Goal: Task Accomplishment & Management: Manage account settings

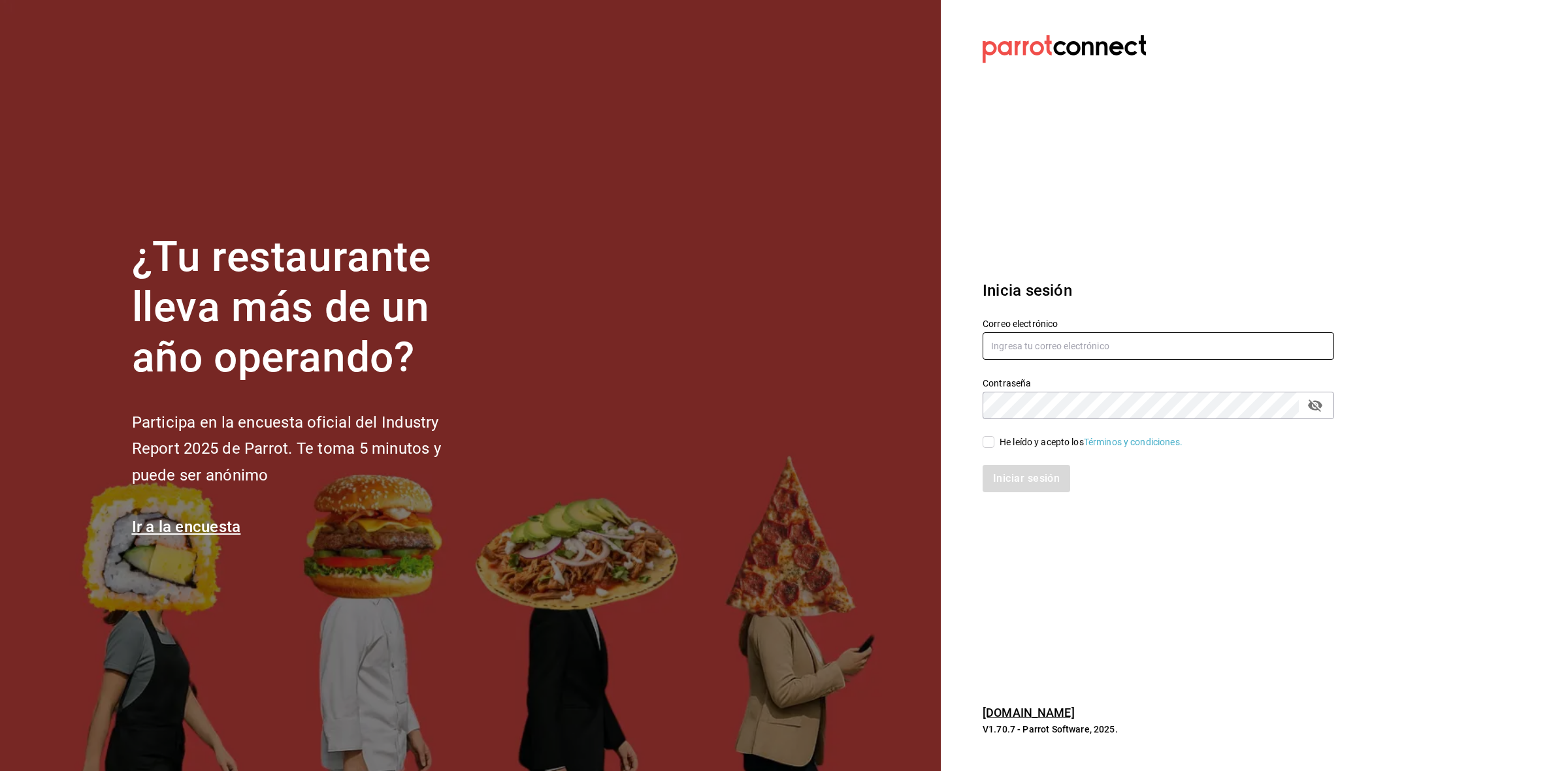
click at [1171, 344] on input "text" at bounding box center [1158, 346] width 352 height 28
paste input "Parr0tConnec7"
type input "Parr0tConnec7"
click at [1112, 338] on input "text" at bounding box center [1158, 346] width 352 height 28
type input "[EMAIL_ADDRESS][DOMAIN_NAME]"
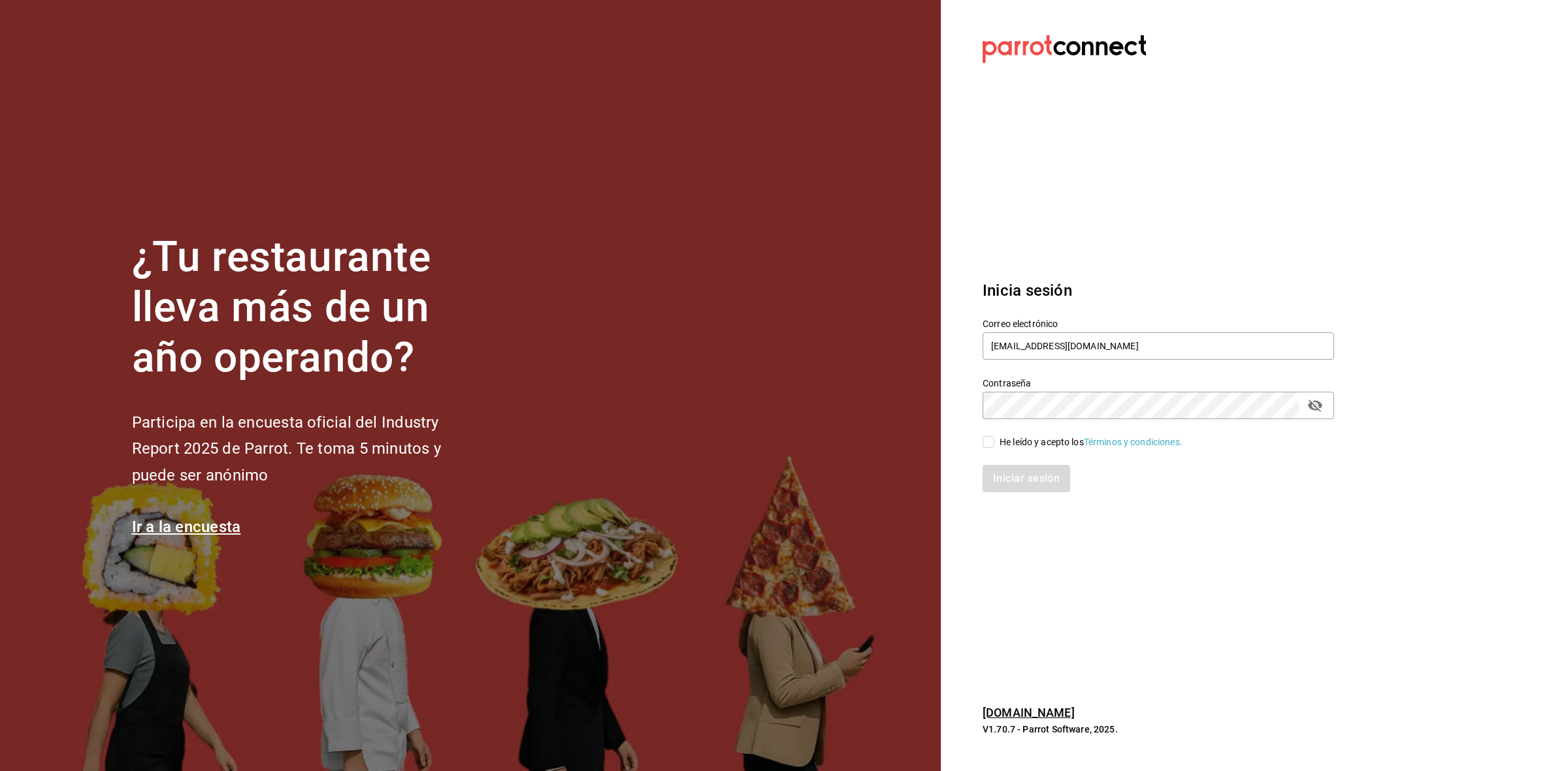
click at [989, 439] on input "He leído y acepto los Términos y condiciones." at bounding box center [989, 443] width 12 height 12
checkbox input "true"
click at [1008, 477] on button "Iniciar sesión" at bounding box center [1026, 479] width 89 height 28
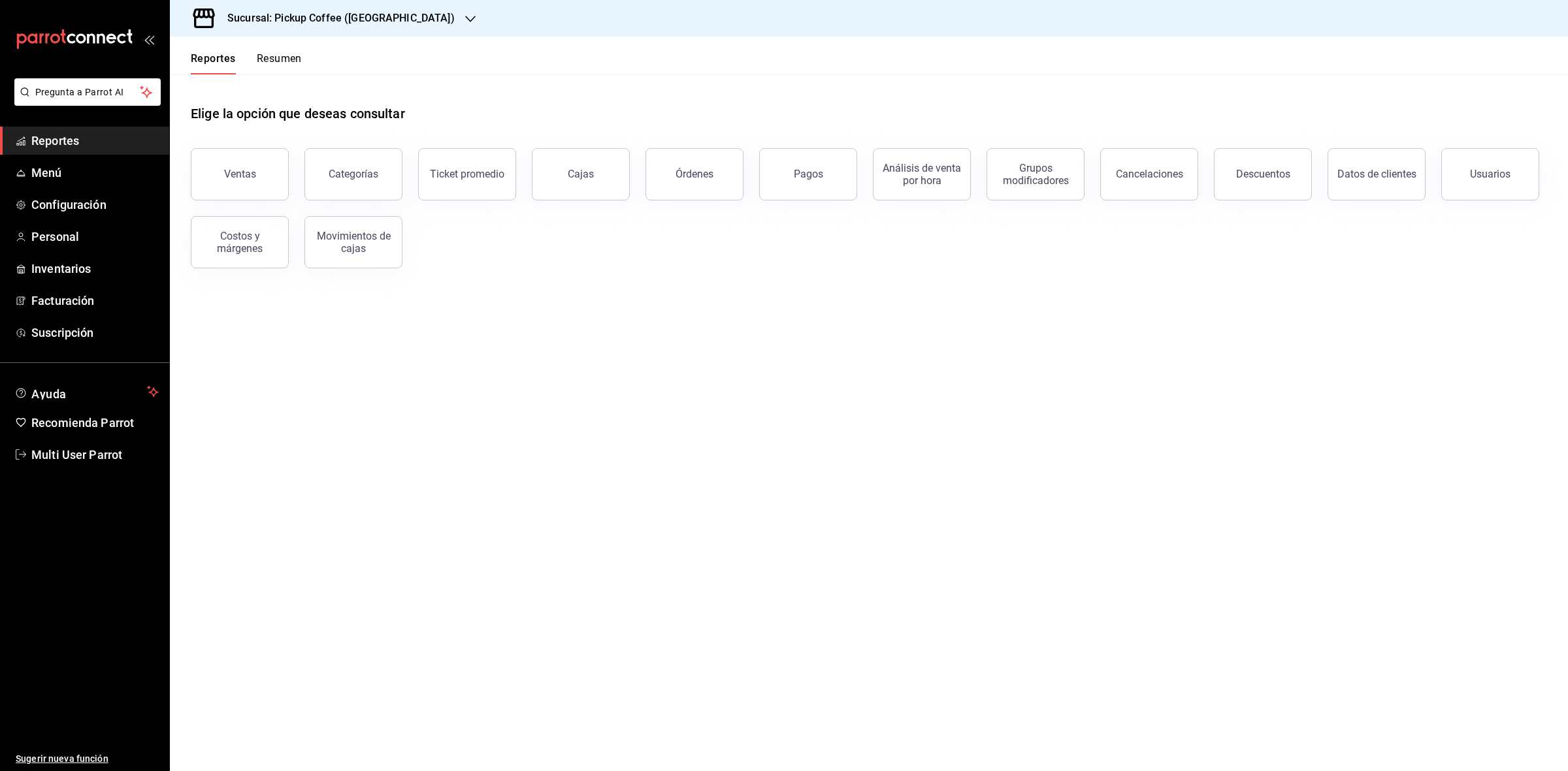
click at [394, 5] on div "Sucursal: Pickup Coffee ([GEOGRAPHIC_DATA])" at bounding box center [331, 18] width 301 height 37
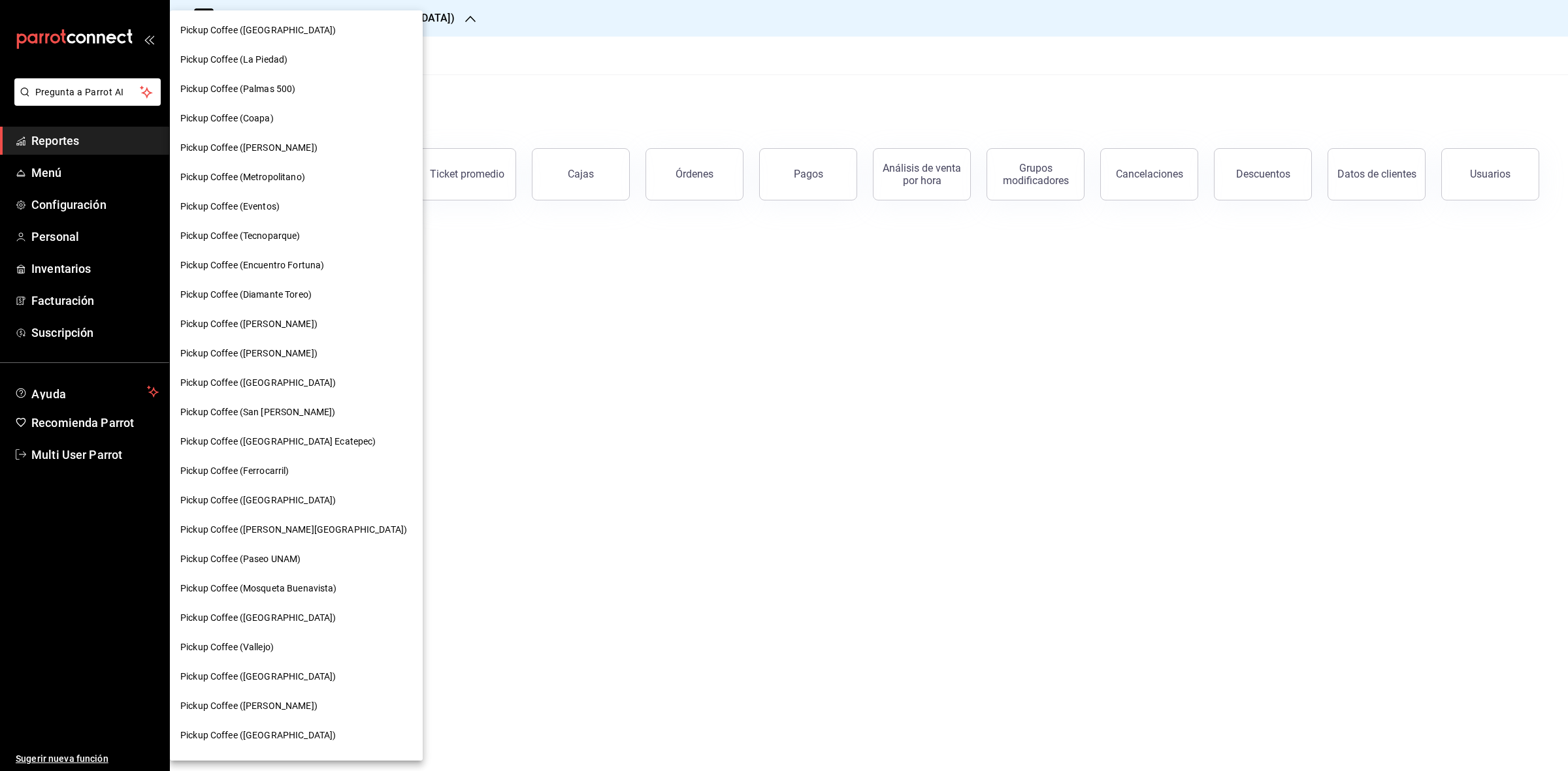
click at [591, 493] on div at bounding box center [784, 385] width 1568 height 771
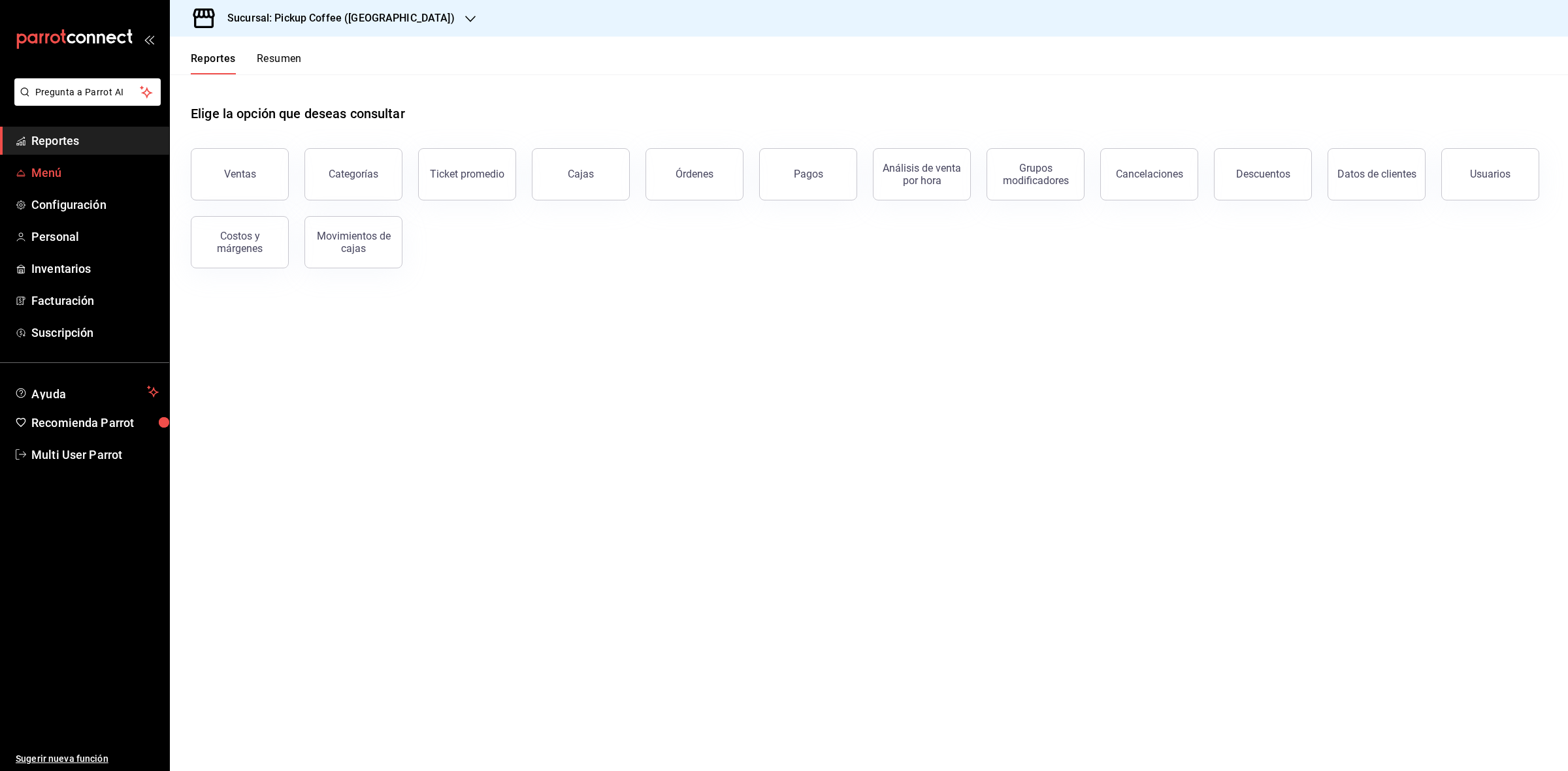
click at [58, 159] on link "Menú" at bounding box center [84, 173] width 169 height 28
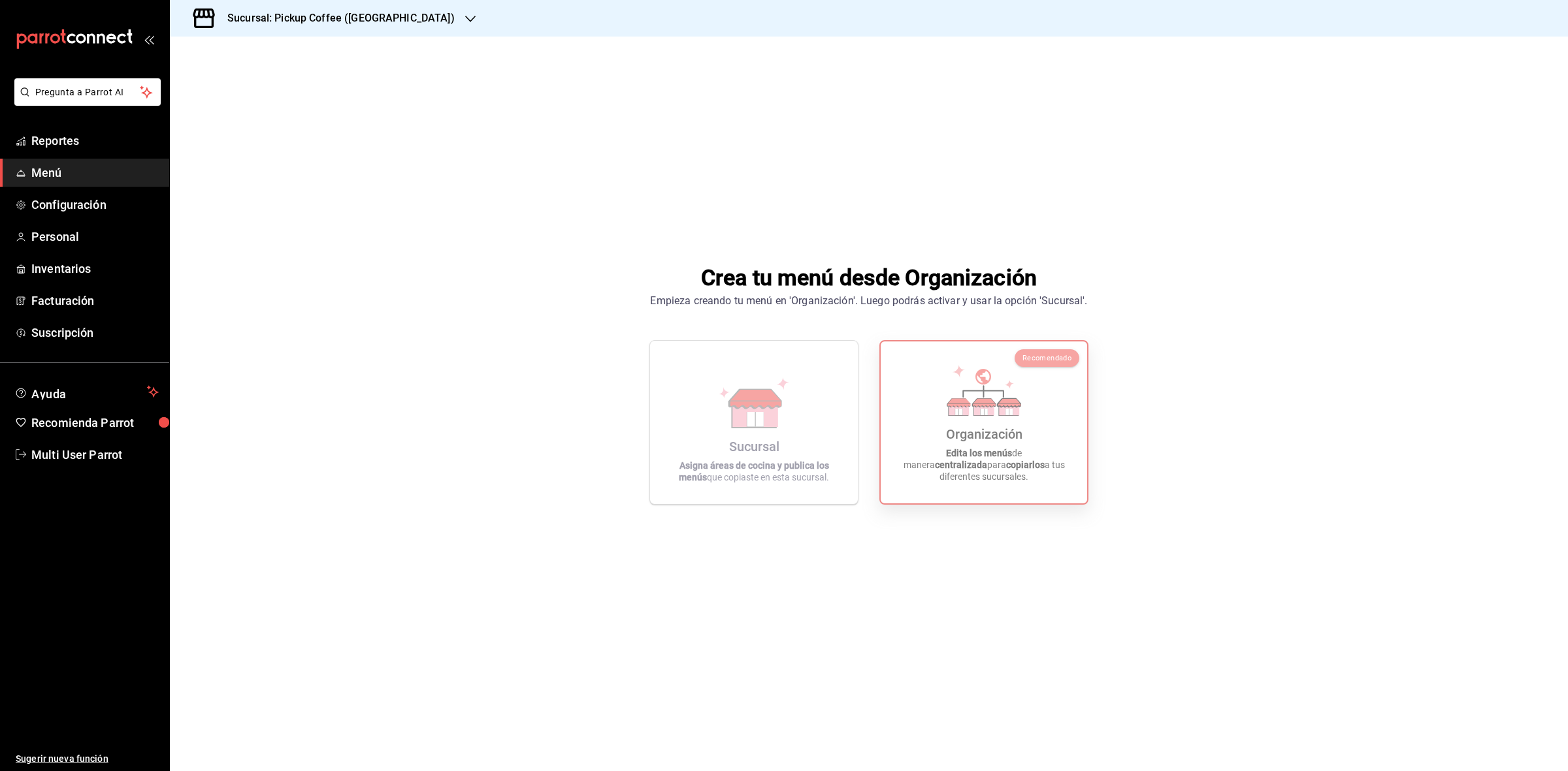
click at [967, 481] on p "Edita los menús de manera centralizada para copiarlos a tus diferentes sucursal…" at bounding box center [983, 464] width 175 height 35
click at [746, 426] on icon at bounding box center [753, 414] width 45 height 28
click at [465, 18] on icon "button" at bounding box center [470, 19] width 10 height 10
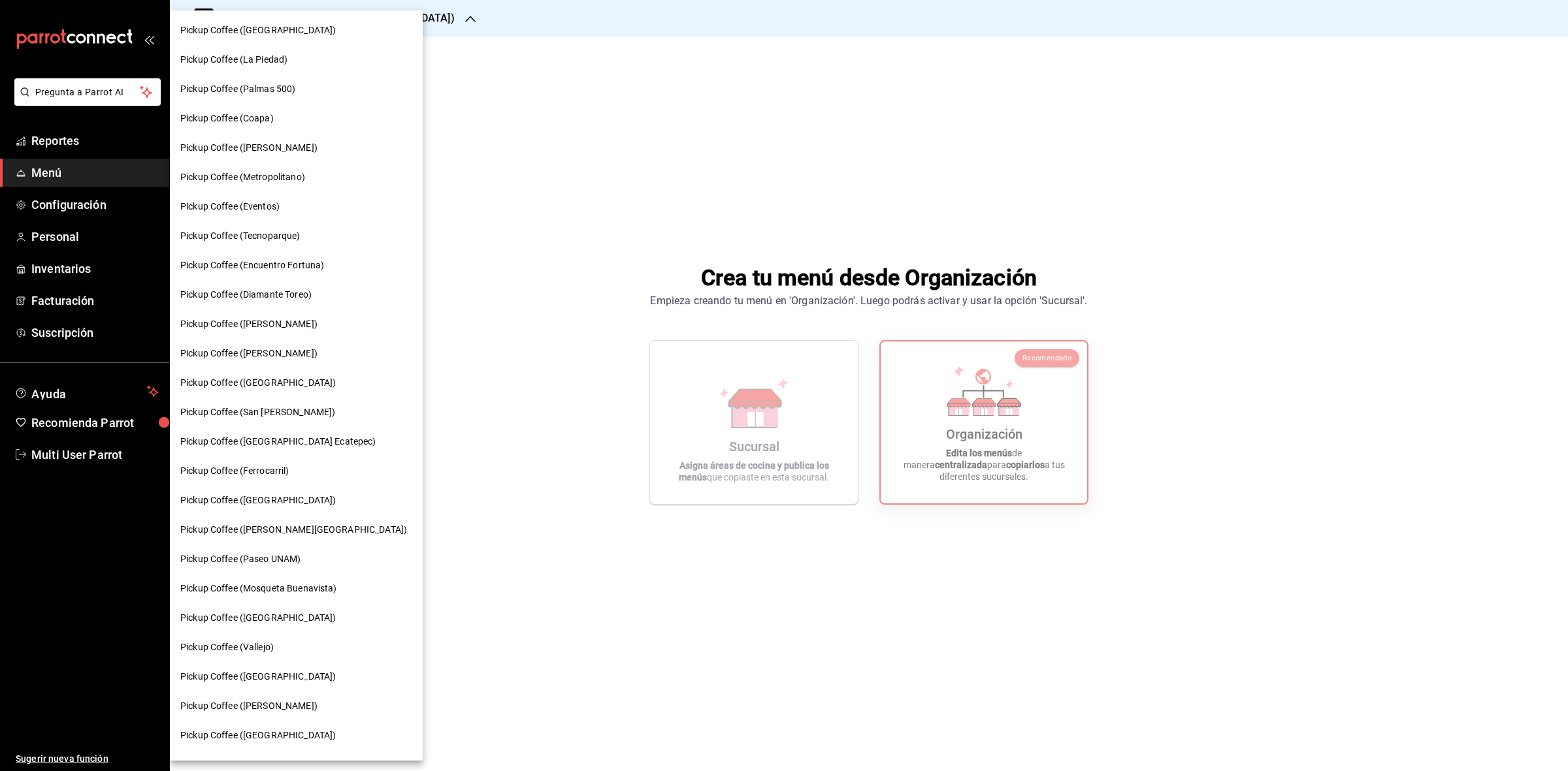
click at [233, 65] on span "Pickup Coffee (La Piedad)" at bounding box center [234, 60] width 107 height 14
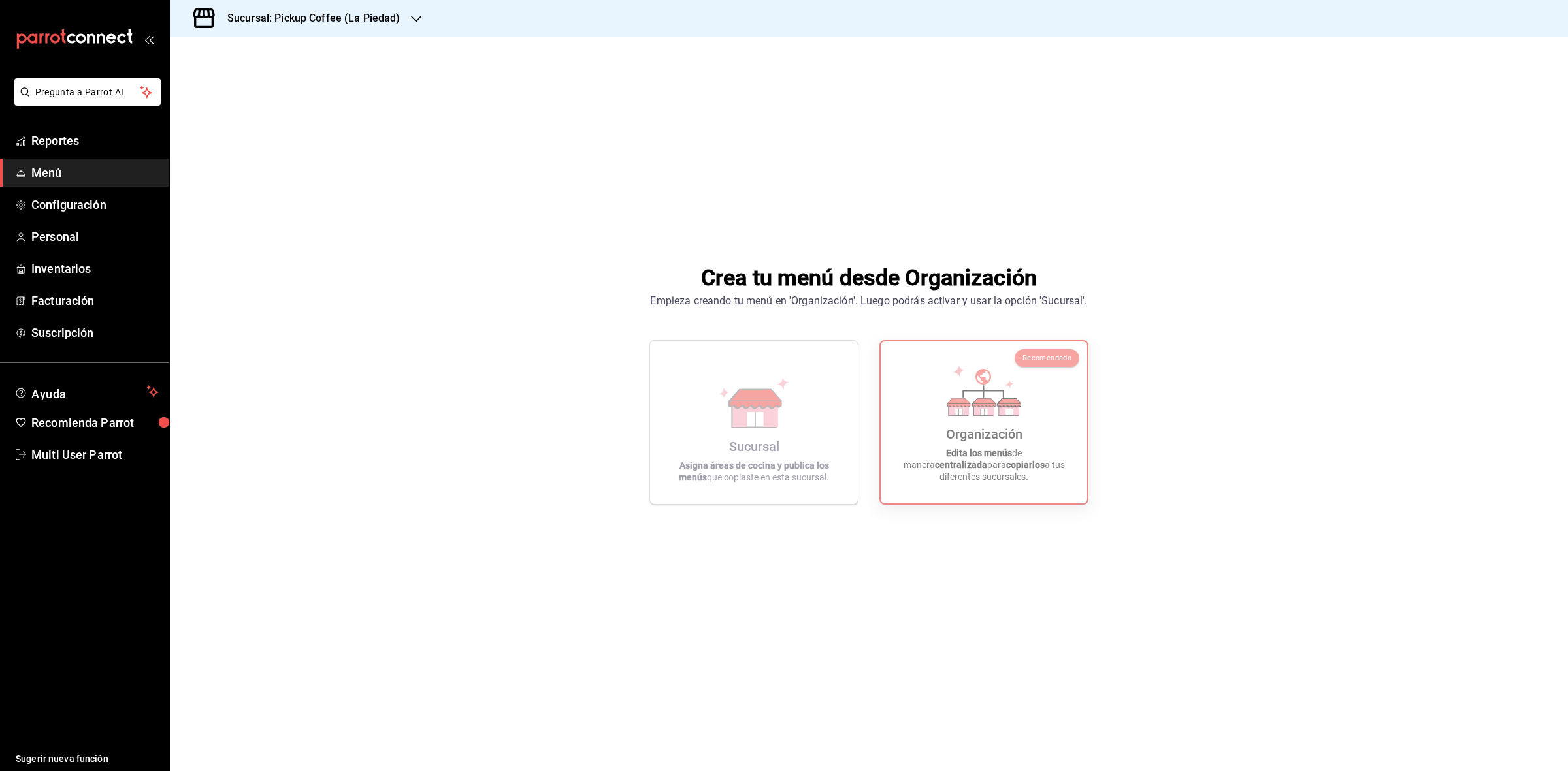
click at [353, 16] on h3 "Sucursal: Pickup Coffee (La Piedad)" at bounding box center [309, 18] width 184 height 15
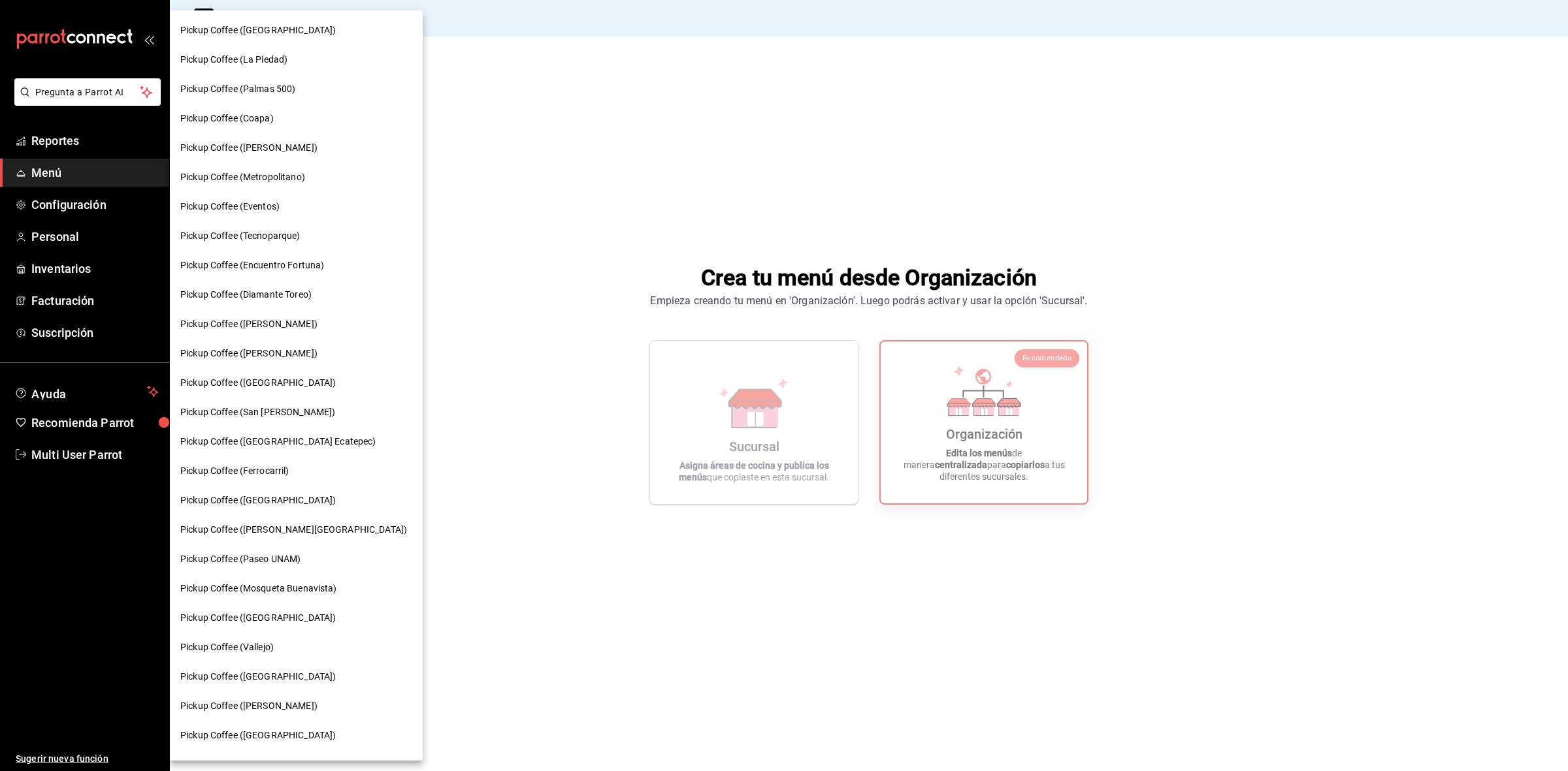
click at [262, 51] on div "Pickup Coffee (La Piedad)" at bounding box center [297, 59] width 253 height 29
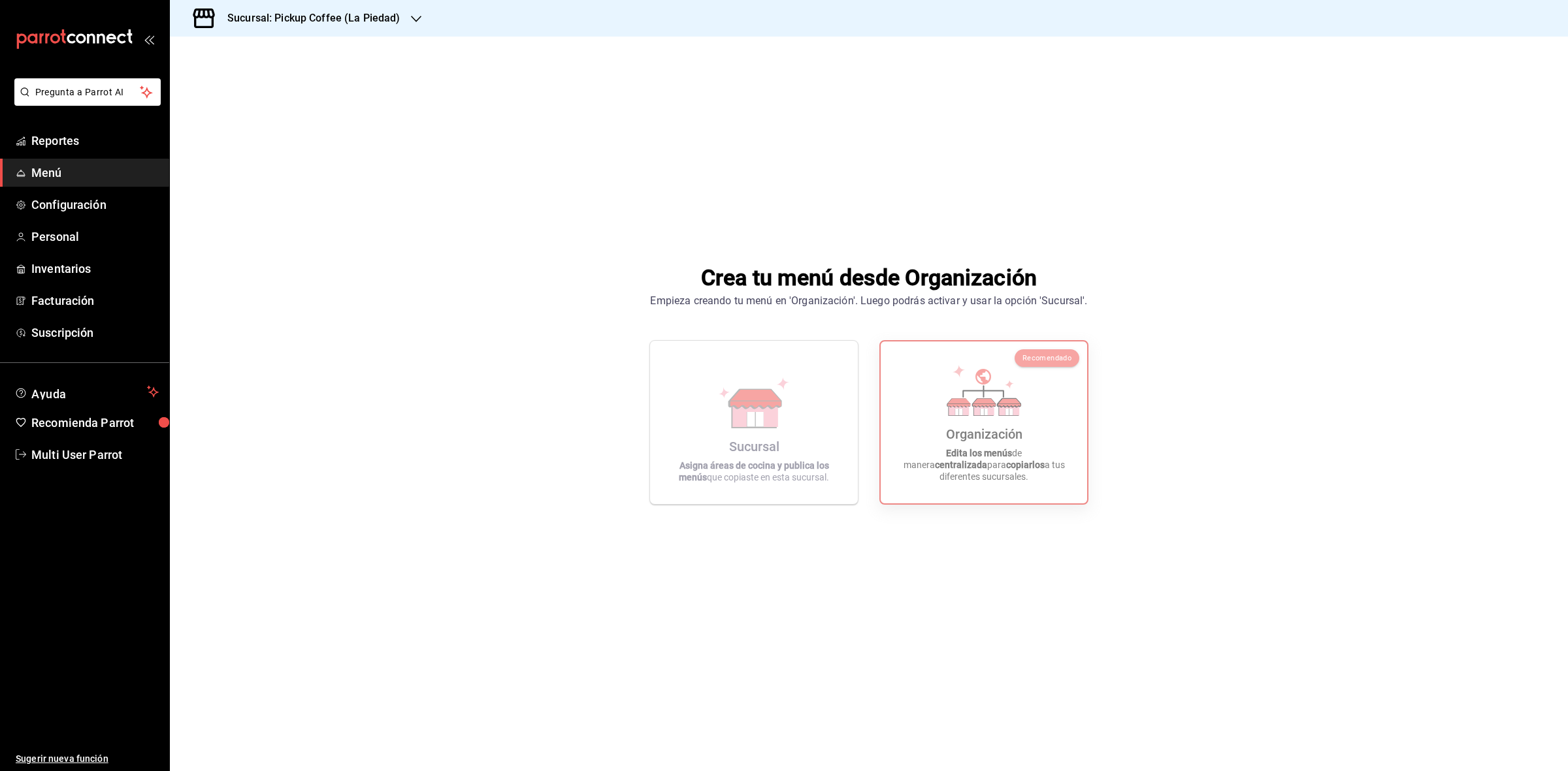
click at [399, 23] on div "Sucursal: Pickup Coffee (La Piedad)" at bounding box center [303, 18] width 246 height 37
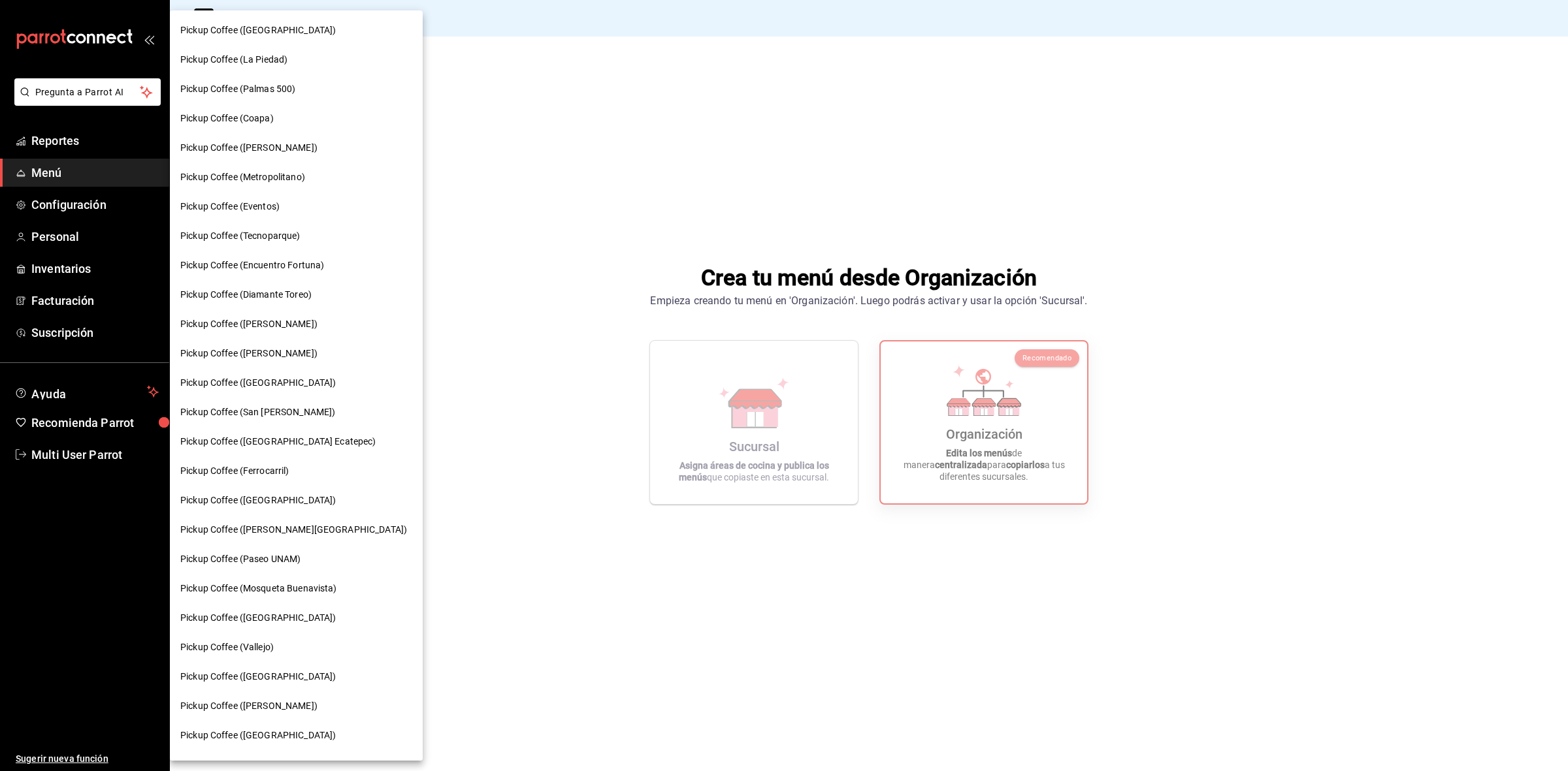
click at [246, 493] on div "Pickup Coffee ([GEOGRAPHIC_DATA])" at bounding box center [297, 500] width 253 height 29
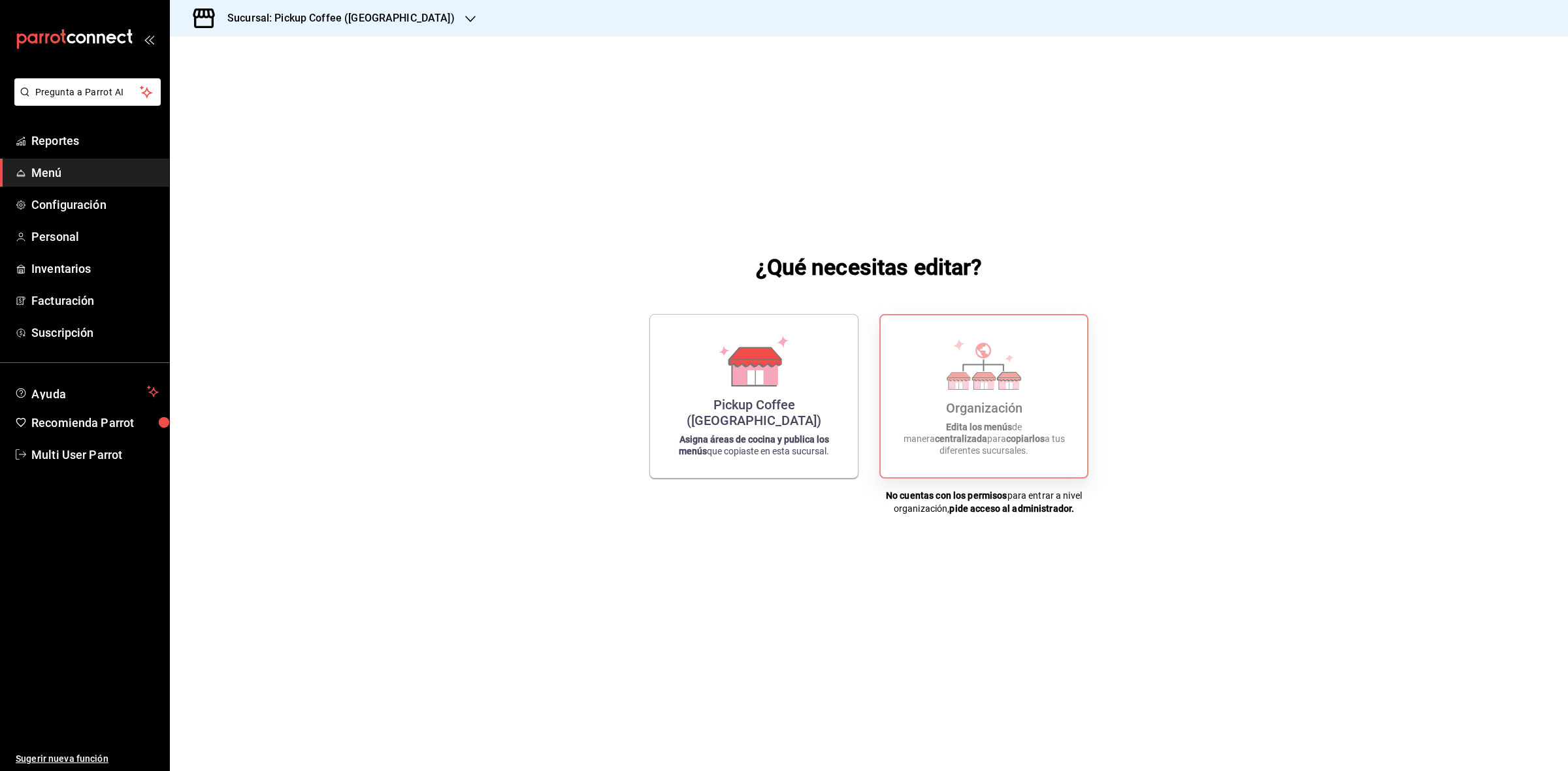
click at [945, 429] on div "Organización Edita los menús de manera centralizada para copiarlos a tus difere…" at bounding box center [983, 396] width 175 height 141
click at [444, 18] on div "Sucursal: Pickup Coffee (Guadalupe Inn)" at bounding box center [331, 18] width 301 height 37
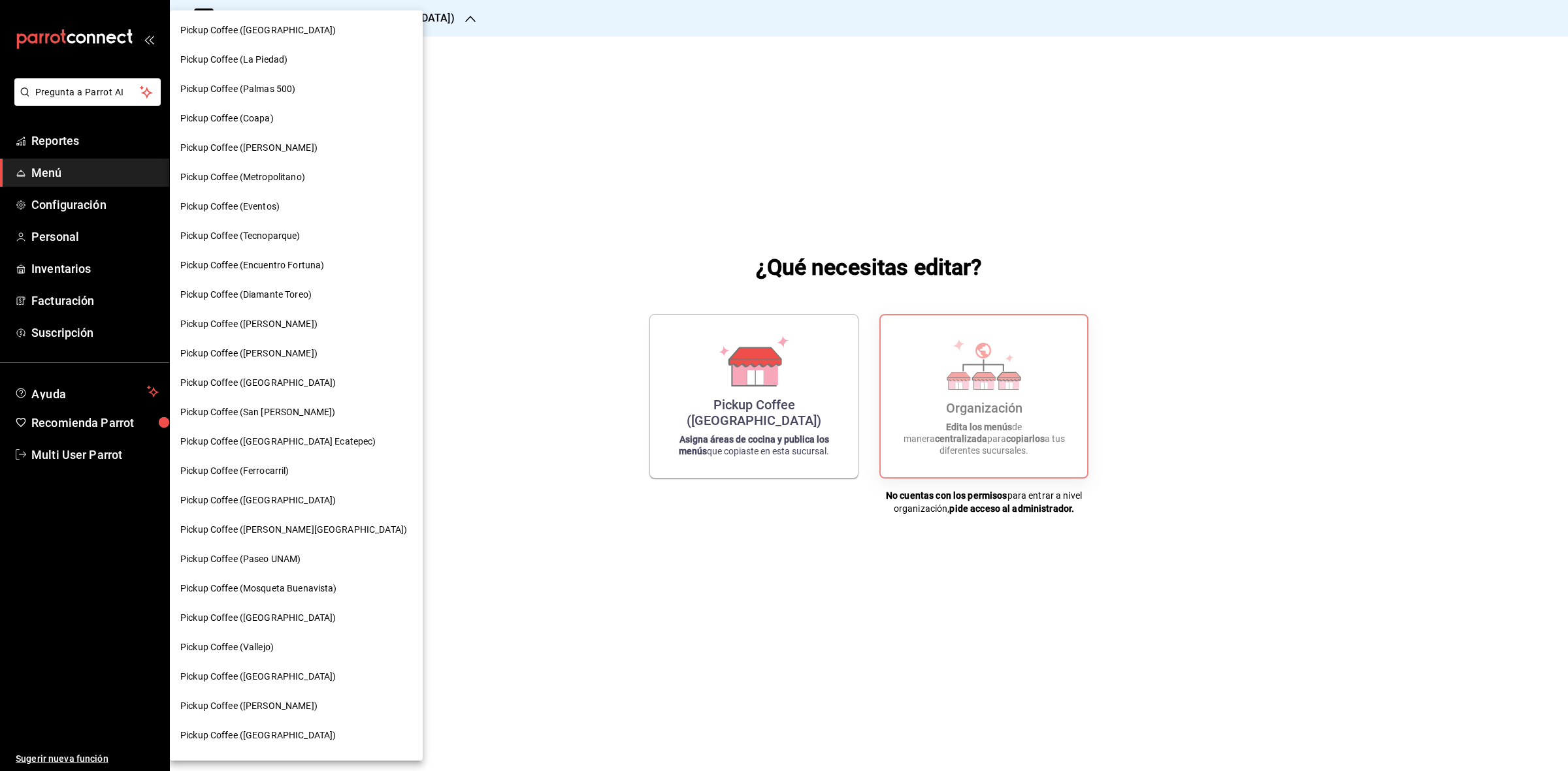
click at [279, 347] on span "Pickup Coffee (Miguel Angel)" at bounding box center [249, 353] width 138 height 14
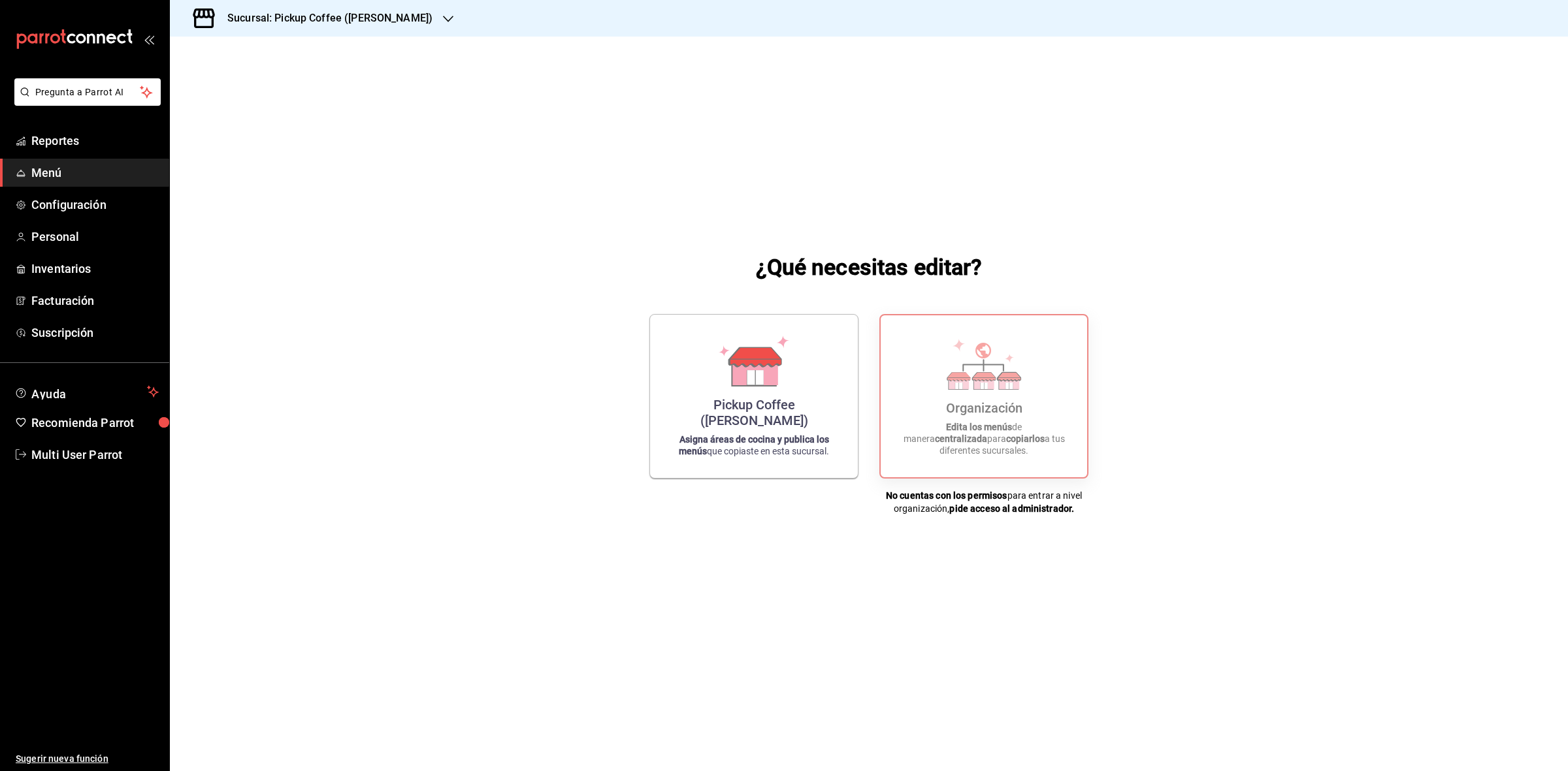
click at [752, 493] on div "¿Qué necesitas editar? Pickup Coffee (Miguel Angel) Asigna áreas de cocina y pu…" at bounding box center [869, 383] width 1398 height 693
click at [74, 248] on link "Personal" at bounding box center [84, 236] width 169 height 28
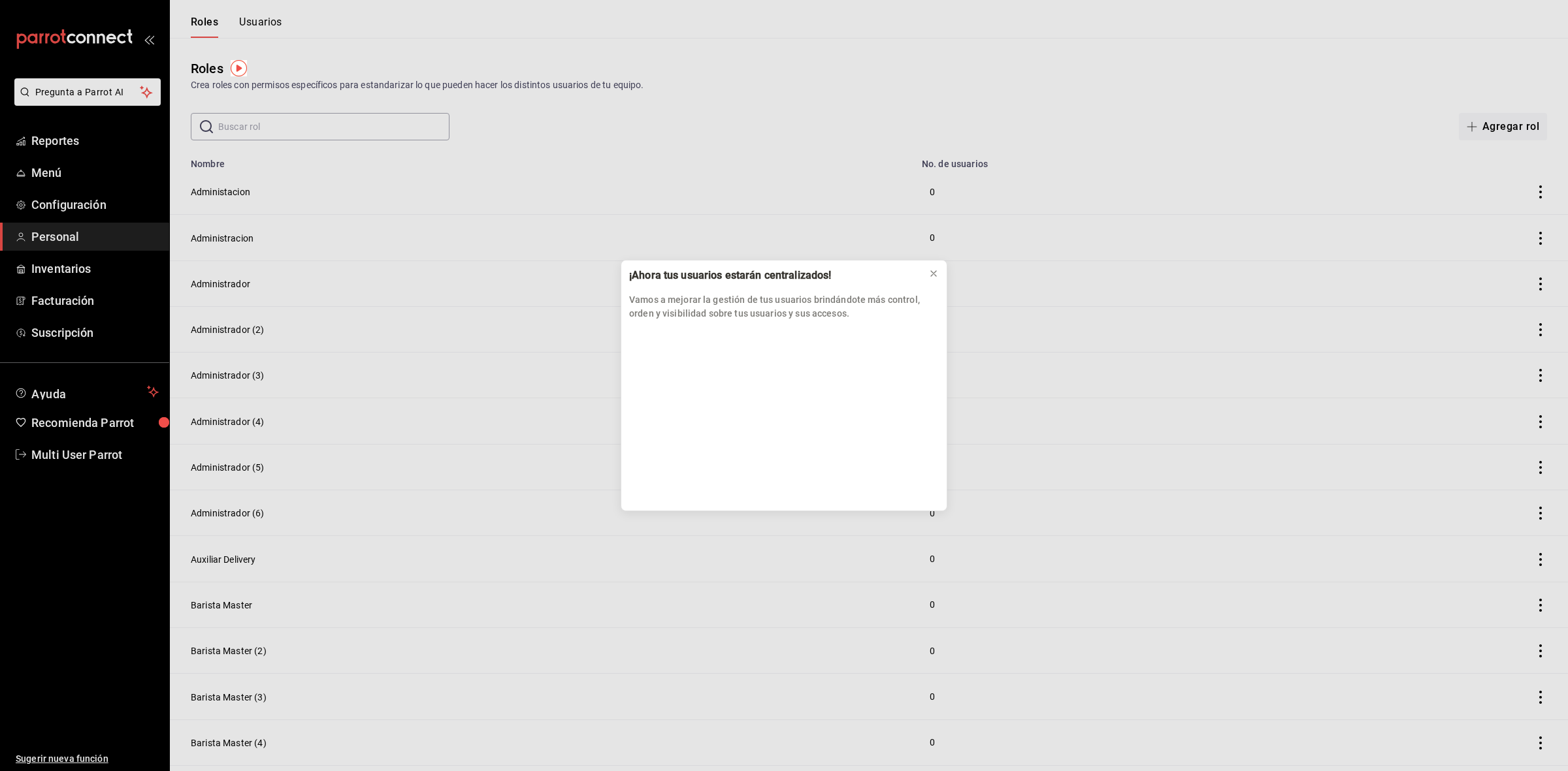
click at [935, 285] on div "Vamos a mejorar la gestión de tus usuarios brindándote más control, orden y vis…" at bounding box center [784, 303] width 309 height 37
click at [935, 278] on icon at bounding box center [934, 273] width 10 height 10
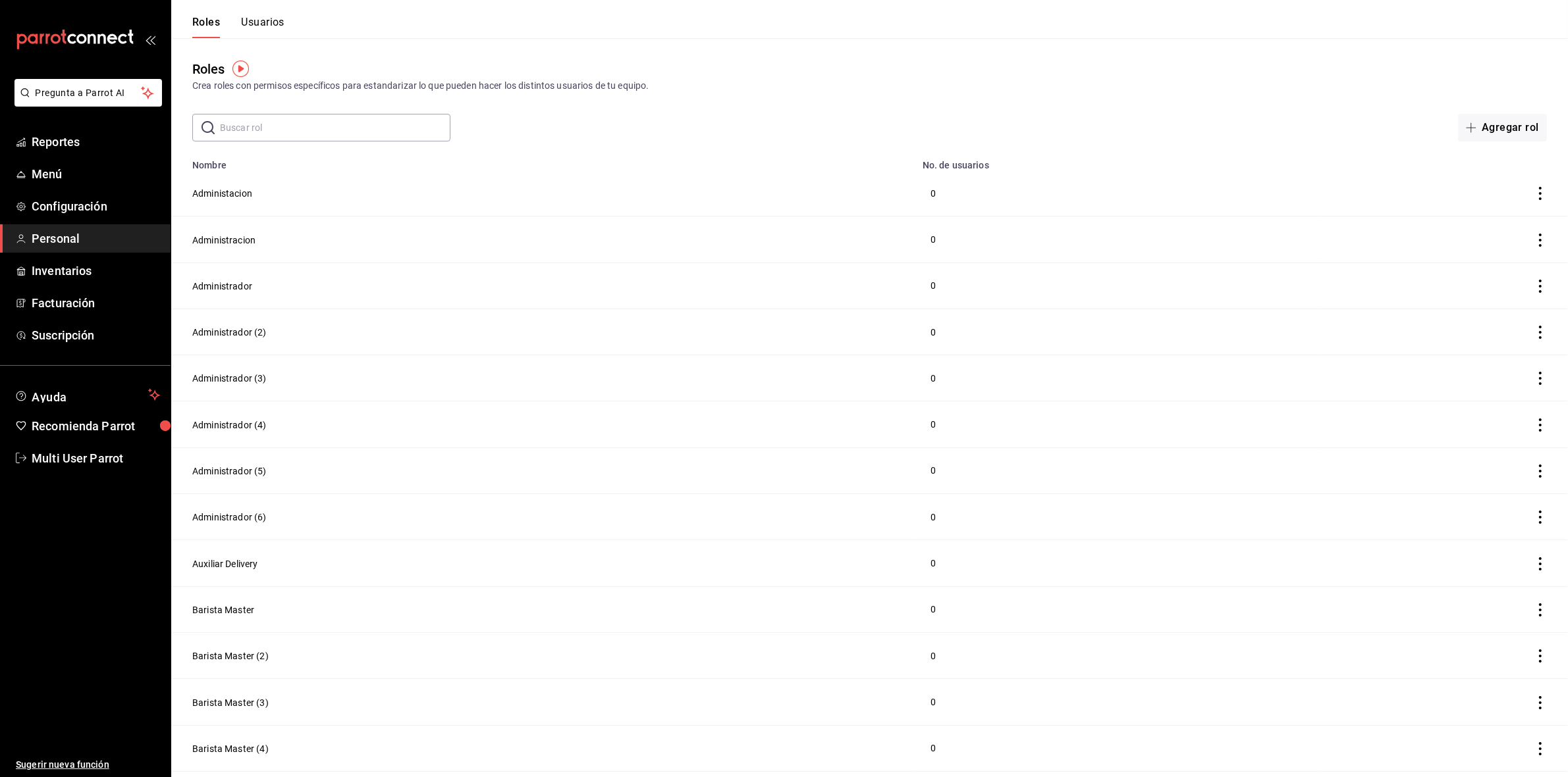
click at [274, 23] on button "Usuarios" at bounding box center [263, 27] width 43 height 23
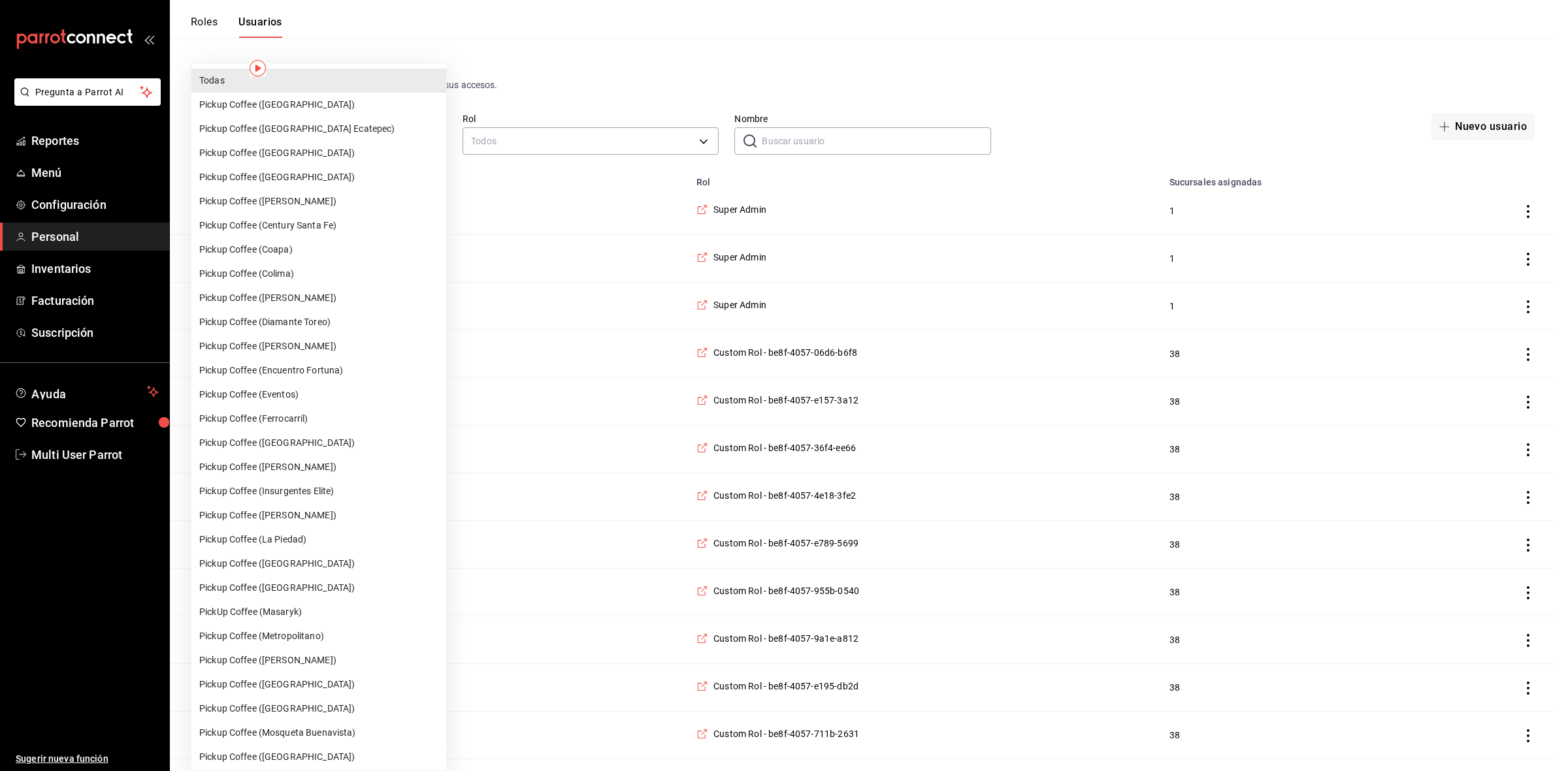
click at [585, 155] on div at bounding box center [784, 385] width 1568 height 771
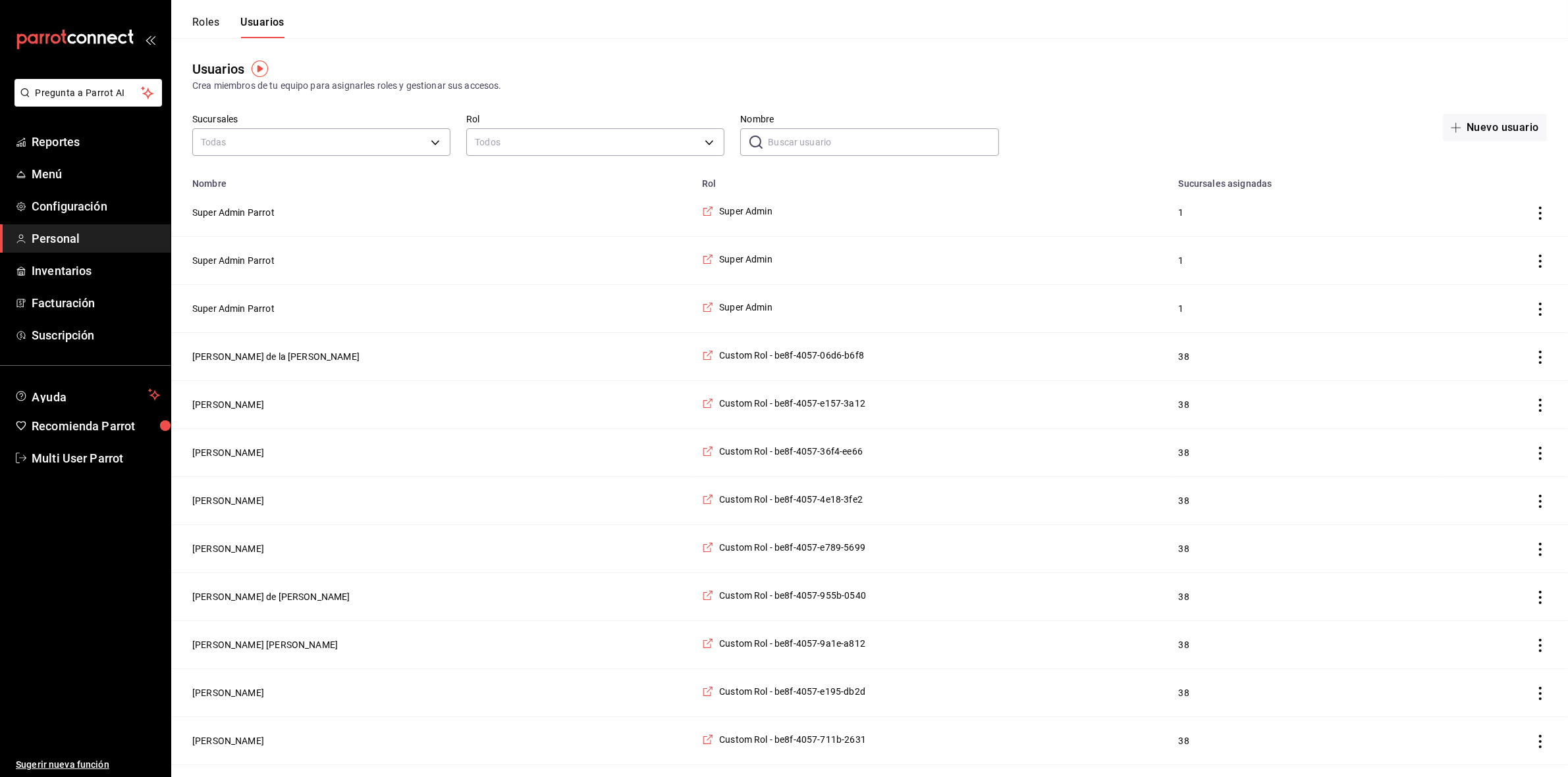
click at [591, 148] on div "Todas Pickup Coffee (Alamedas) Pickup Coffee (Americas Ecatepec) Pickup Coffee …" at bounding box center [784, 388] width 1568 height 777
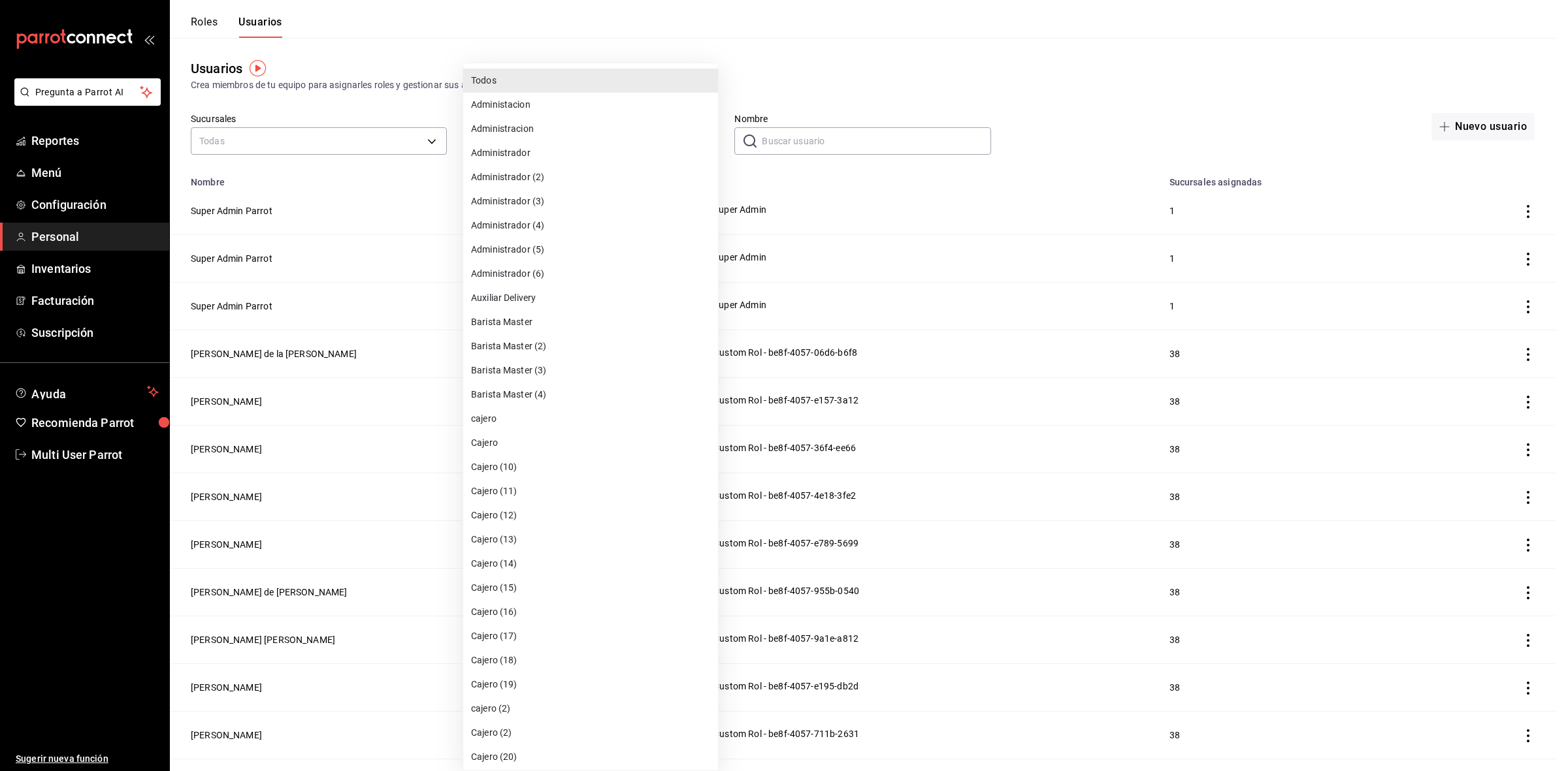
click at [818, 147] on div at bounding box center [784, 385] width 1568 height 771
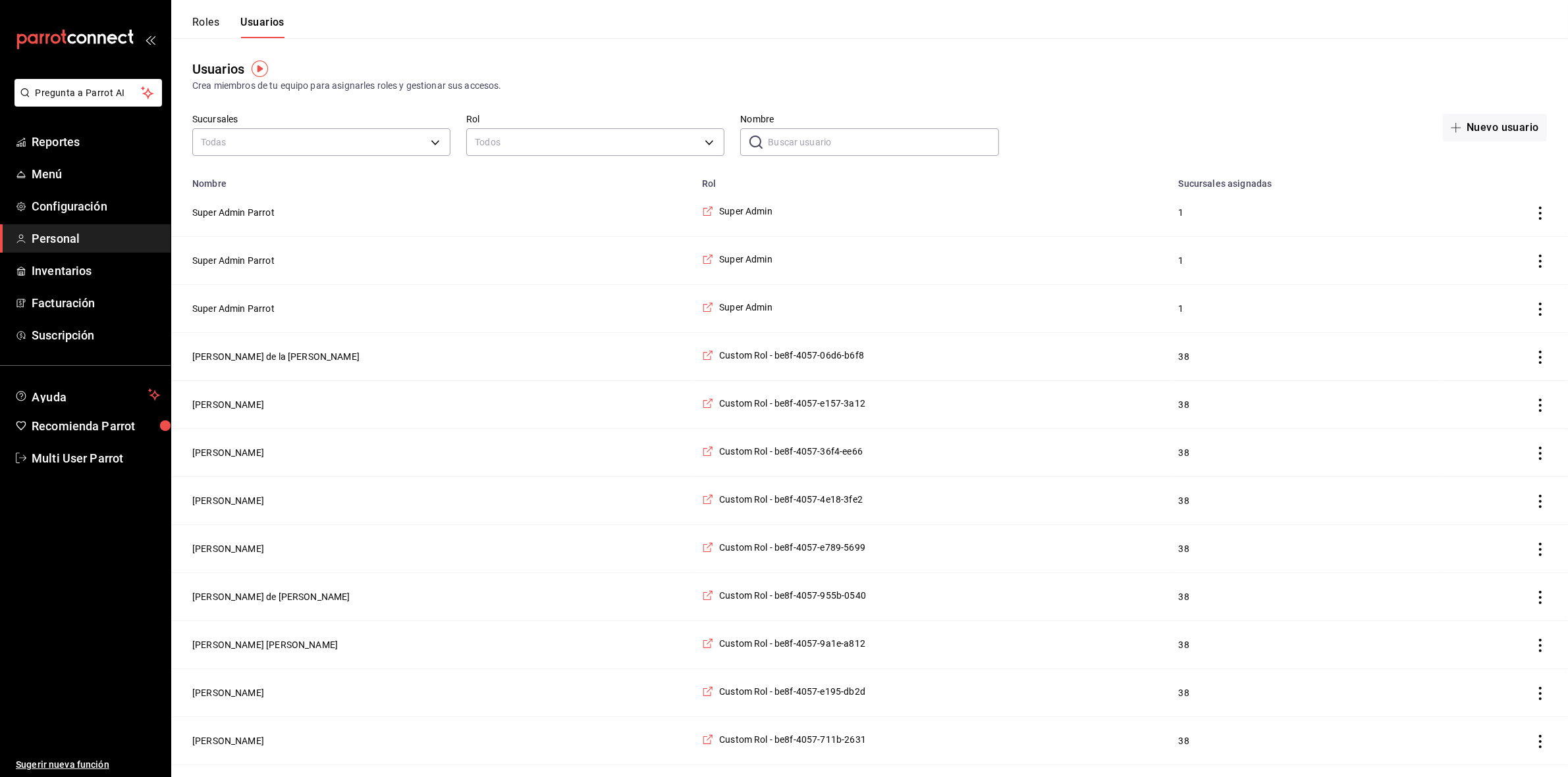
click at [824, 148] on input "Nombre" at bounding box center [883, 142] width 231 height 26
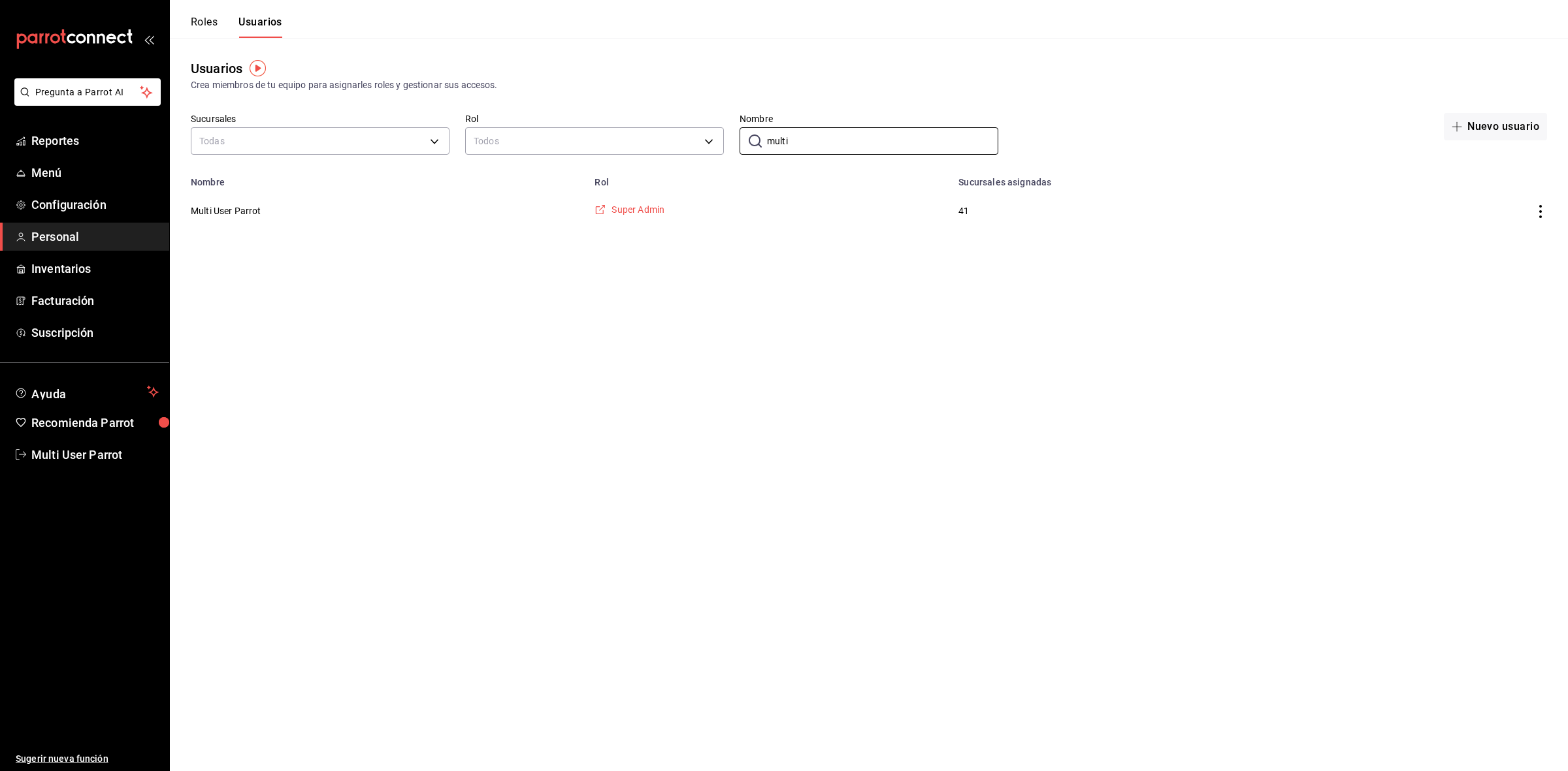
type input "multi"
click at [646, 213] on span "Super Admin" at bounding box center [638, 209] width 53 height 13
click at [187, 14] on div "Roles Usuarios" at bounding box center [226, 19] width 113 height 38
click at [191, 15] on button "Roles" at bounding box center [204, 27] width 27 height 22
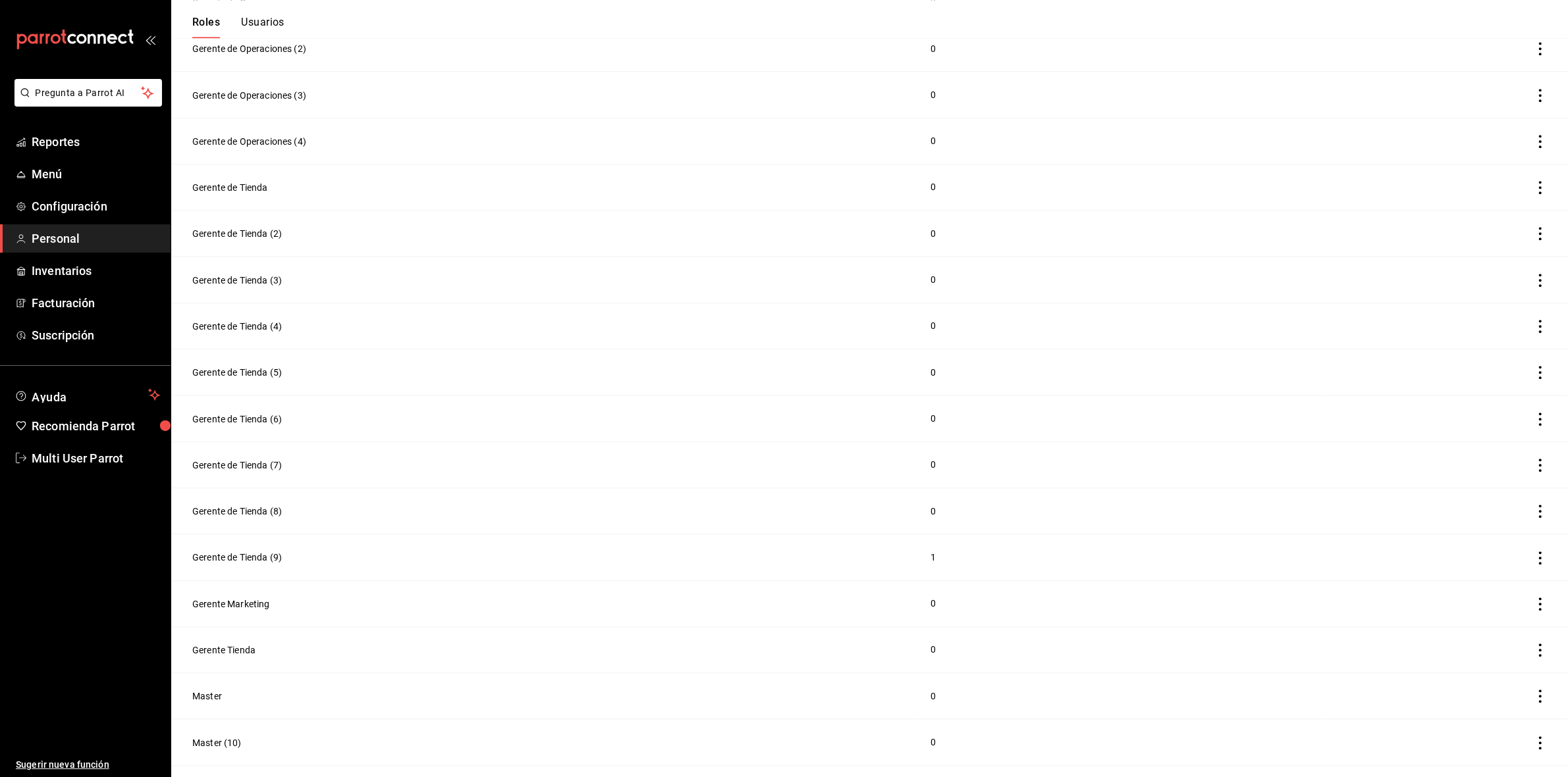
scroll to position [4499, 0]
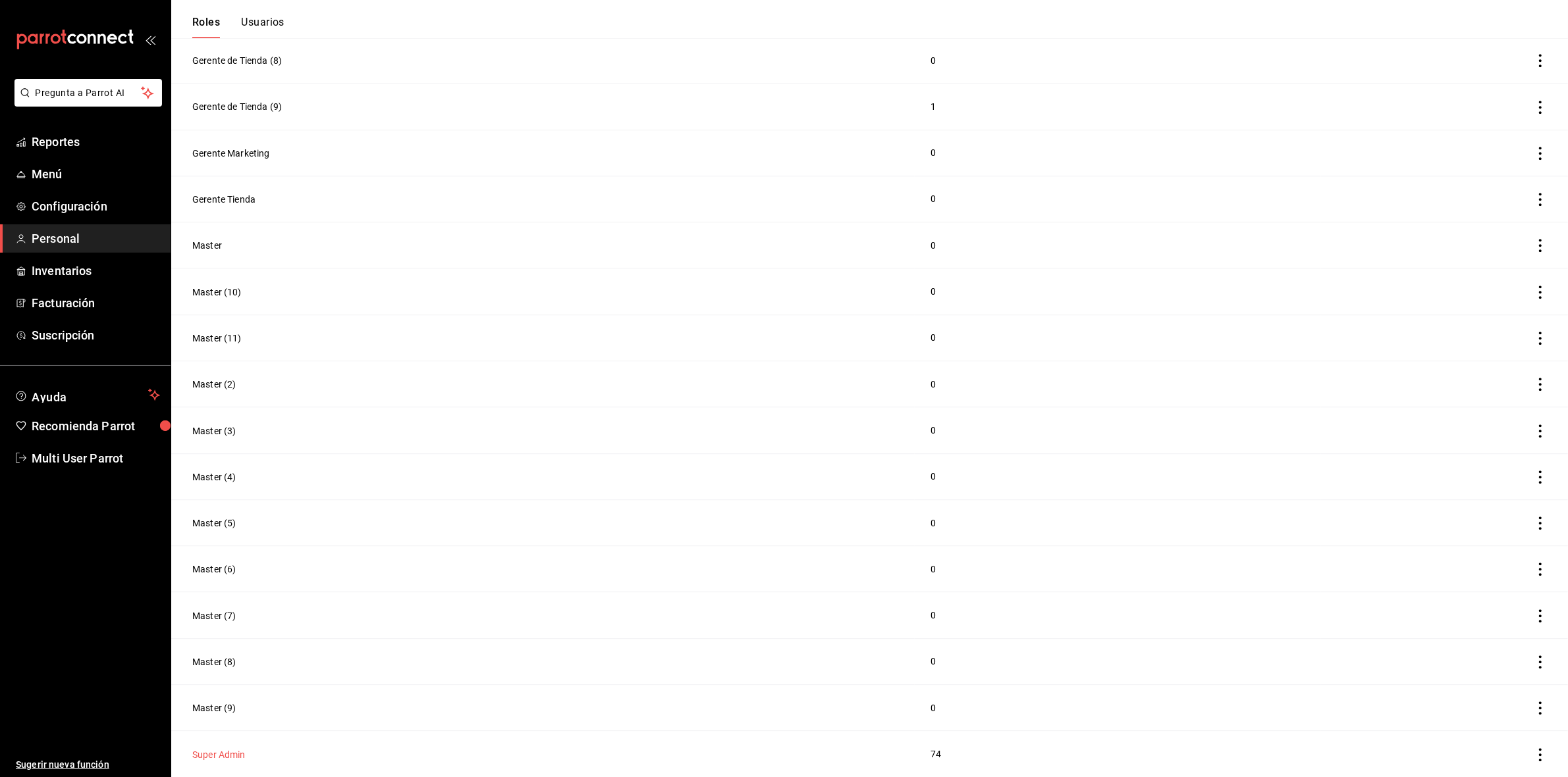
click at [199, 497] on button "Super Admin" at bounding box center [219, 754] width 54 height 13
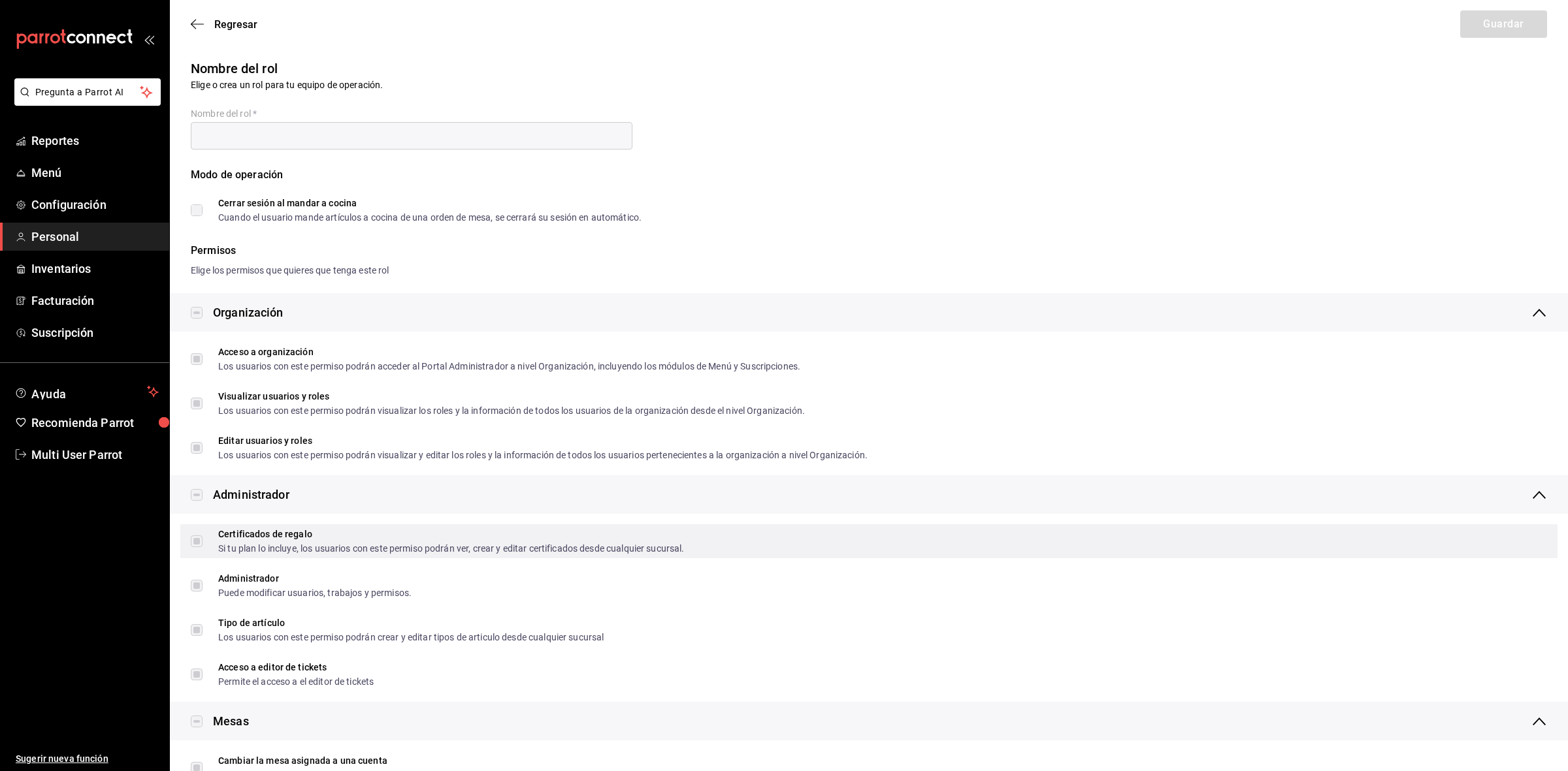
type input "Super Admin"
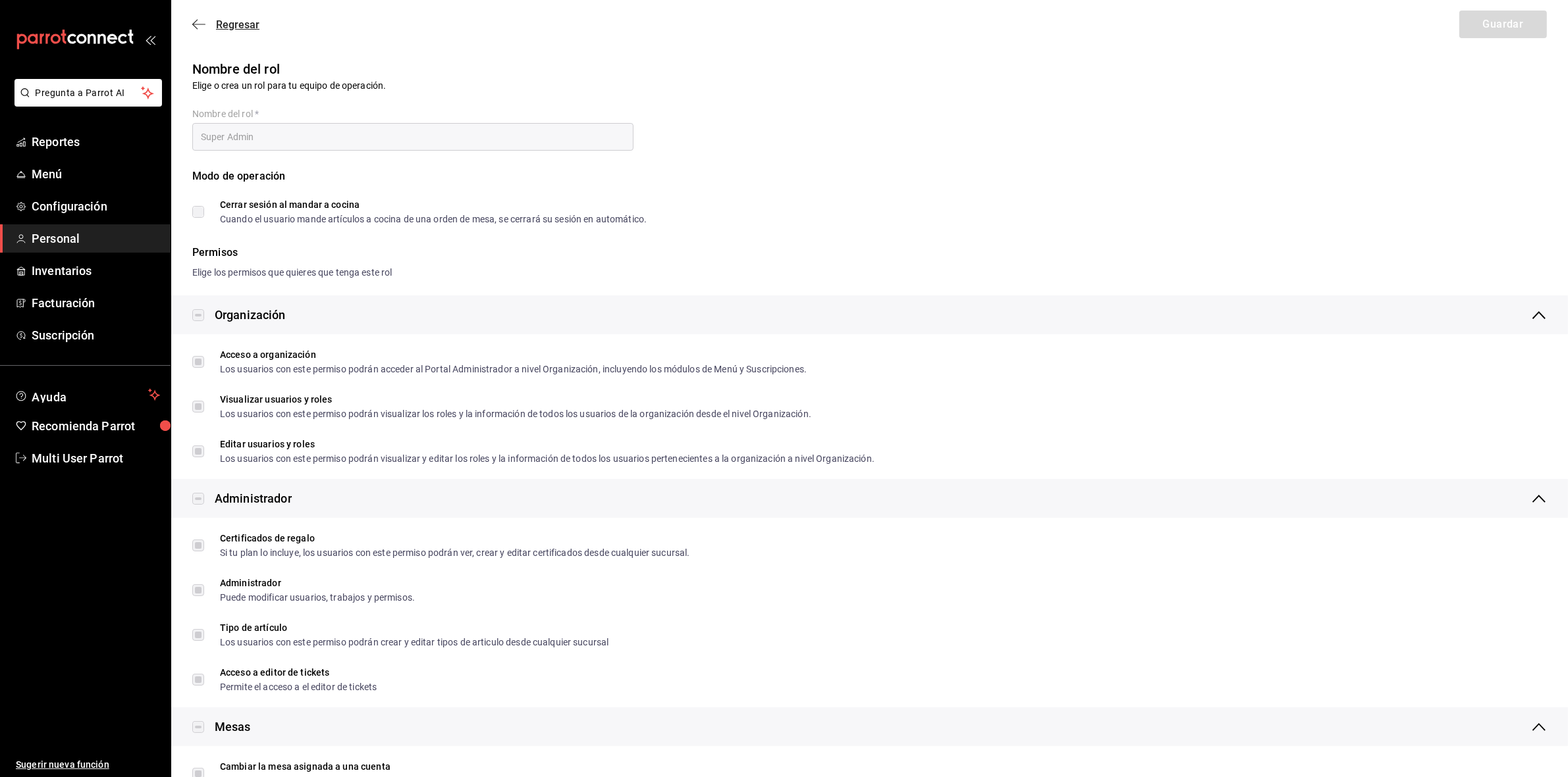
click at [194, 30] on span "Regresar" at bounding box center [226, 24] width 68 height 12
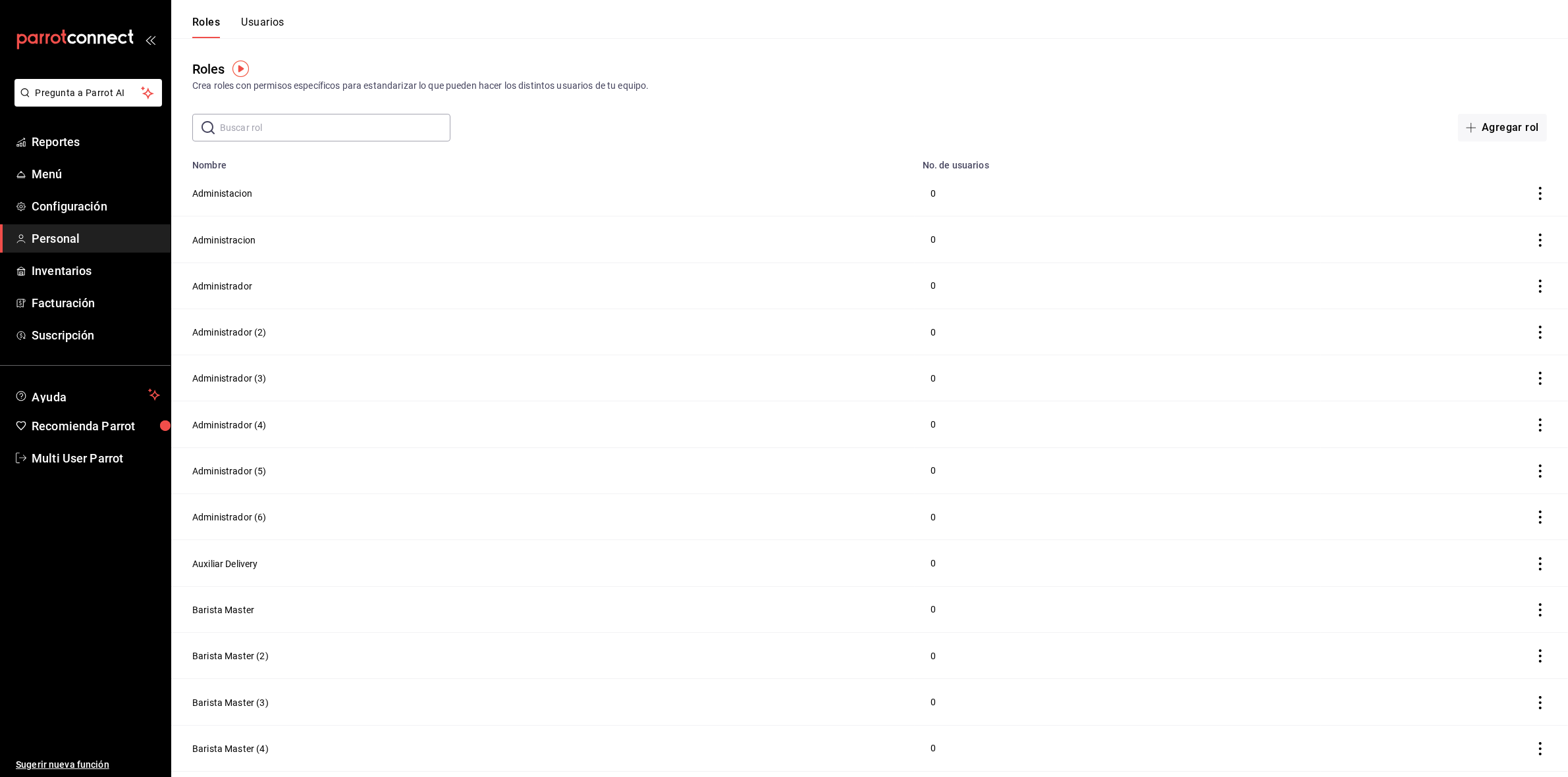
click at [264, 33] on button "Usuarios" at bounding box center [263, 27] width 43 height 23
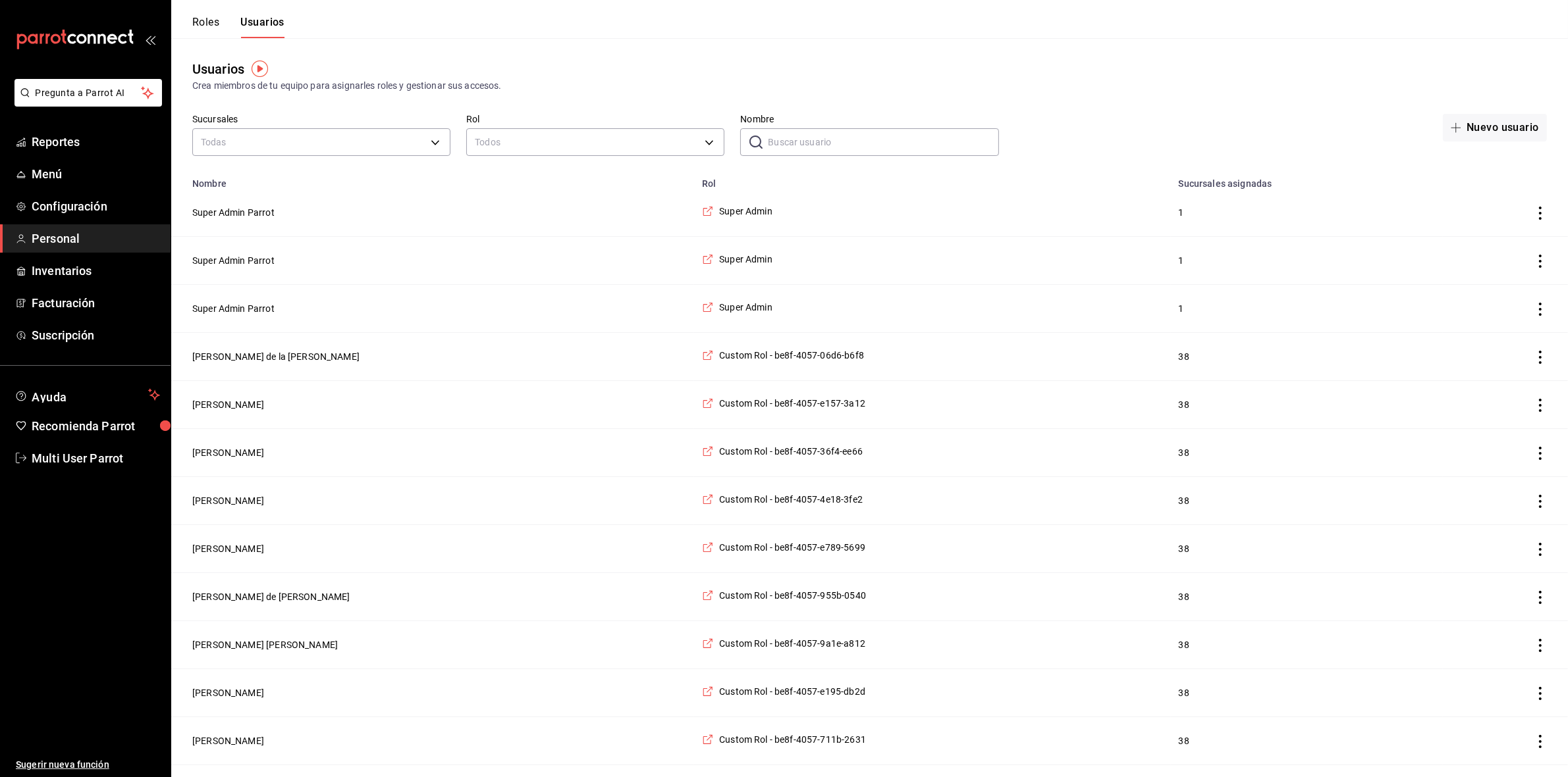
click at [827, 155] on input "Nombre" at bounding box center [883, 142] width 231 height 26
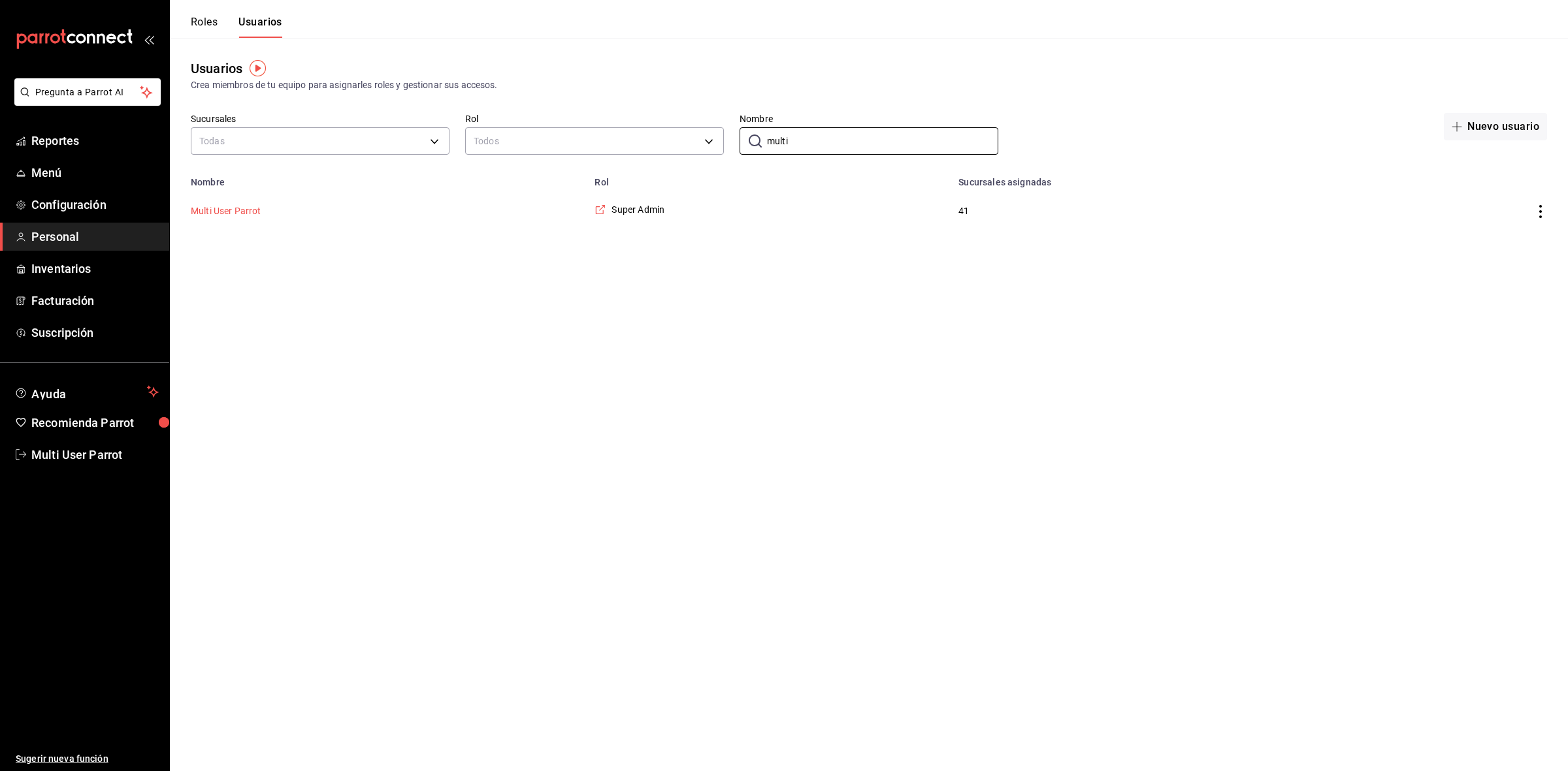
type input "multi"
click at [225, 211] on button "Multi User Parrot" at bounding box center [226, 211] width 70 height 13
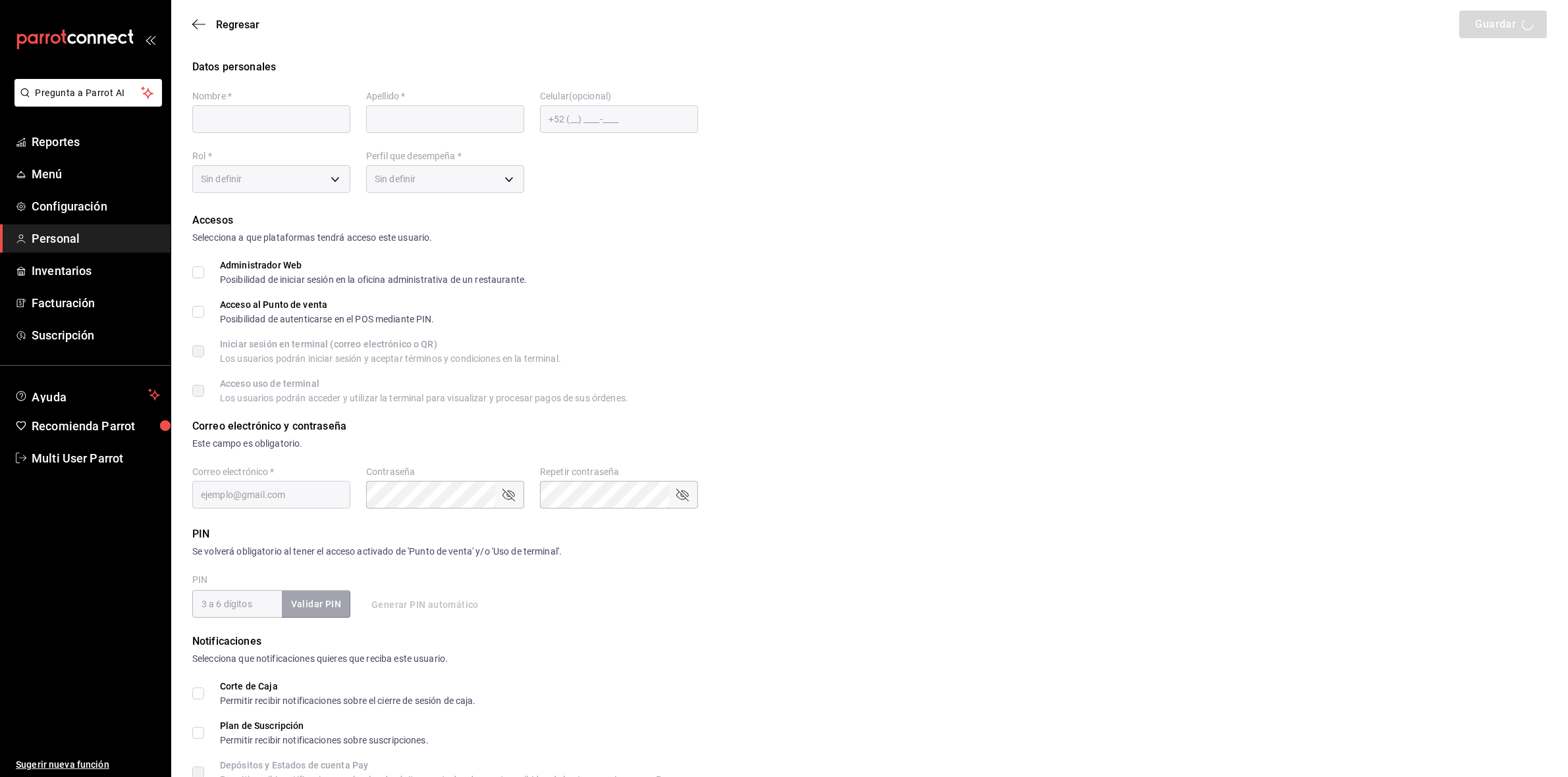
type input "Multi User"
type input "Parrot"
checkbox input "true"
type input "multiuser@pickup.com"
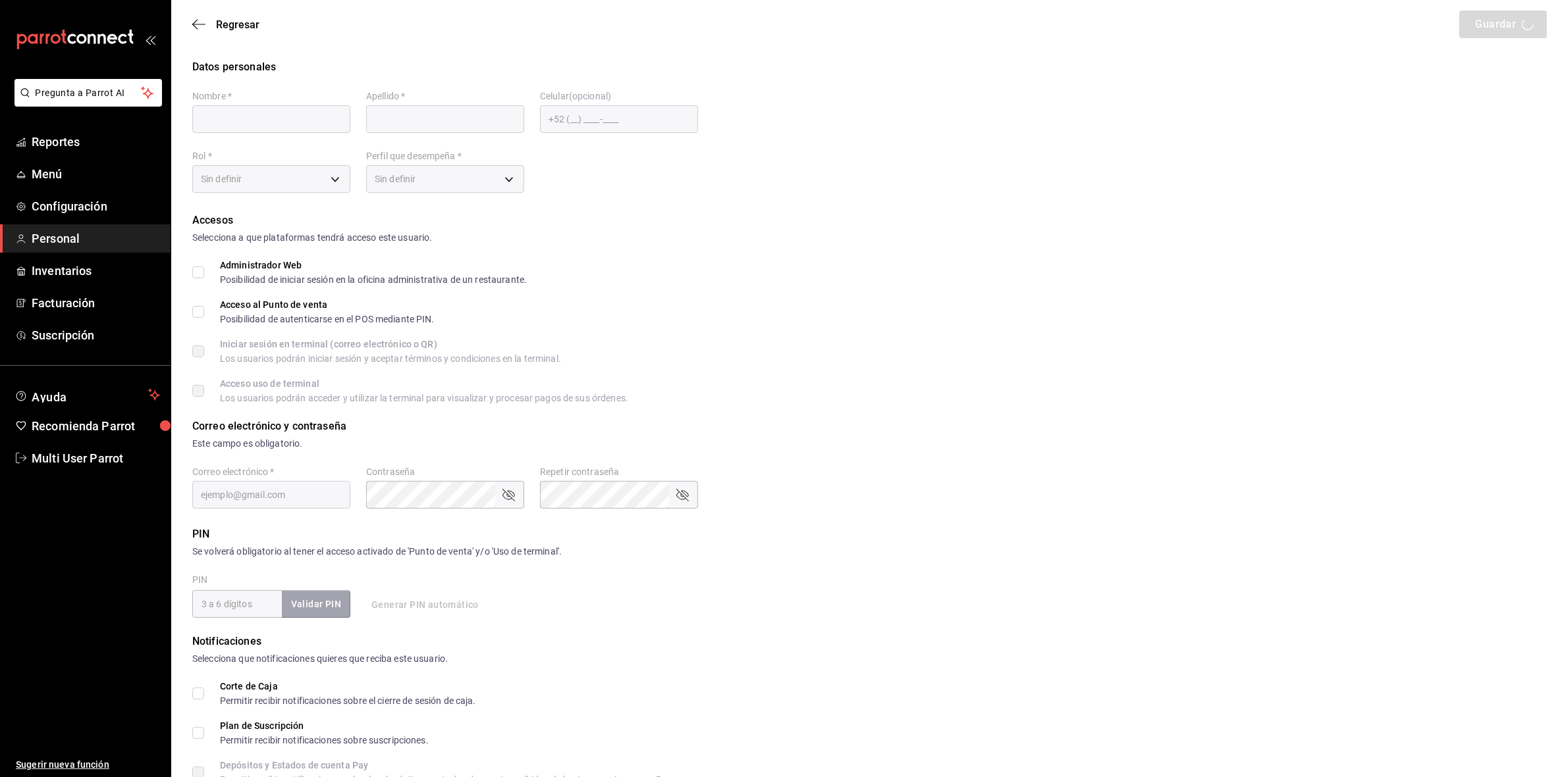
type input "2309"
type input "87b2d739-4fa6-452d-90d0-72d4031a837a"
type input "UNDEFINED"
checkbox input "true"
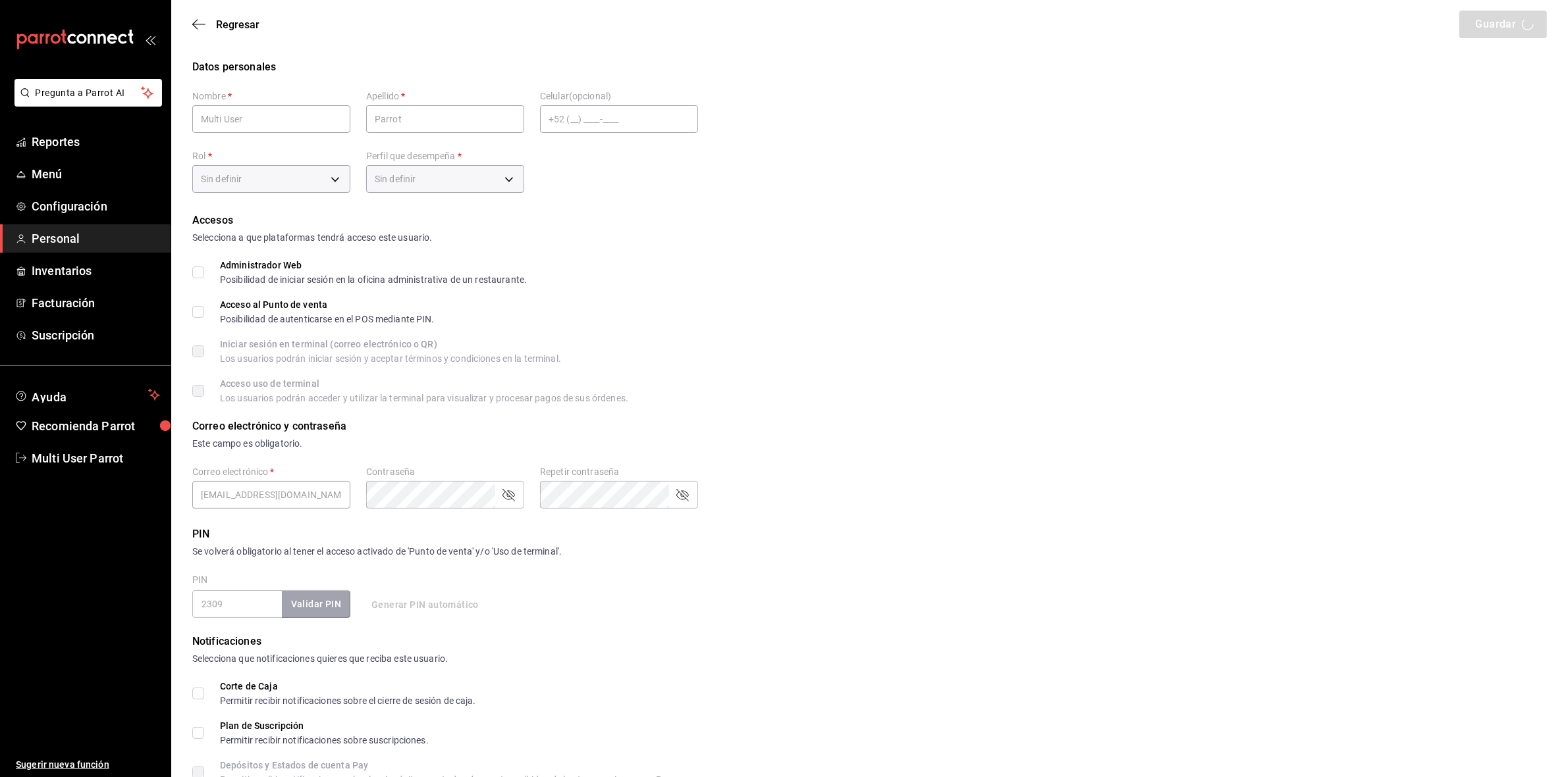
checkbox input "true"
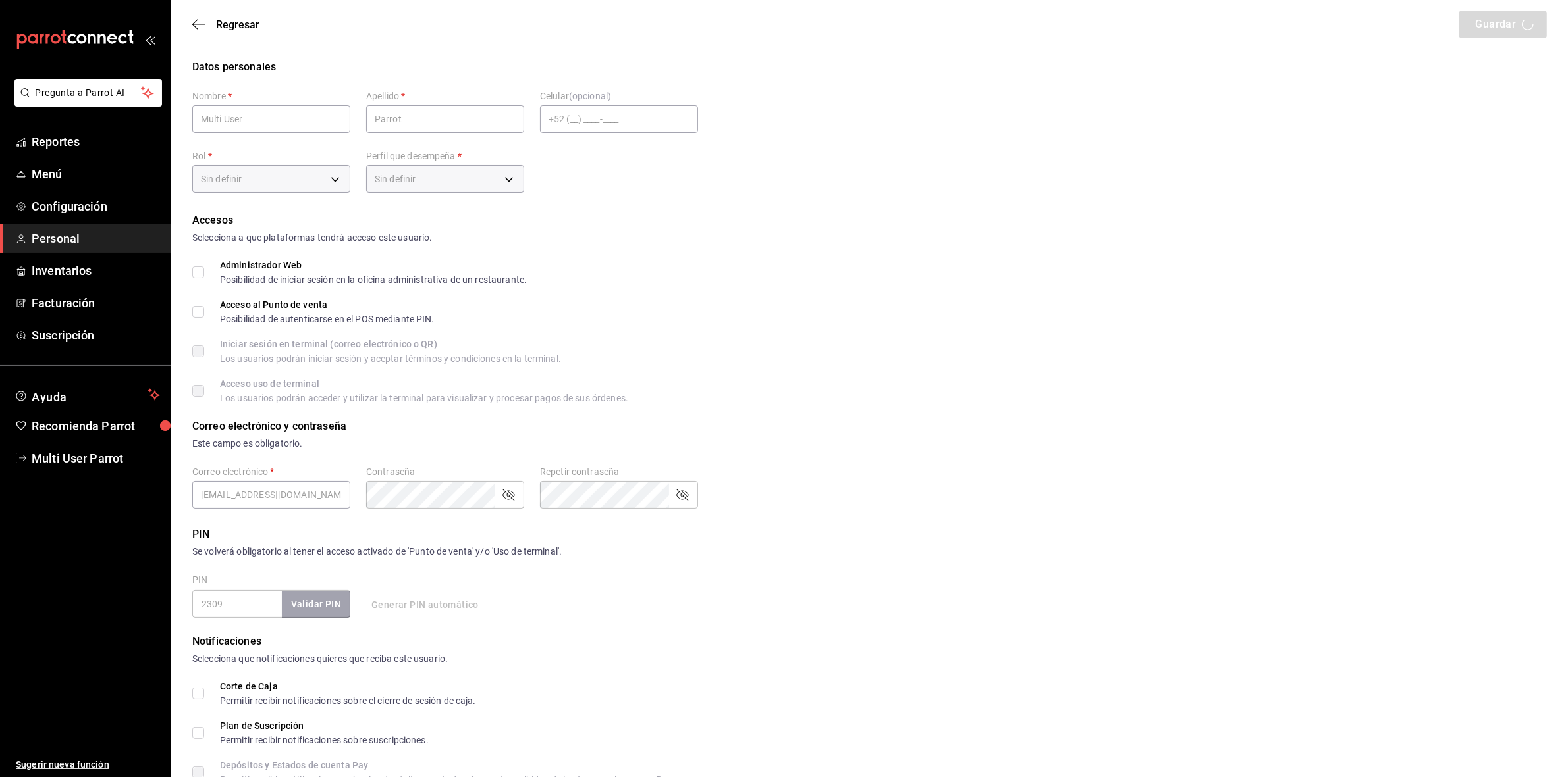
checkbox input "true"
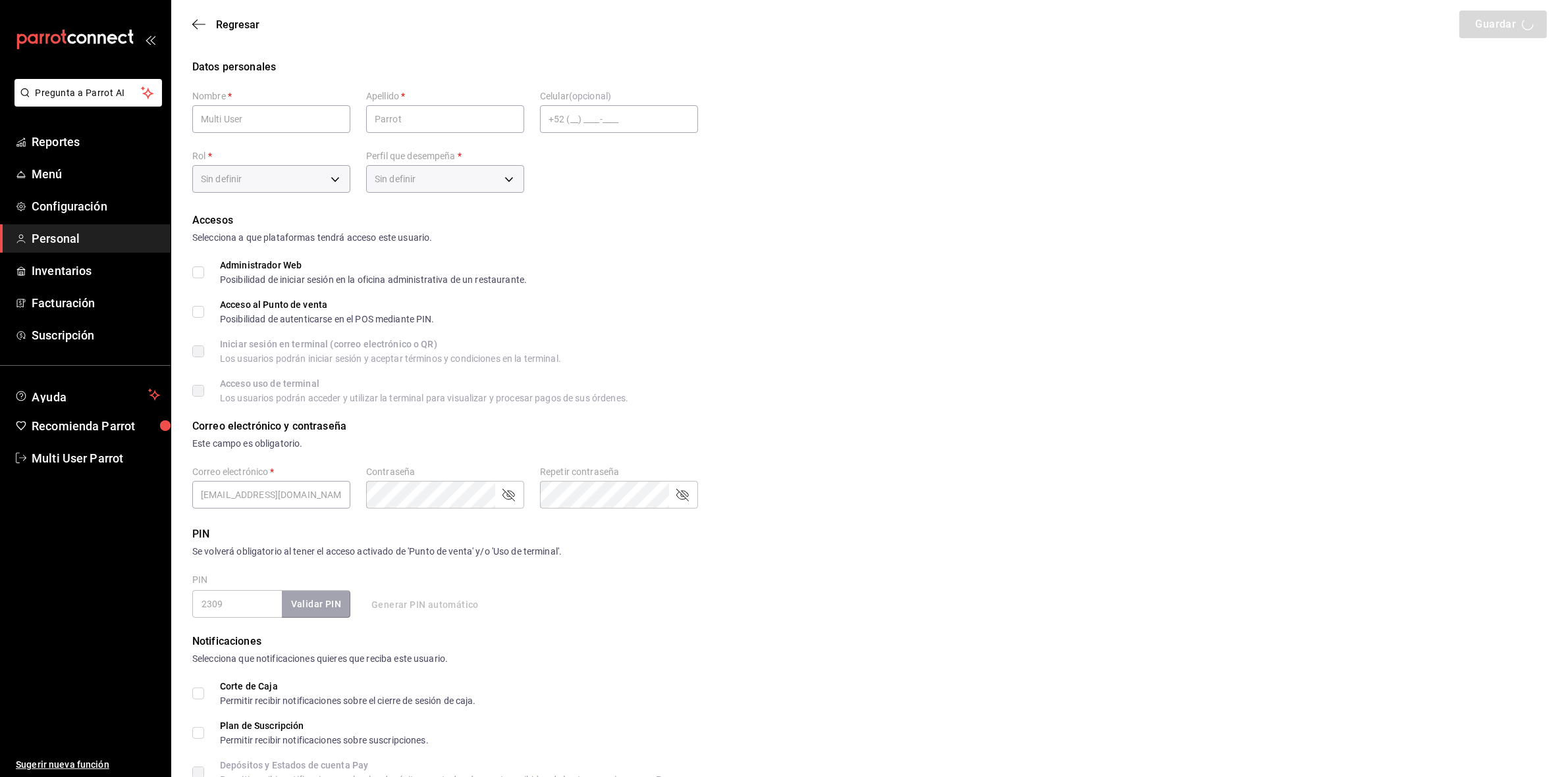
checkbox input "true"
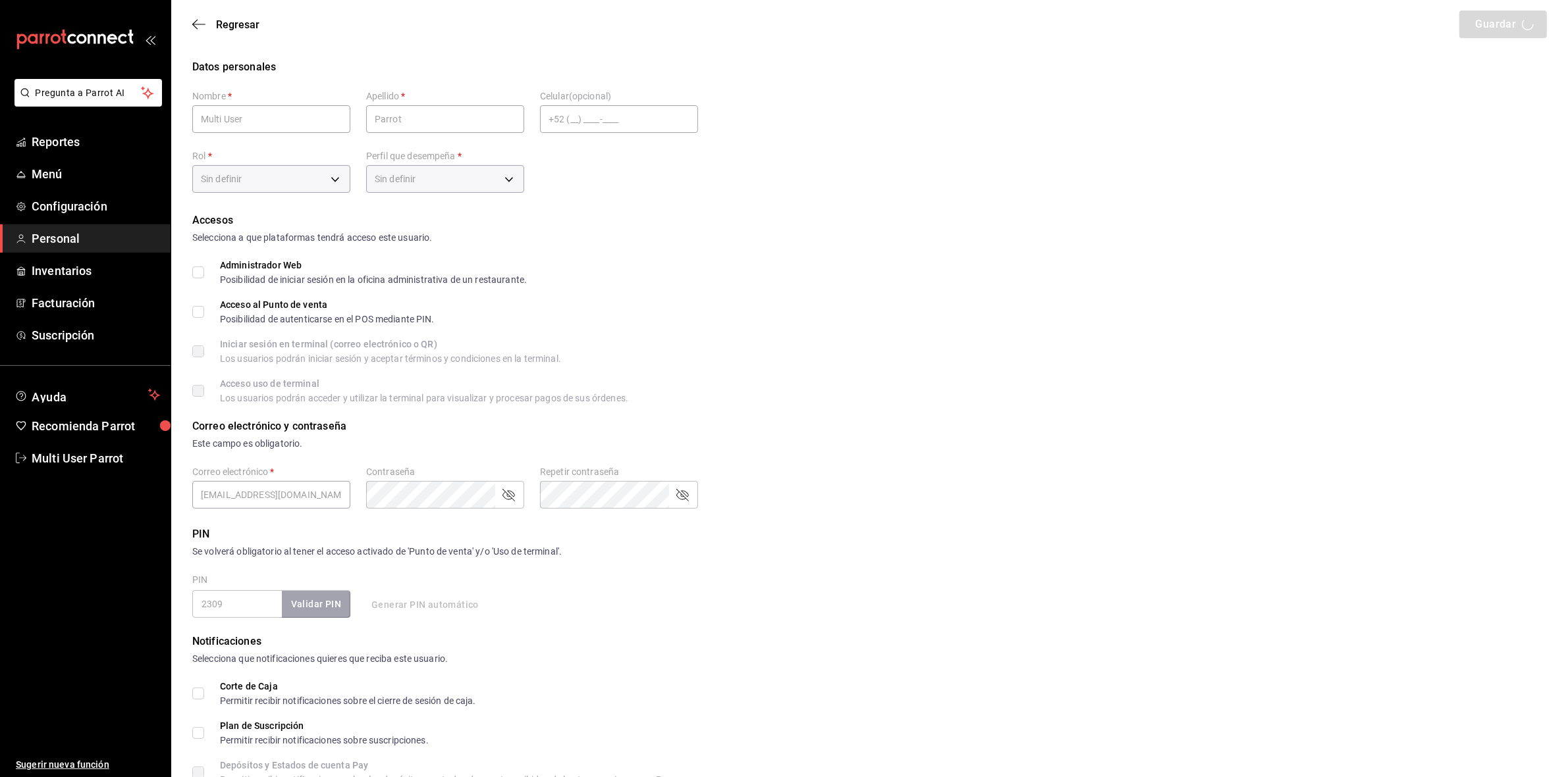
checkbox input "true"
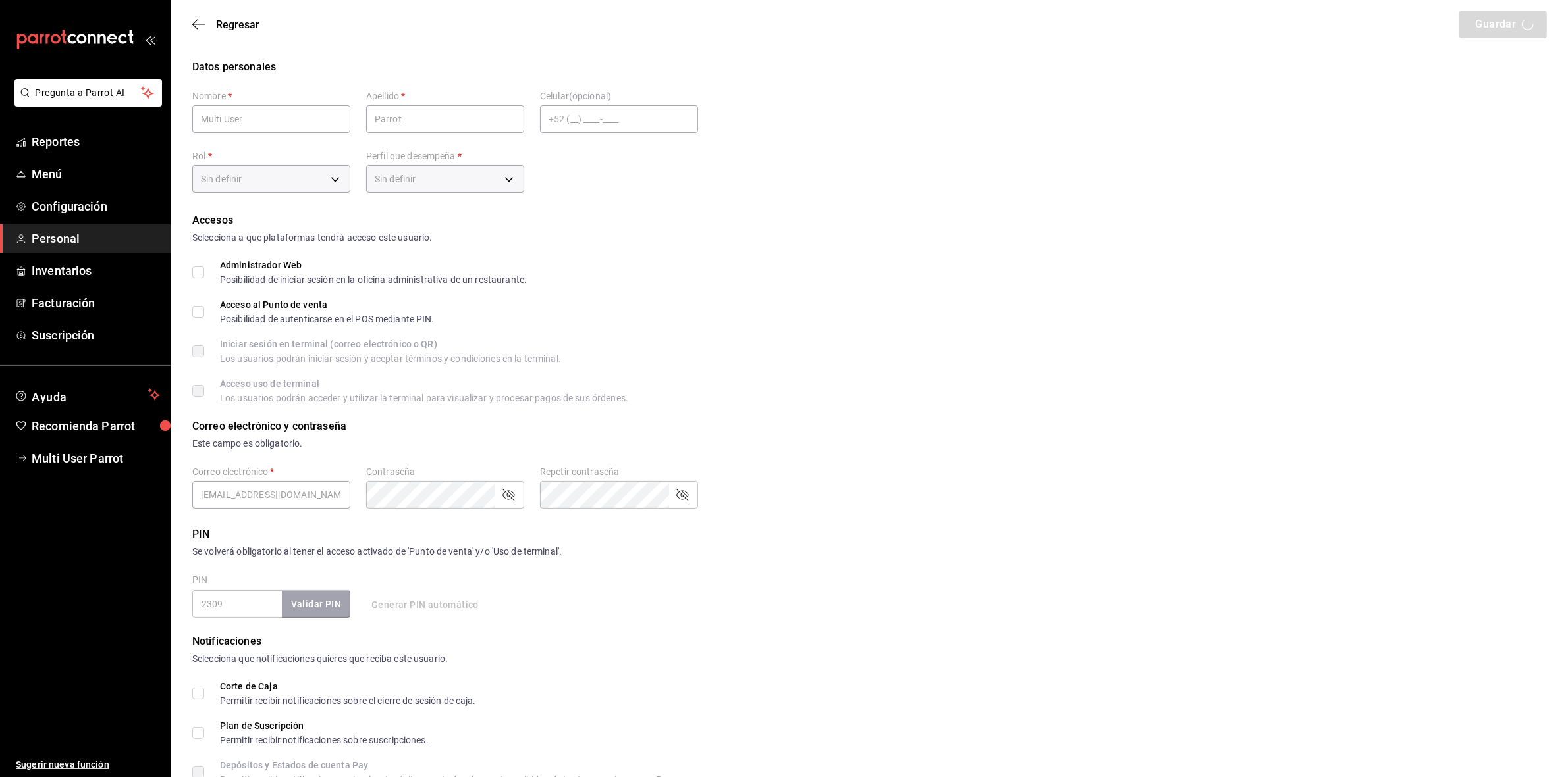
checkbox input "true"
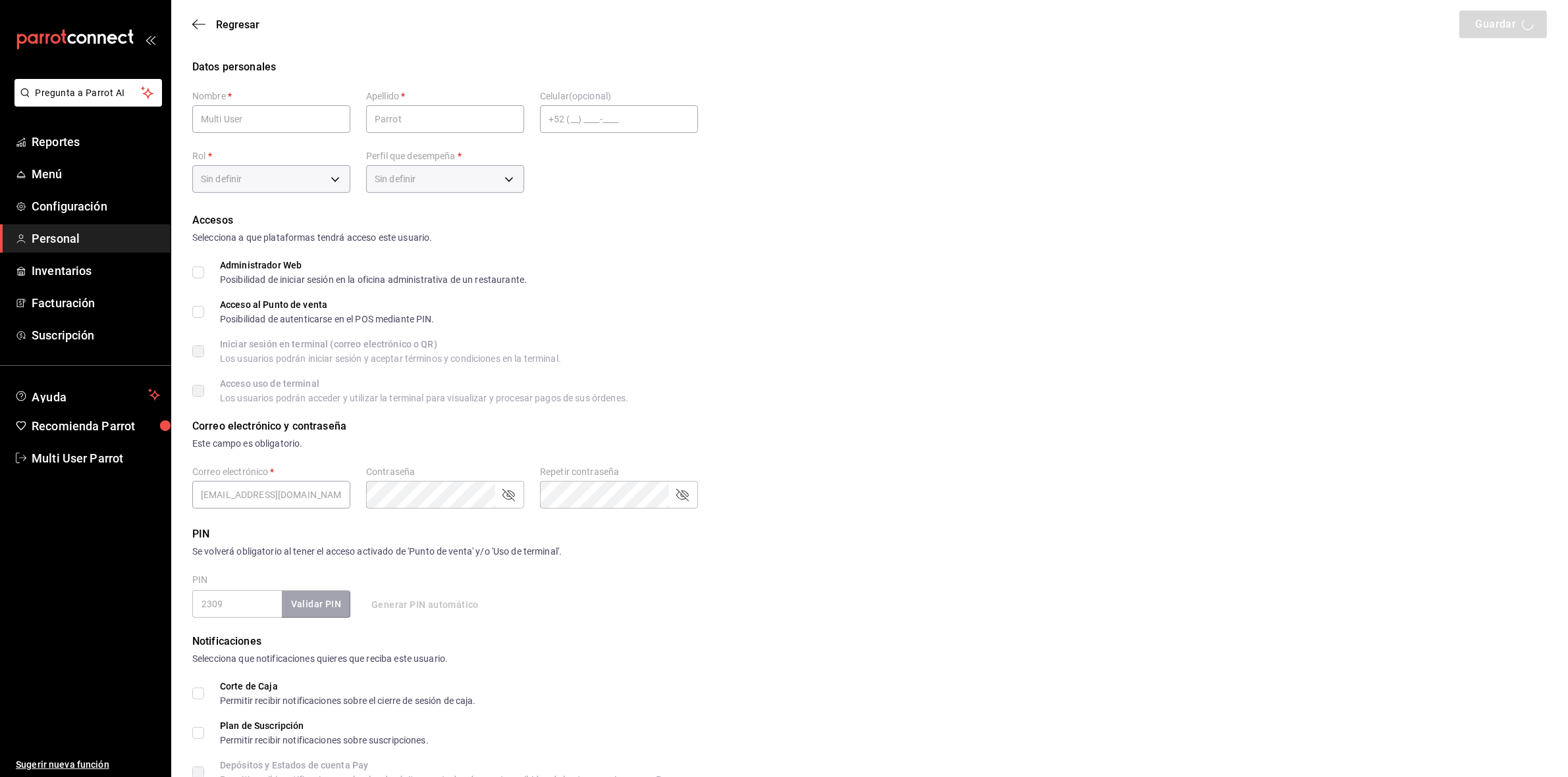
checkbox input "true"
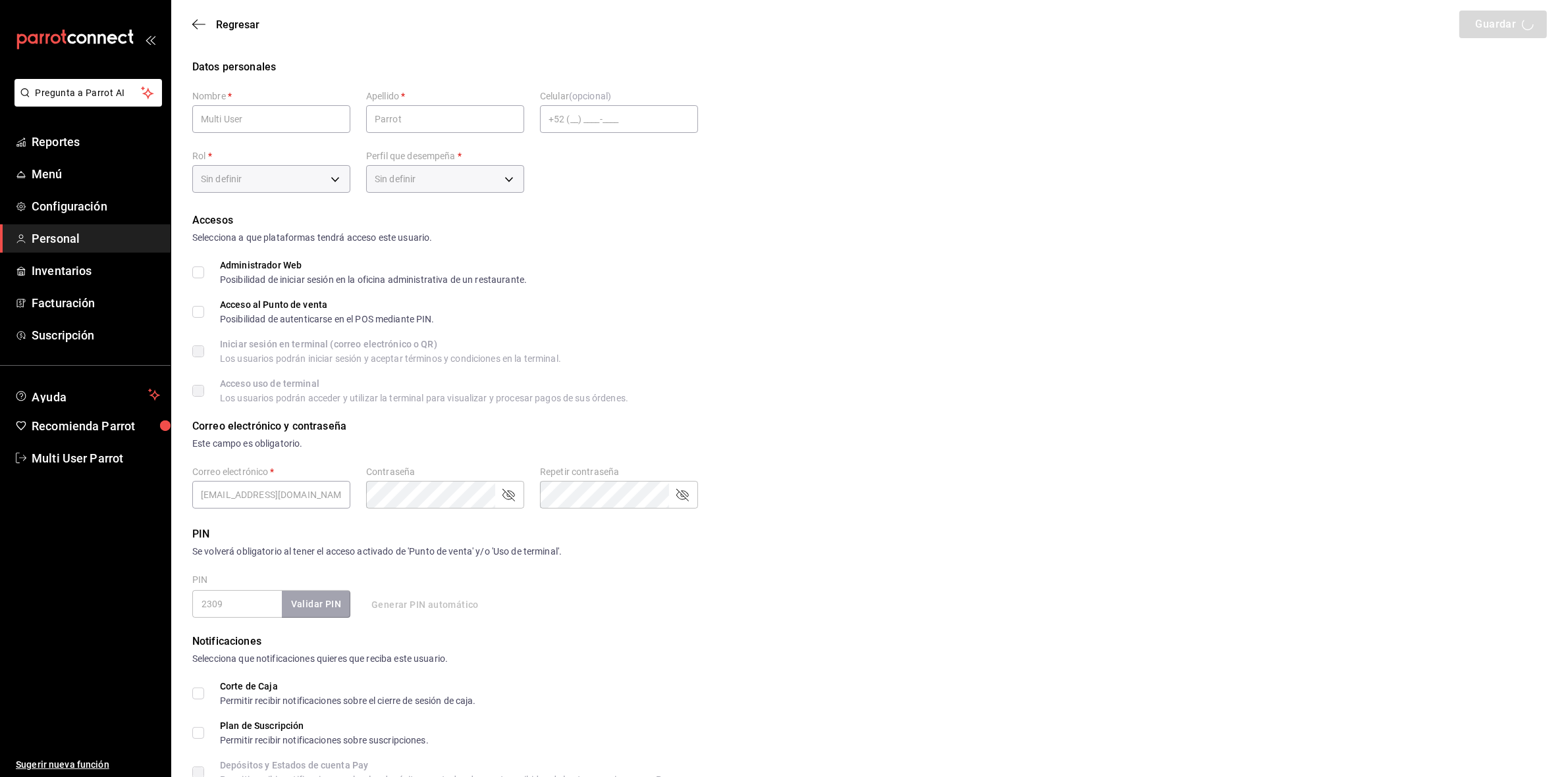
checkbox input "true"
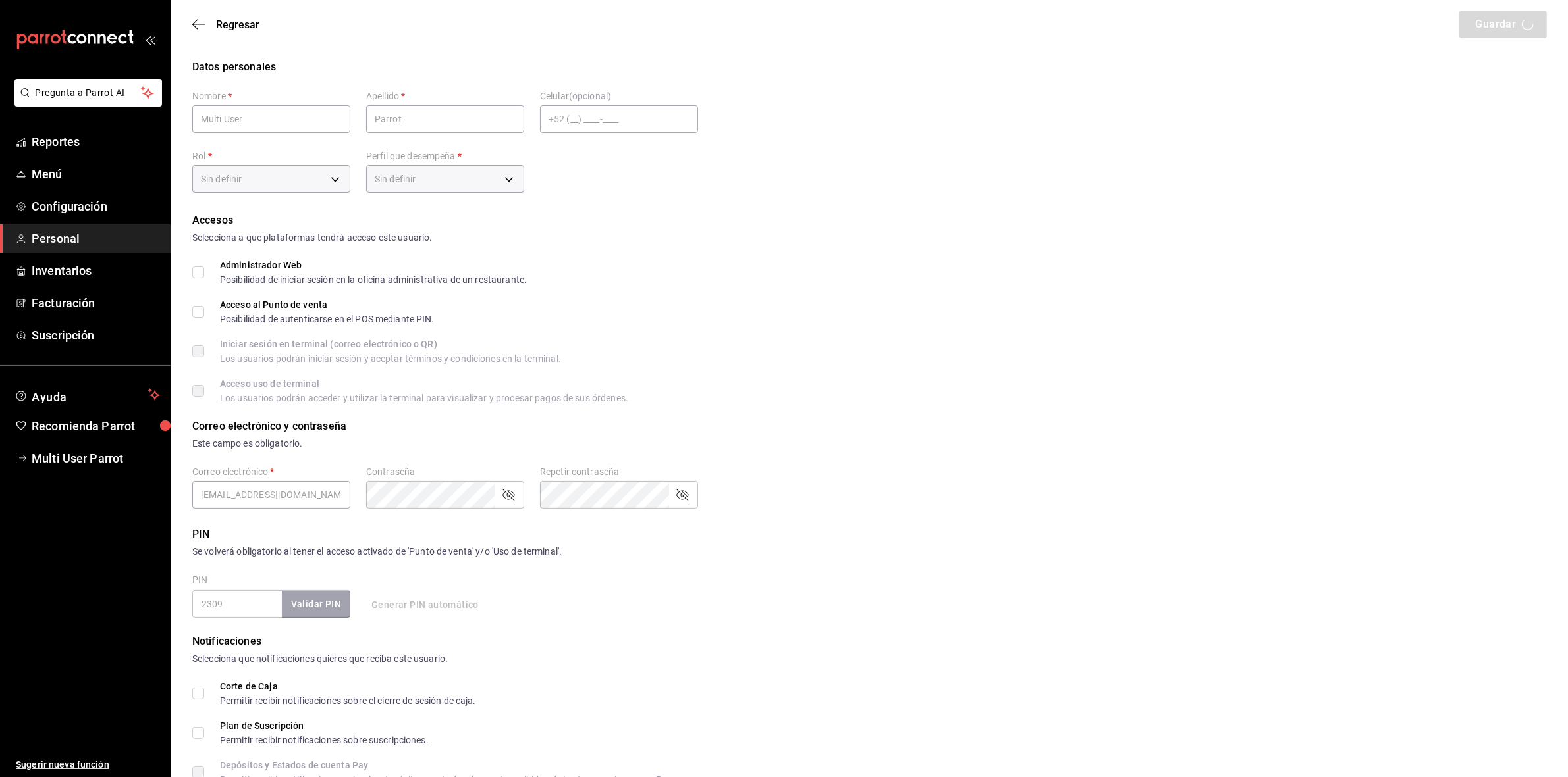
checkbox input "true"
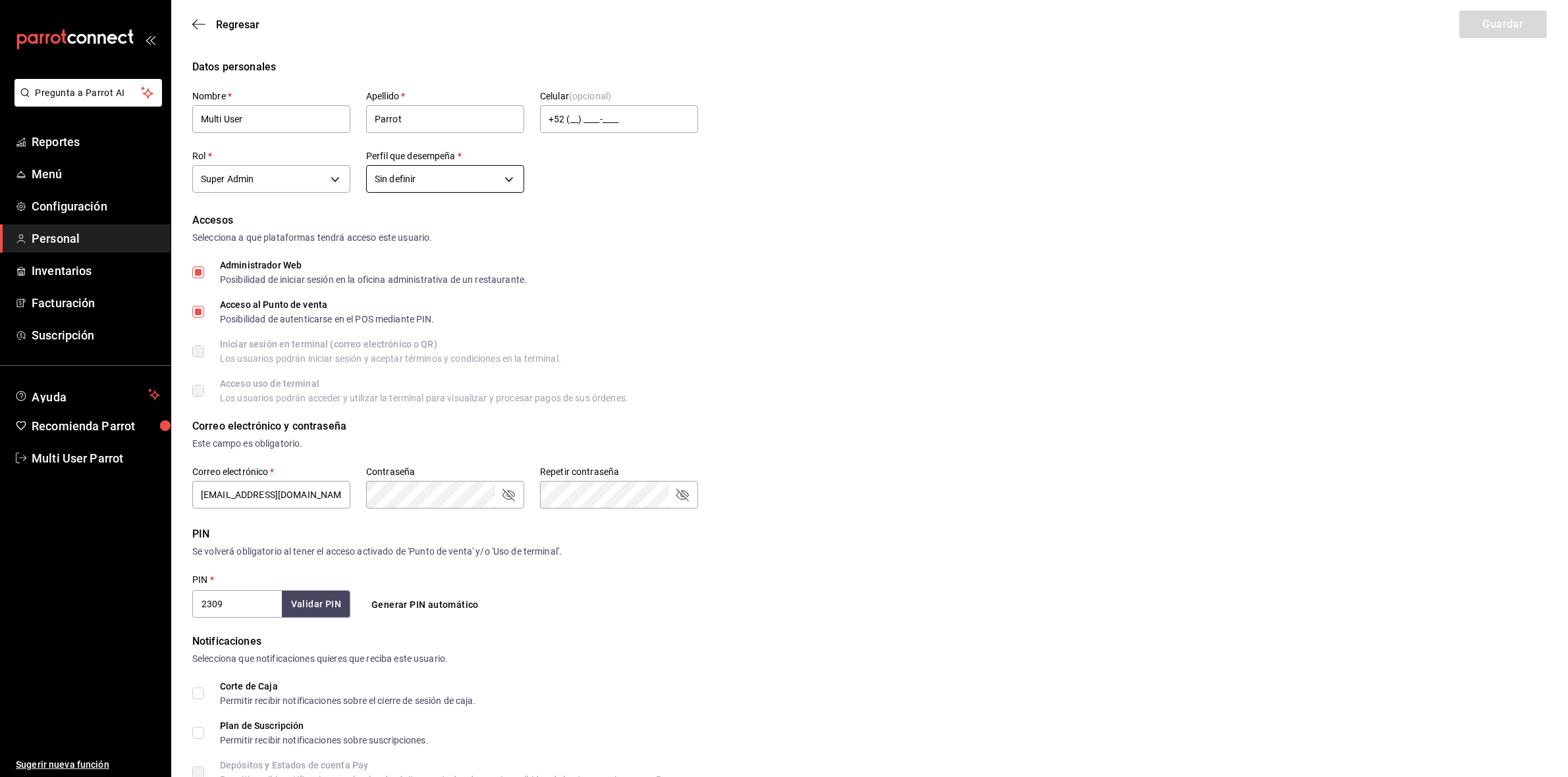
click at [506, 179] on body "Pregunta a Parrot AI Reportes Menú Configuración Personal Inventarios Facturaci…" at bounding box center [784, 709] width 1568 height 1419
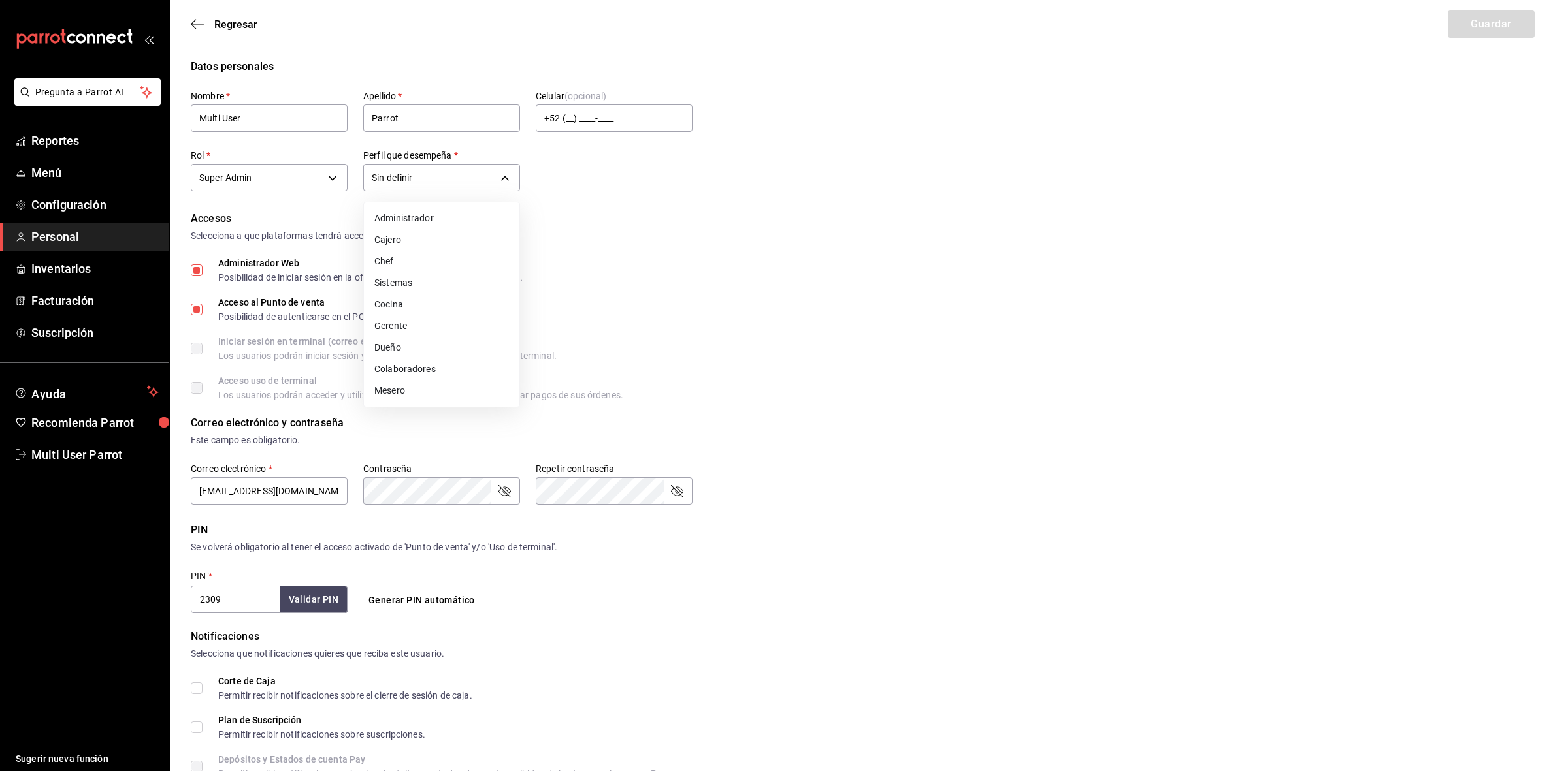
click at [469, 221] on li "Administrador" at bounding box center [441, 218] width 156 height 21
type input "ADMIN"
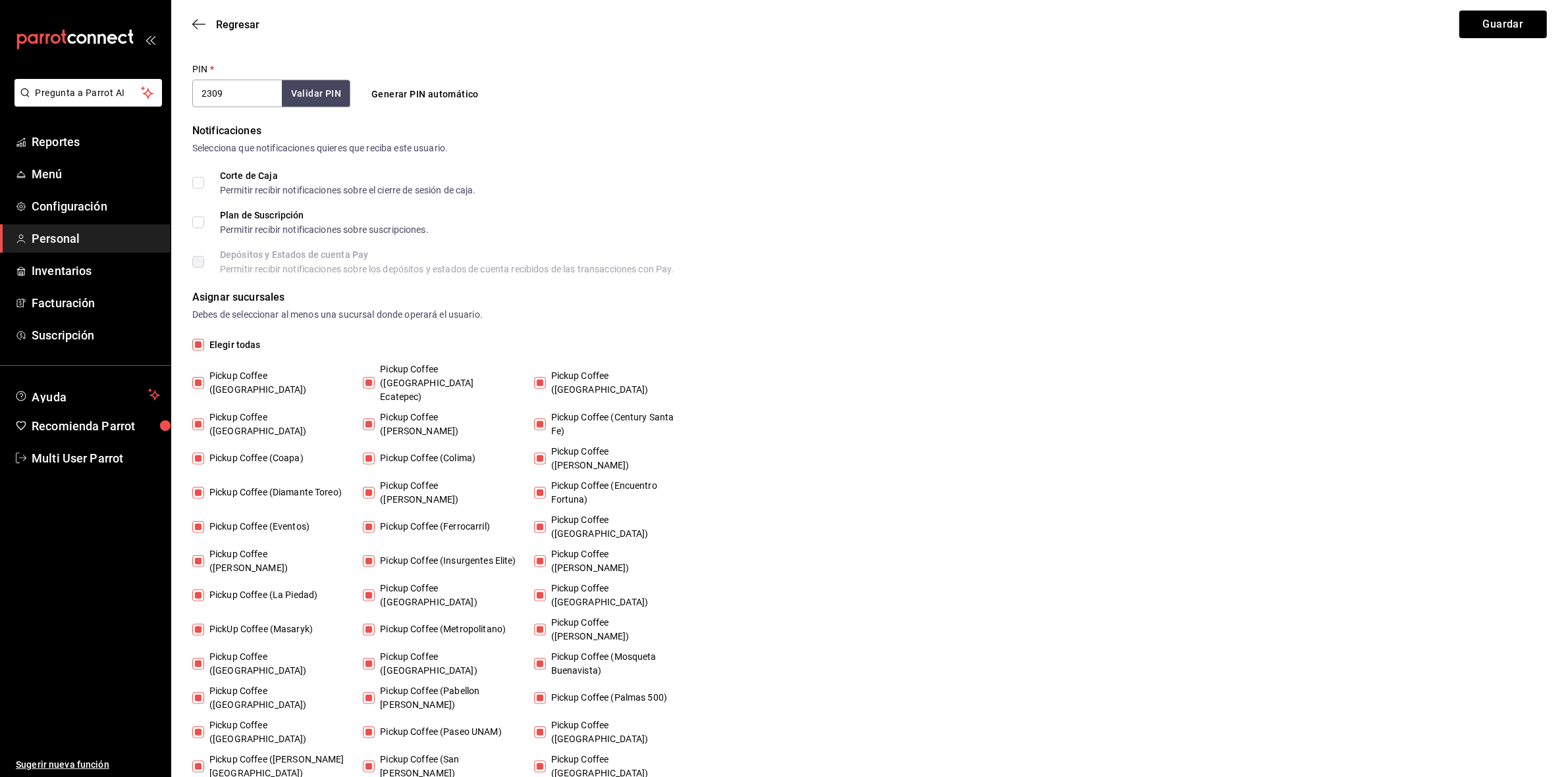
scroll to position [516, 0]
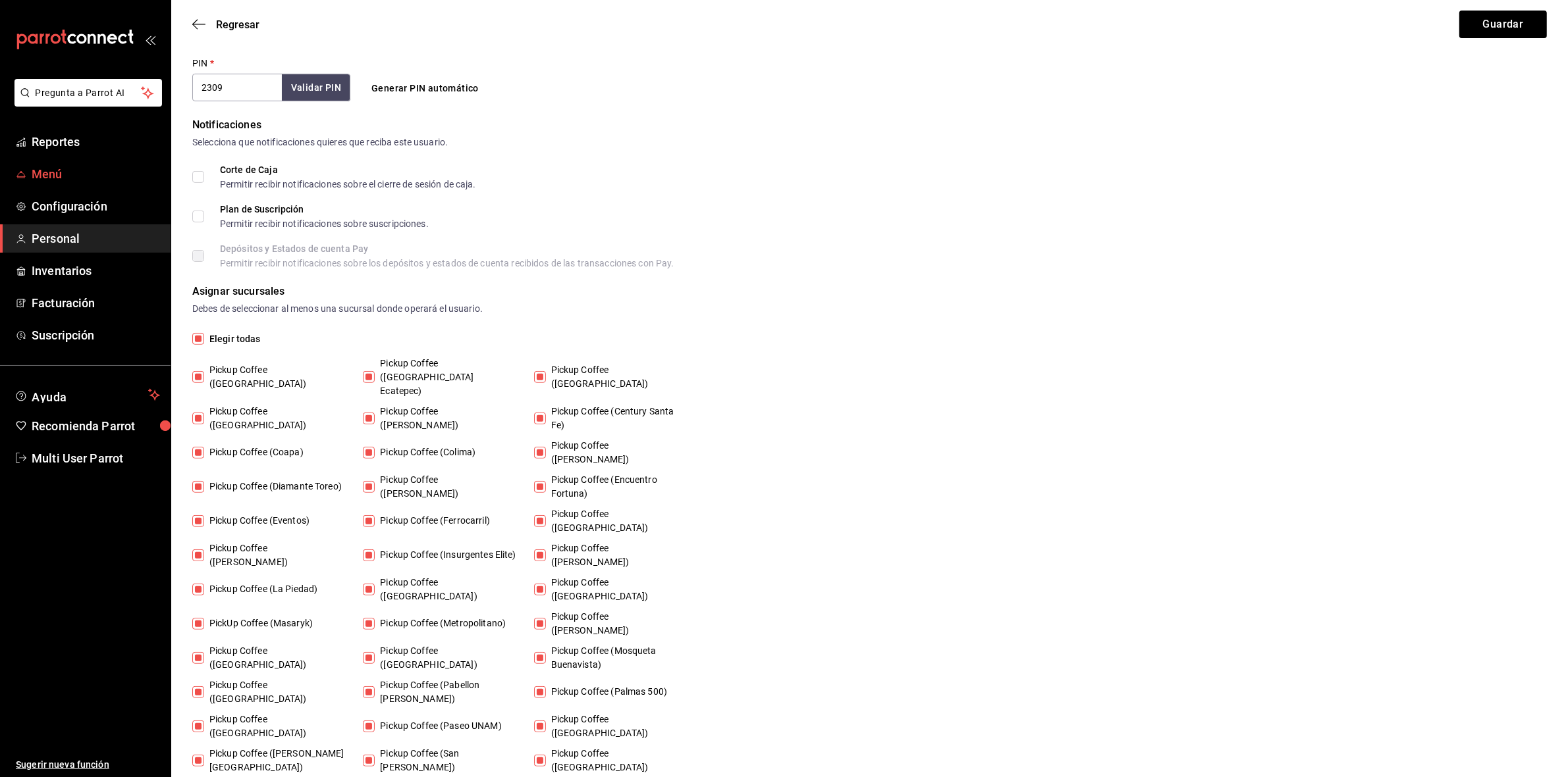
click at [92, 175] on span "Menú" at bounding box center [95, 174] width 128 height 18
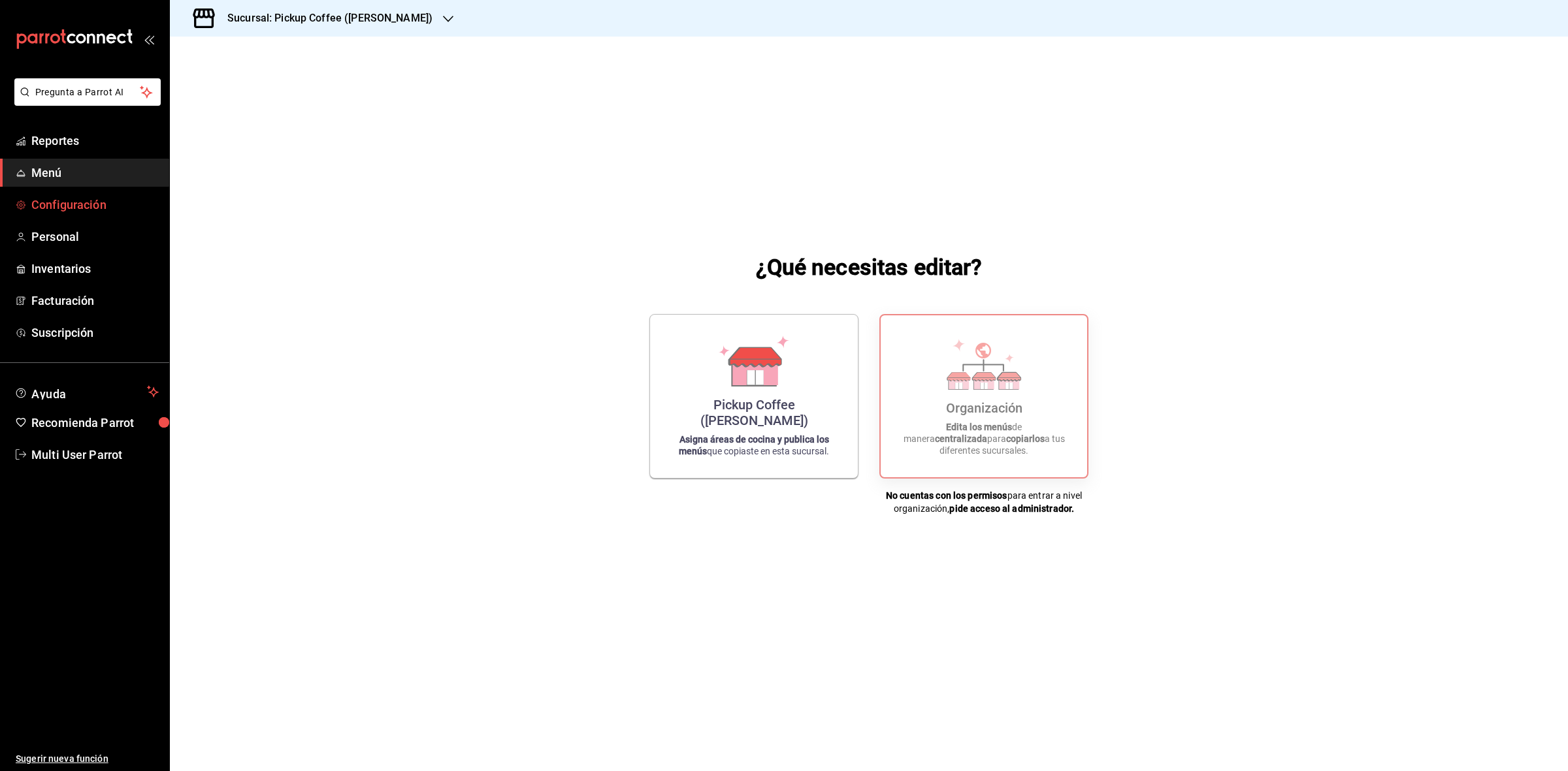
click at [86, 209] on span "Configuración" at bounding box center [95, 205] width 127 height 18
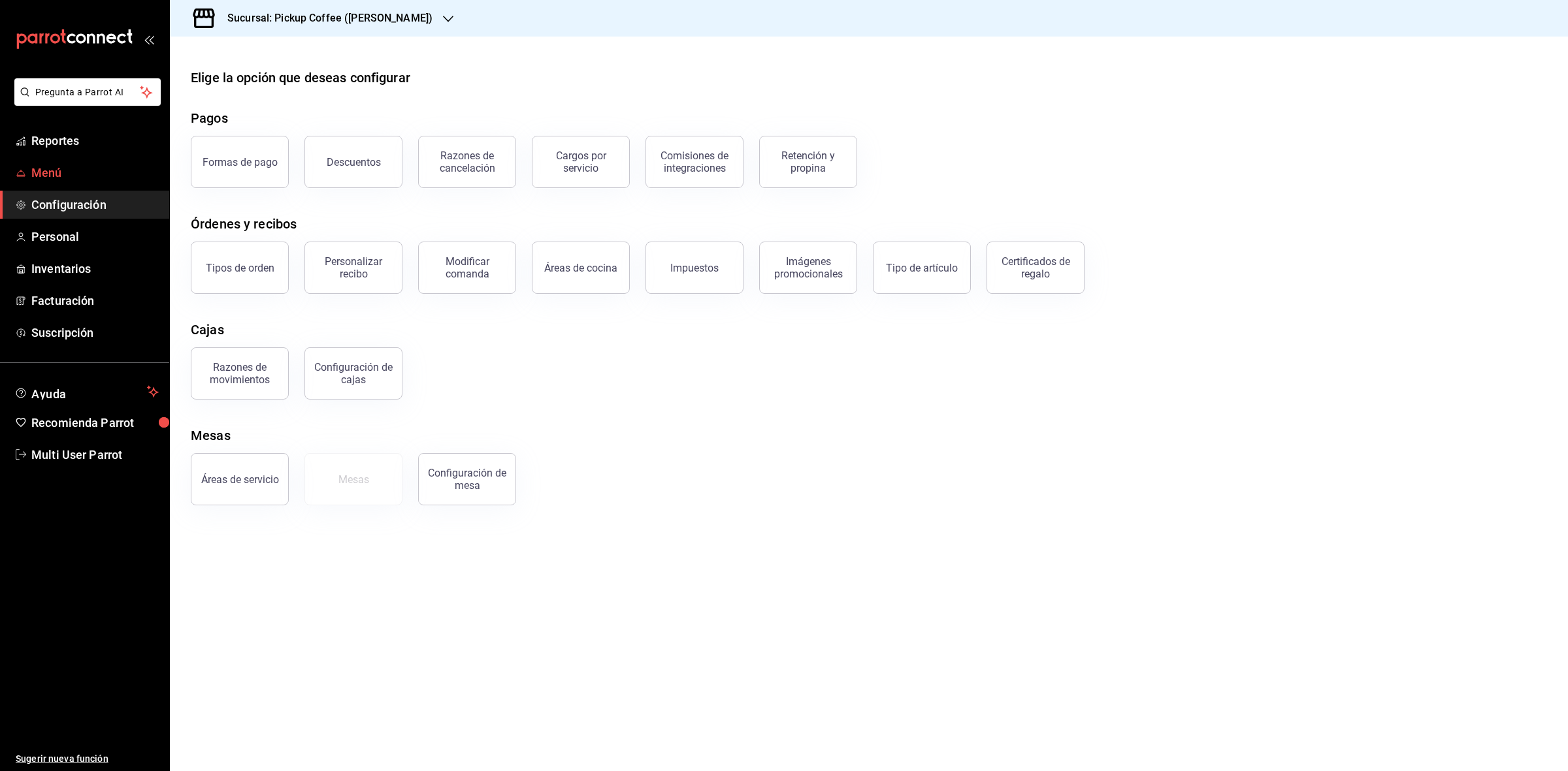
click at [87, 177] on span "Menú" at bounding box center [95, 173] width 127 height 18
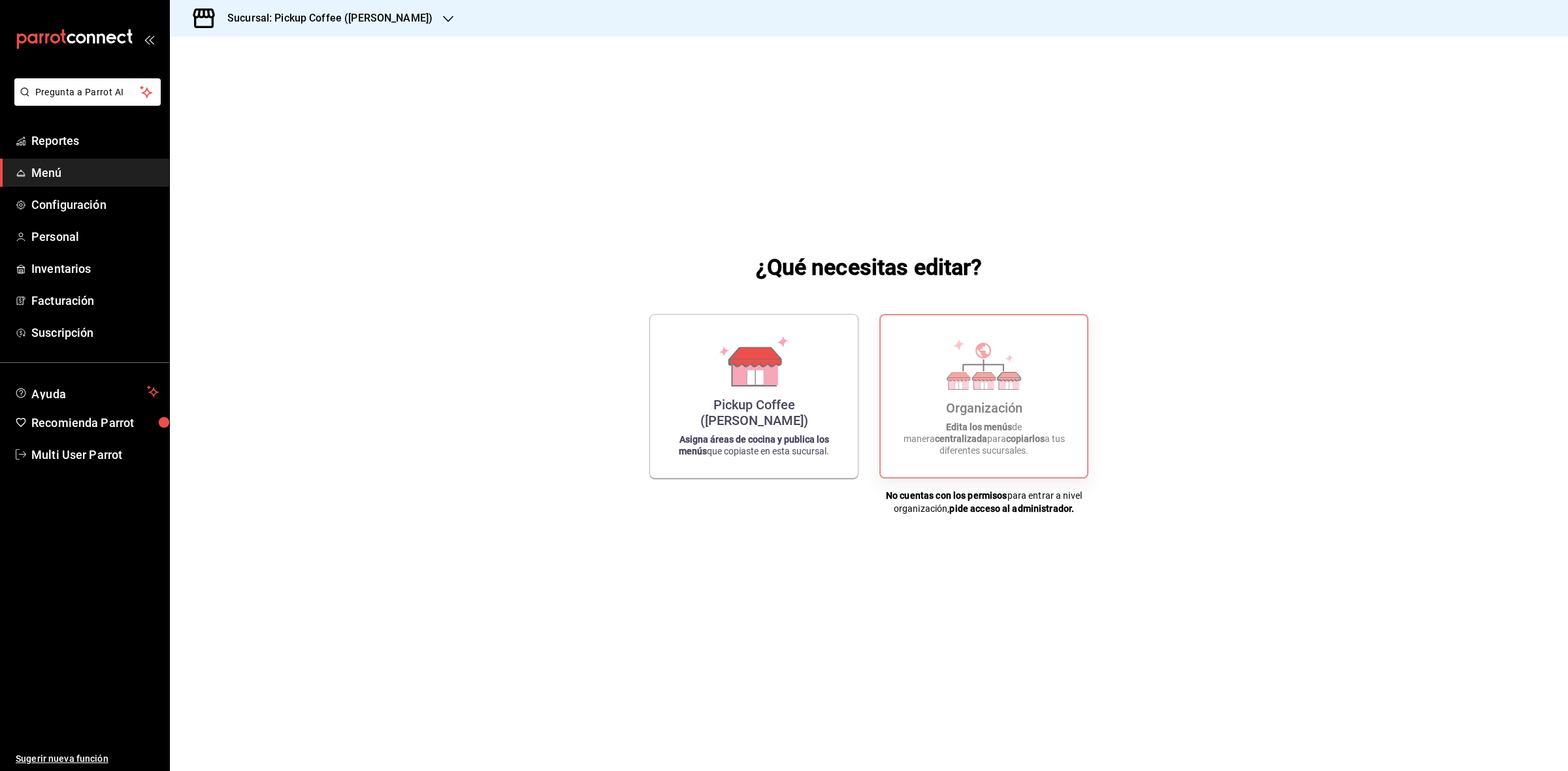
click at [422, 16] on div "Sucursal: Pickup Coffee (Miguel Angel)" at bounding box center [320, 18] width 279 height 37
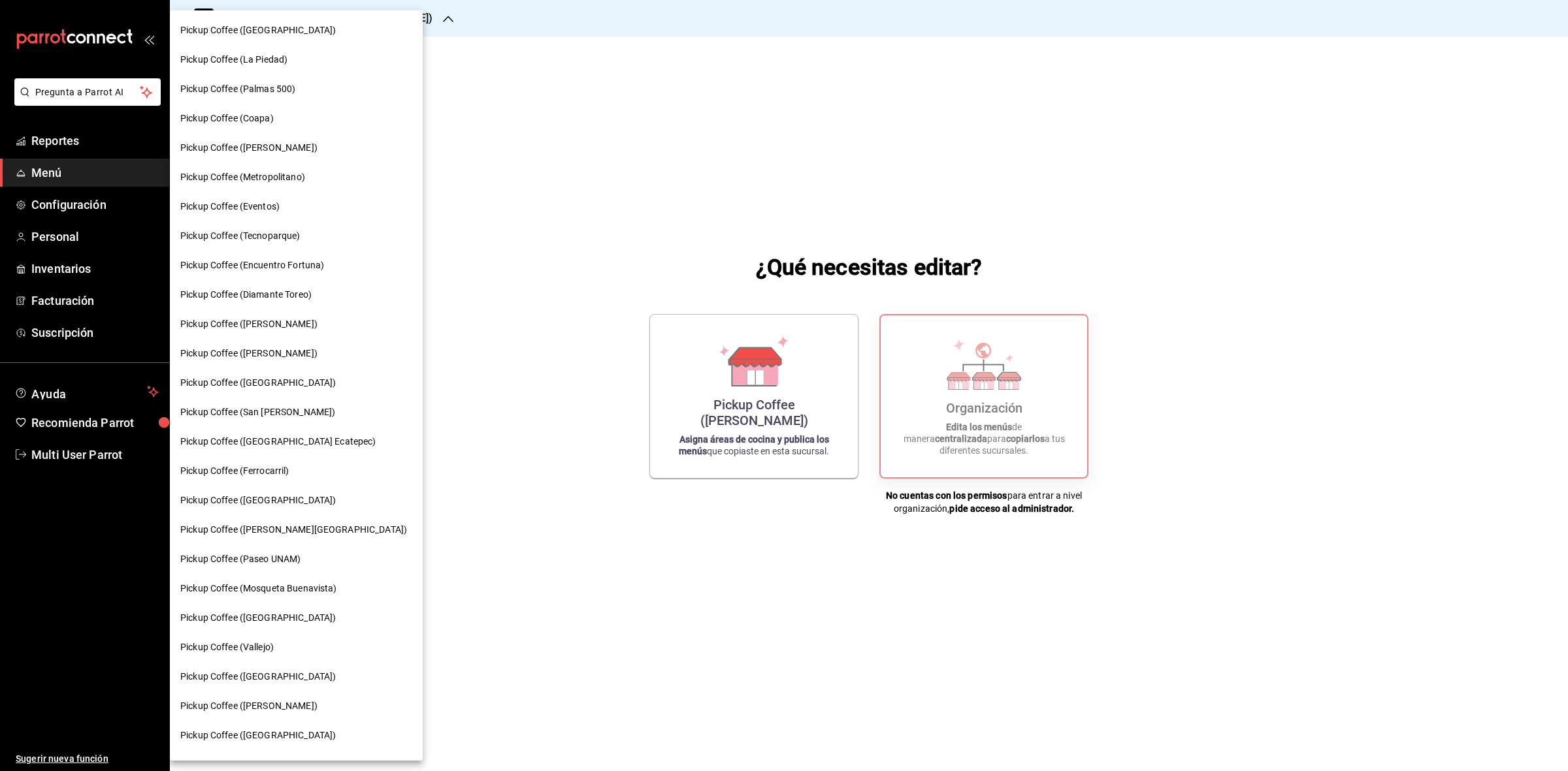
click at [308, 89] on div "Pickup Coffee (Palmas 500)" at bounding box center [297, 89] width 232 height 14
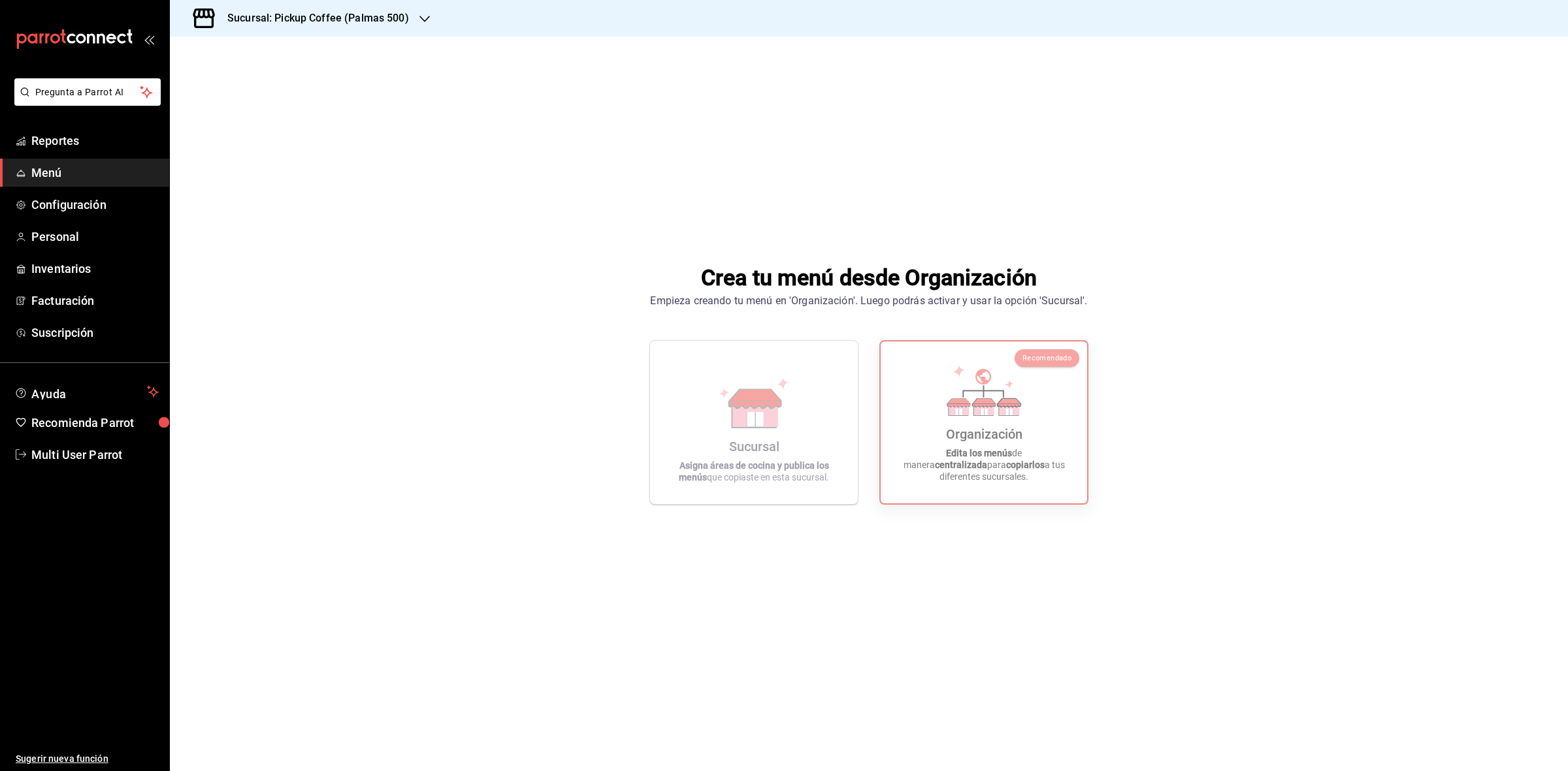
click at [431, 23] on div "Sucursal: Pickup Coffee (Palmas 500)" at bounding box center [308, 18] width 254 height 37
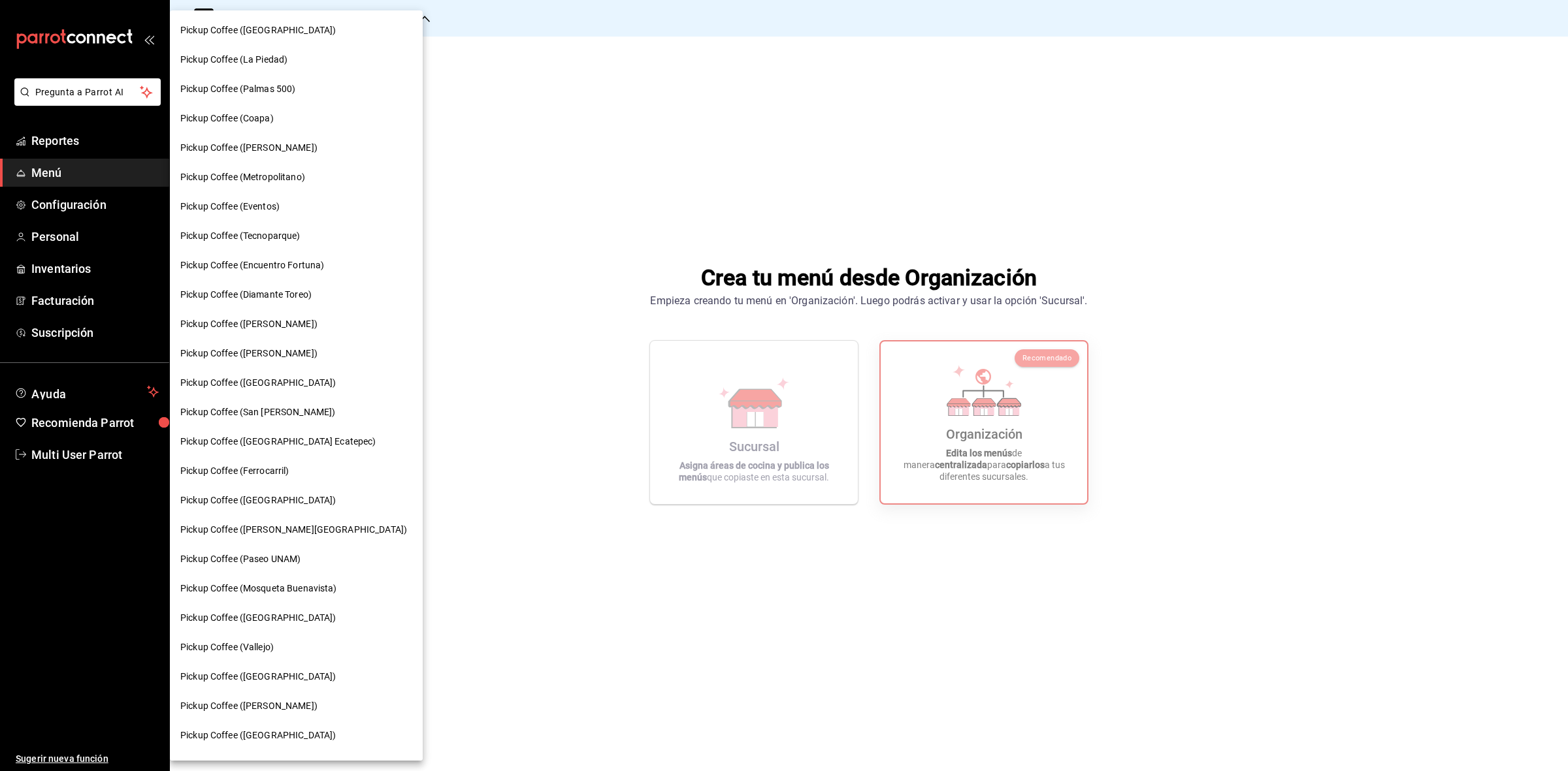
click at [256, 389] on span "Pickup Coffee (Santa Fe)" at bounding box center [258, 383] width 156 height 14
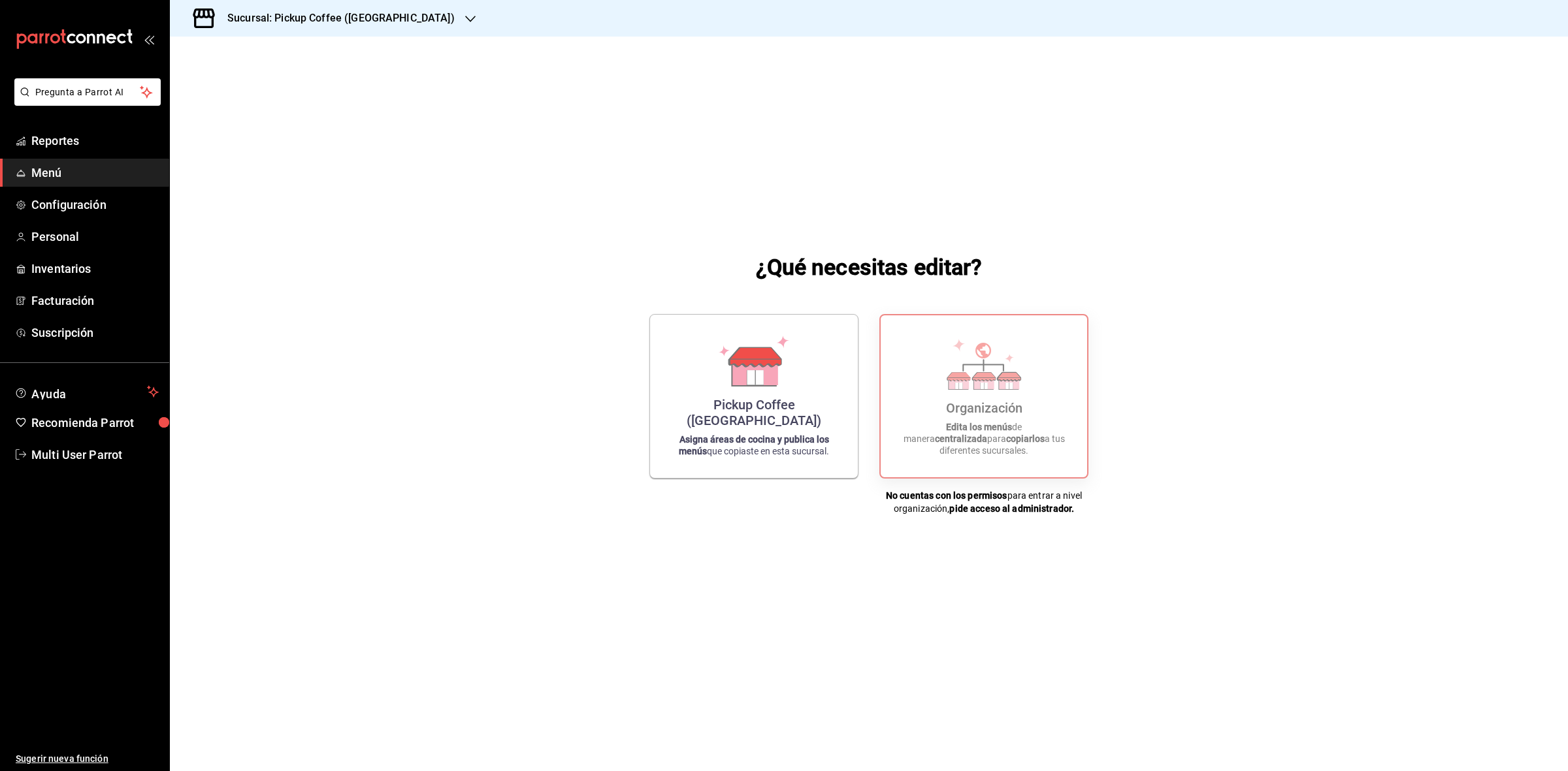
click at [766, 493] on div "¿Qué necesitas editar? Pickup Coffee (Santa Fe) Asigna áreas de cocina y public…" at bounding box center [869, 383] width 1398 height 693
click at [99, 448] on span "Multi User Parrot" at bounding box center [95, 455] width 127 height 18
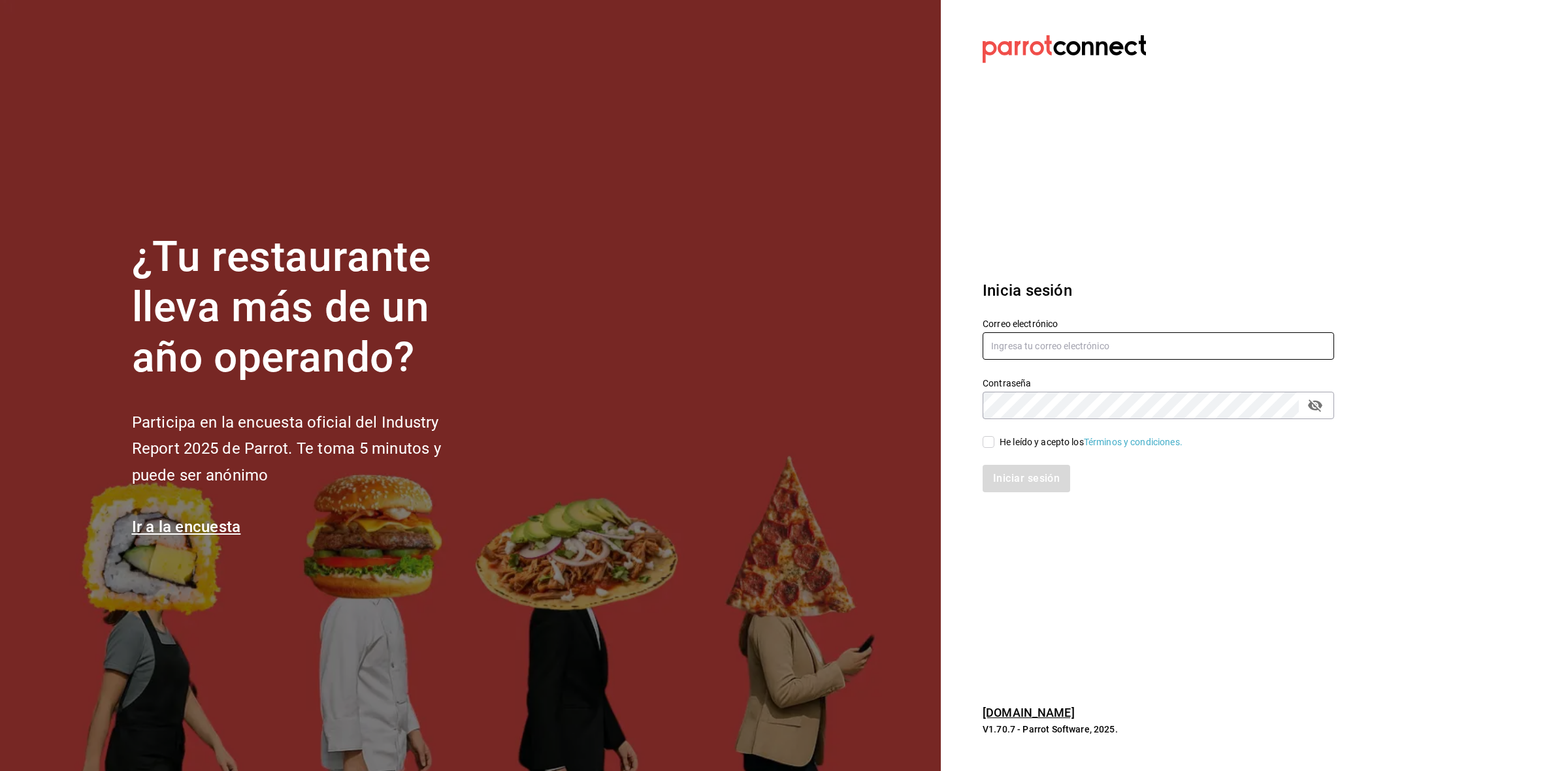
click at [1050, 350] on input "text" at bounding box center [1158, 346] width 352 height 28
type input "multiuser@pickup.com"
click at [988, 445] on input "He leído y acepto los Términos y condiciones." at bounding box center [989, 443] width 12 height 12
checkbox input "true"
click at [998, 468] on button "Iniciar sesión" at bounding box center [1026, 479] width 89 height 28
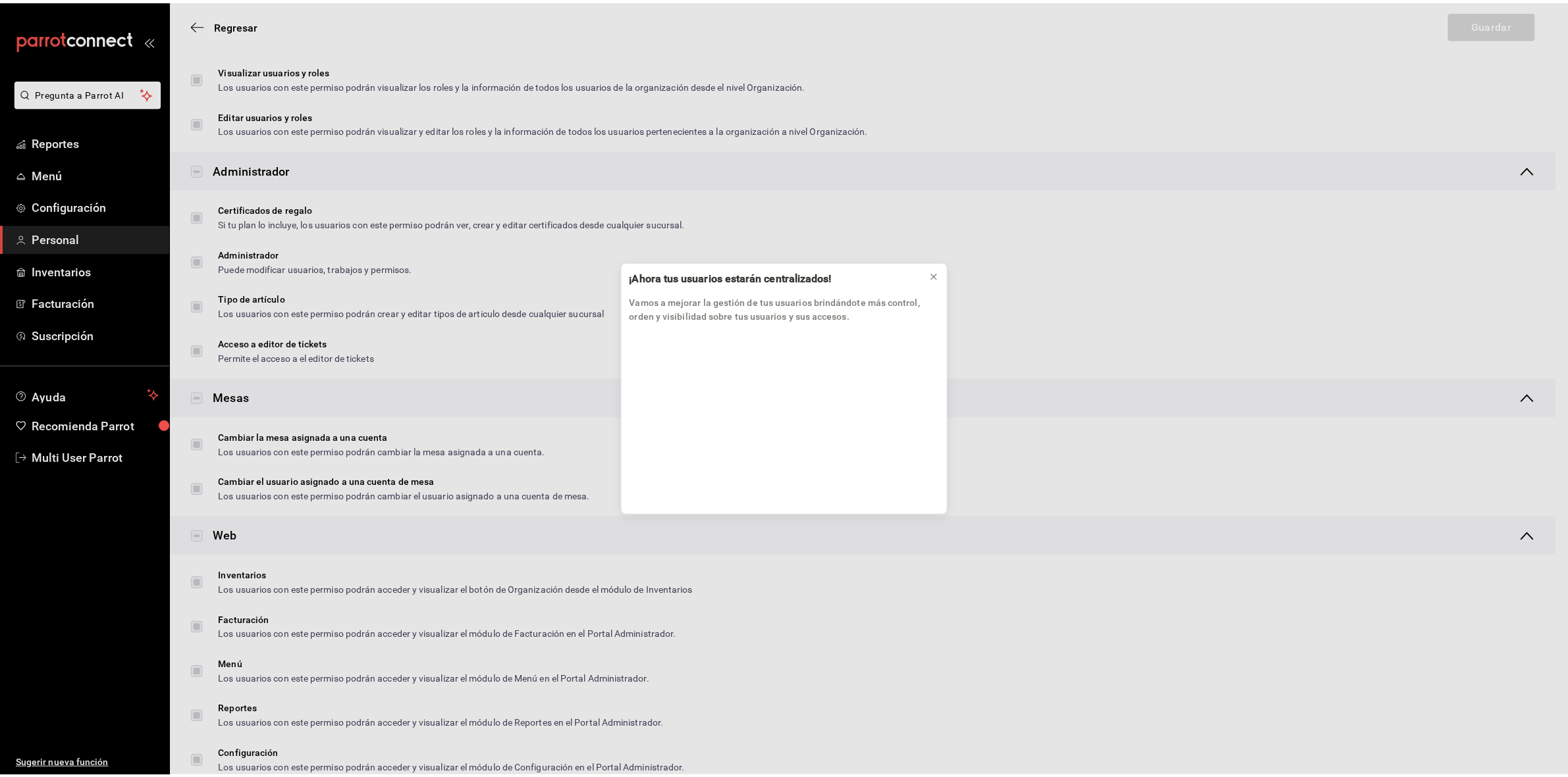
scroll to position [411, 0]
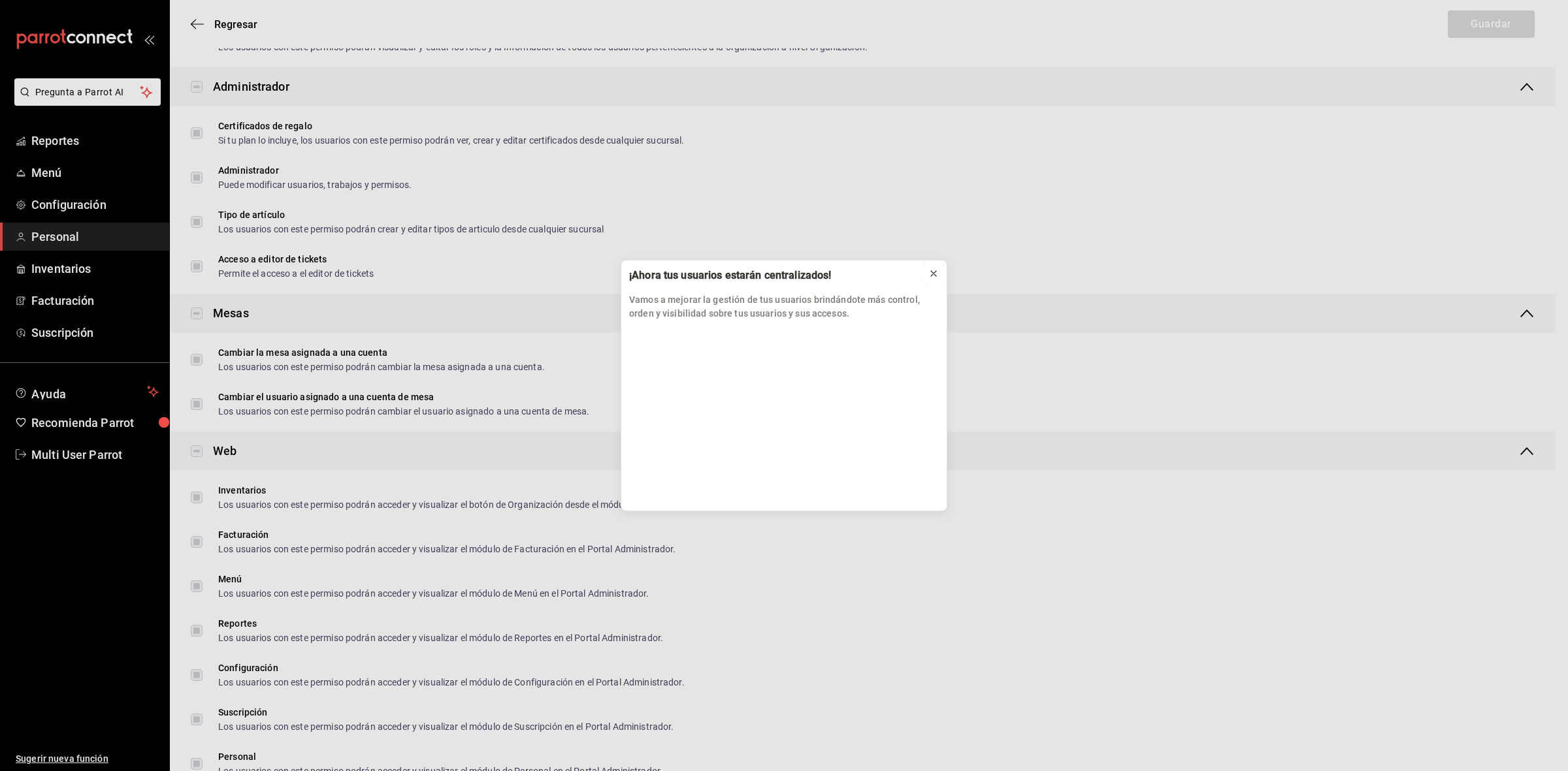
click at [928, 276] on icon at bounding box center [934, 273] width 10 height 10
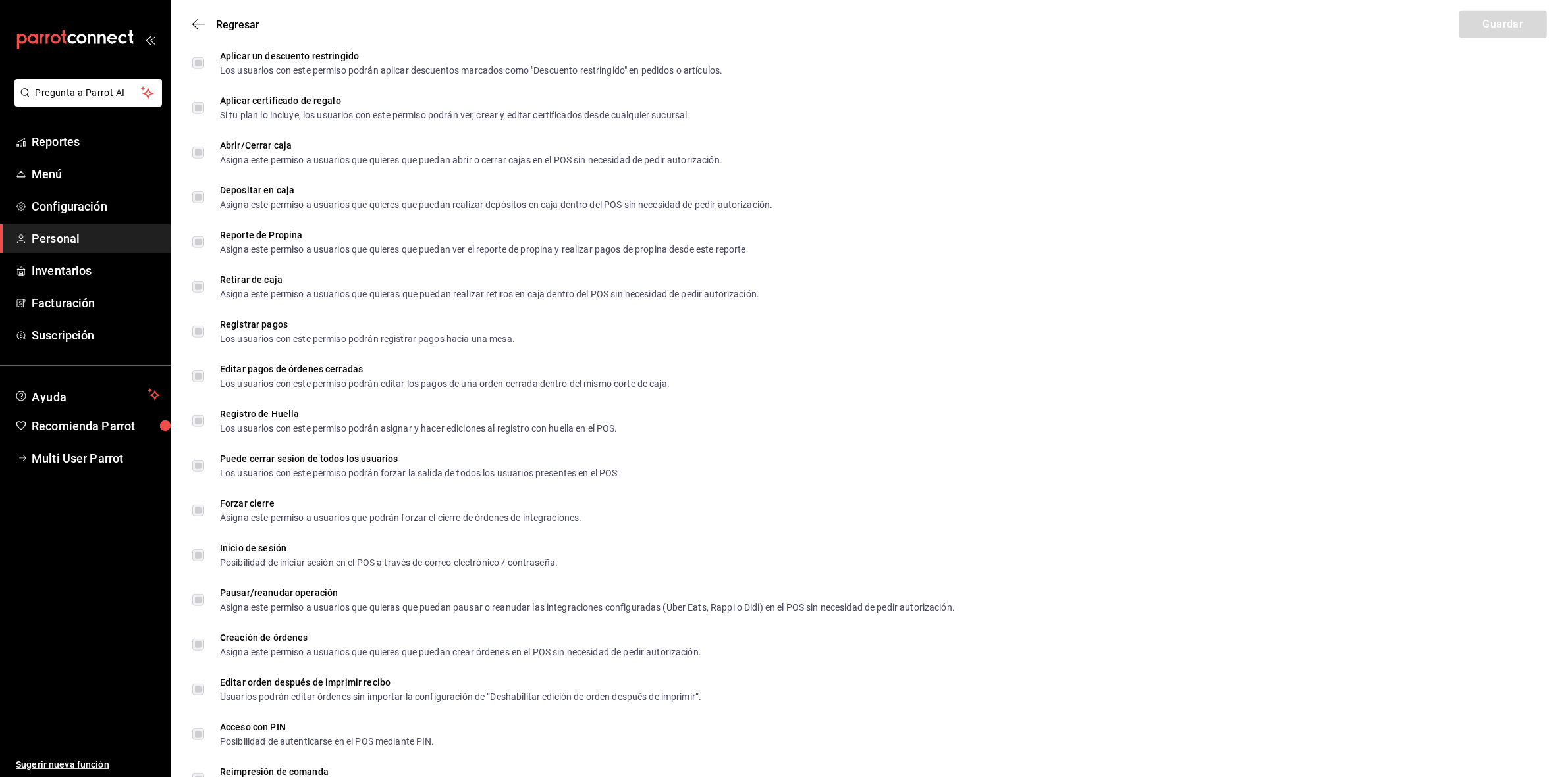
scroll to position [1887, 0]
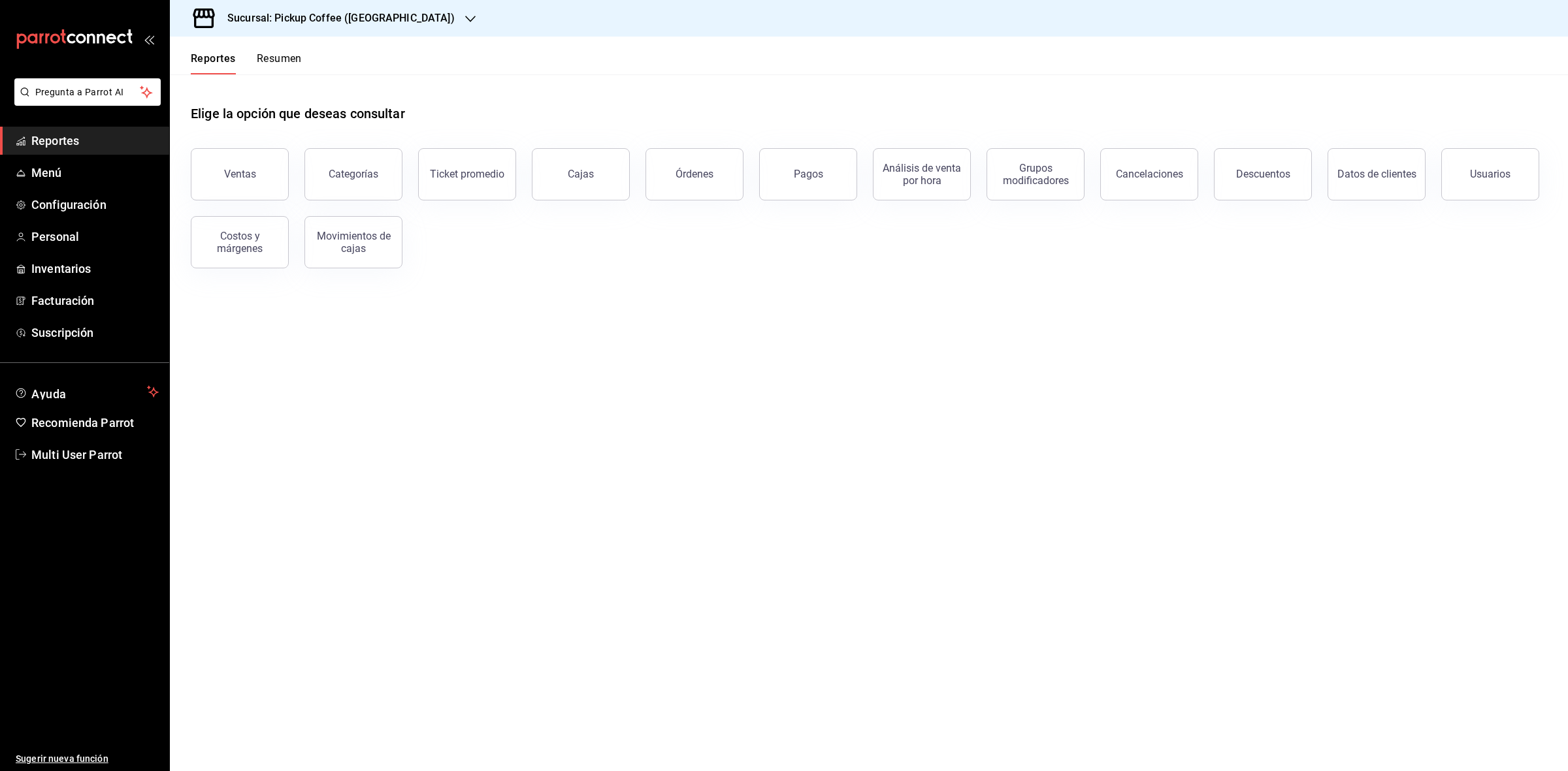
click at [357, 11] on h3 "Sucursal: Pickup Coffee (Las Flores)" at bounding box center [335, 18] width 238 height 15
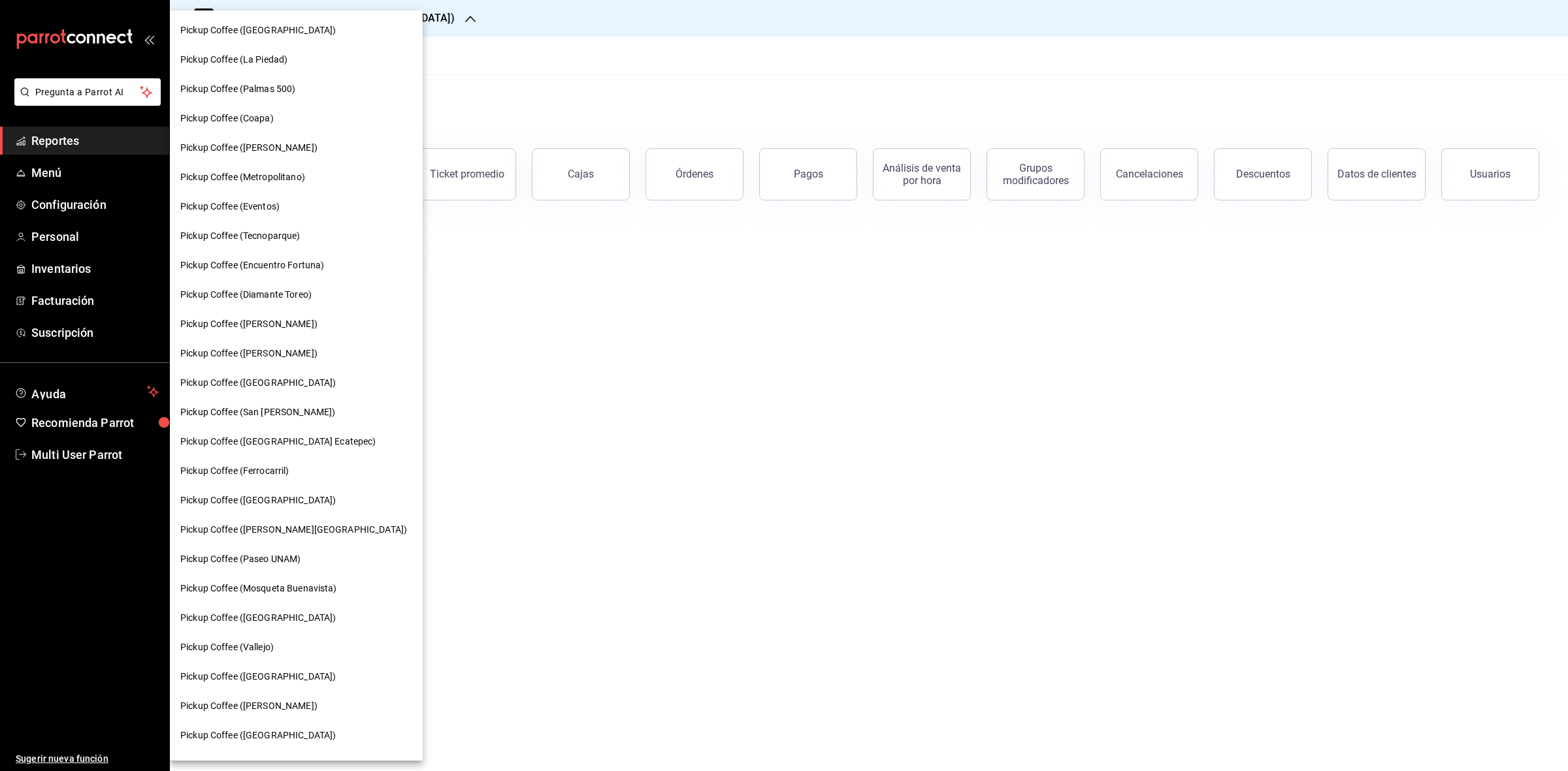
click at [289, 358] on span "Pickup Coffee (Miguel Angel)" at bounding box center [249, 353] width 138 height 14
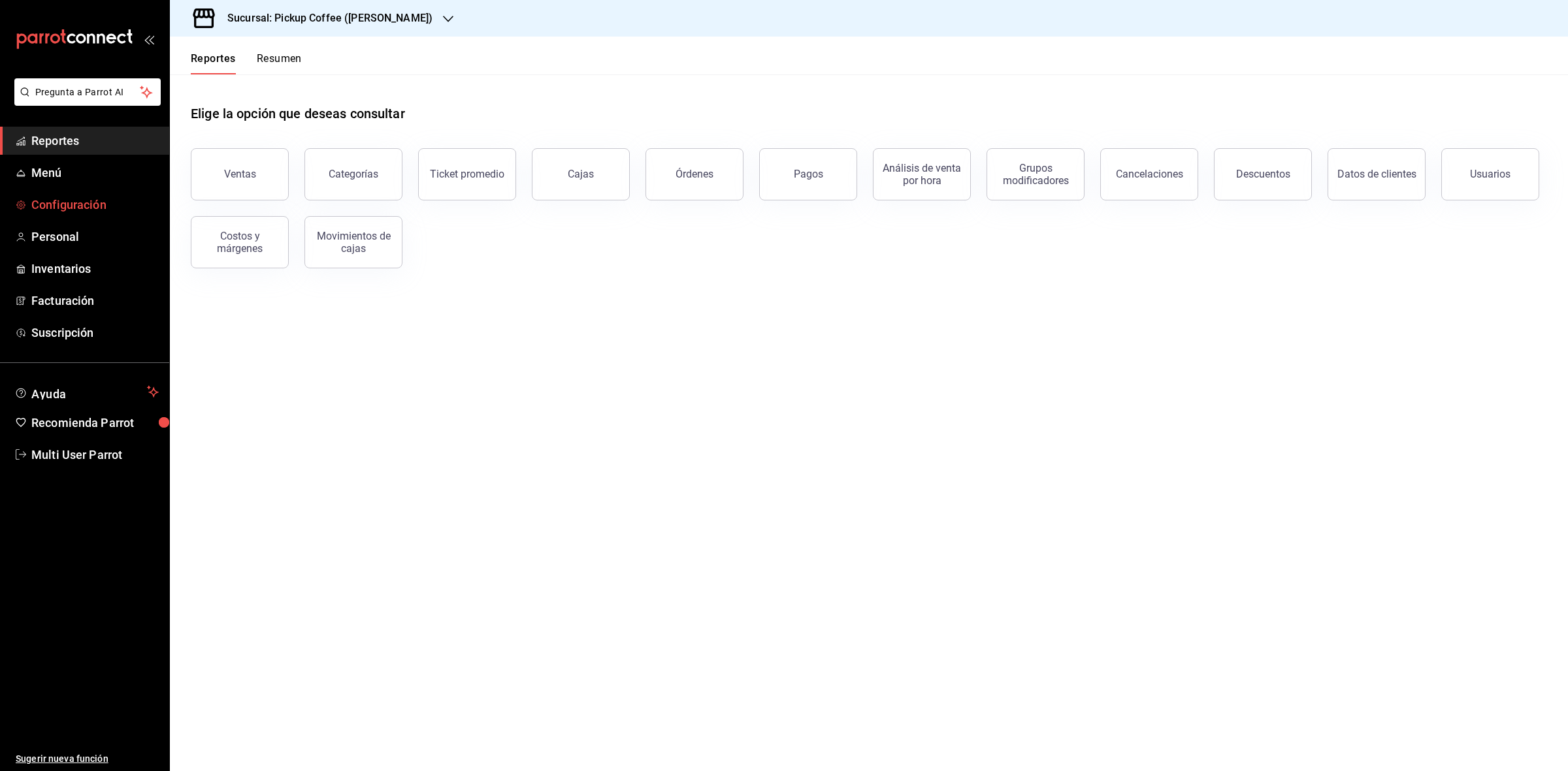
click at [64, 205] on span "Configuración" at bounding box center [95, 205] width 127 height 18
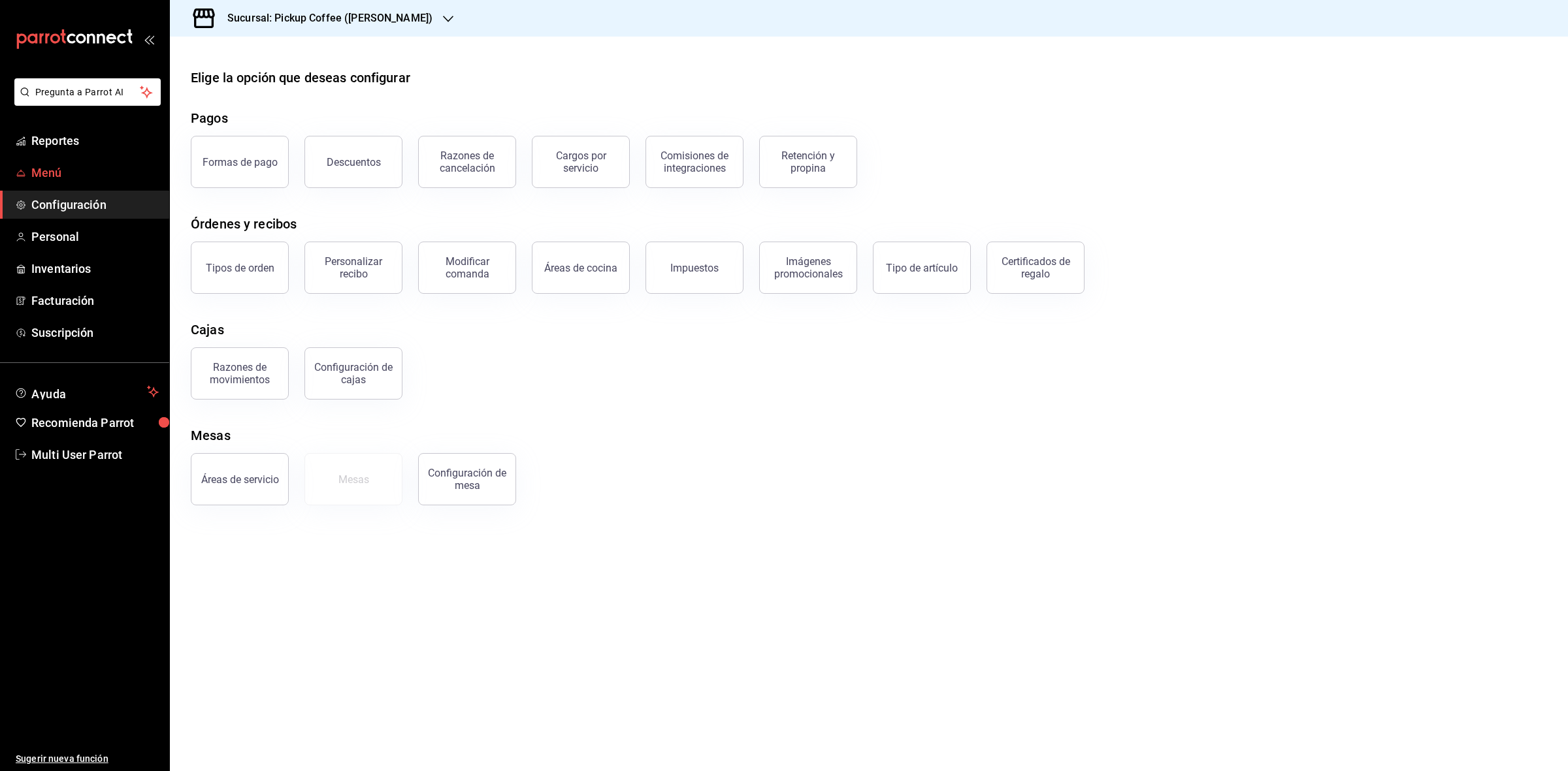
click at [59, 160] on link "Menú" at bounding box center [84, 173] width 169 height 28
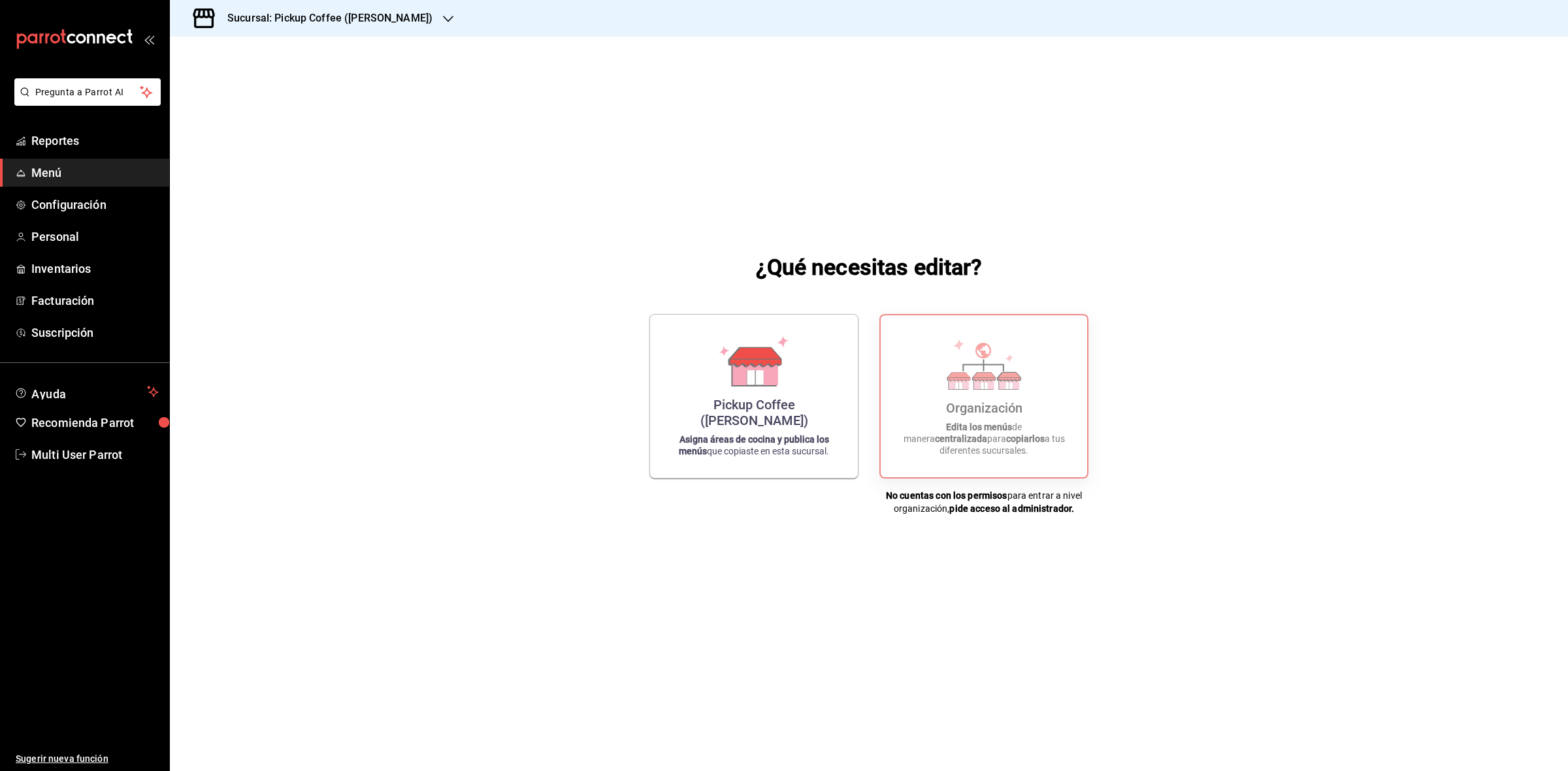
click at [773, 76] on div "¿Qué necesitas editar? Pickup Coffee (Miguel Angel) Asigna áreas de cocina y pu…" at bounding box center [869, 383] width 1398 height 693
click at [311, 1] on div "Sucursal: Pickup Coffee (Miguel Angel)" at bounding box center [320, 18] width 279 height 37
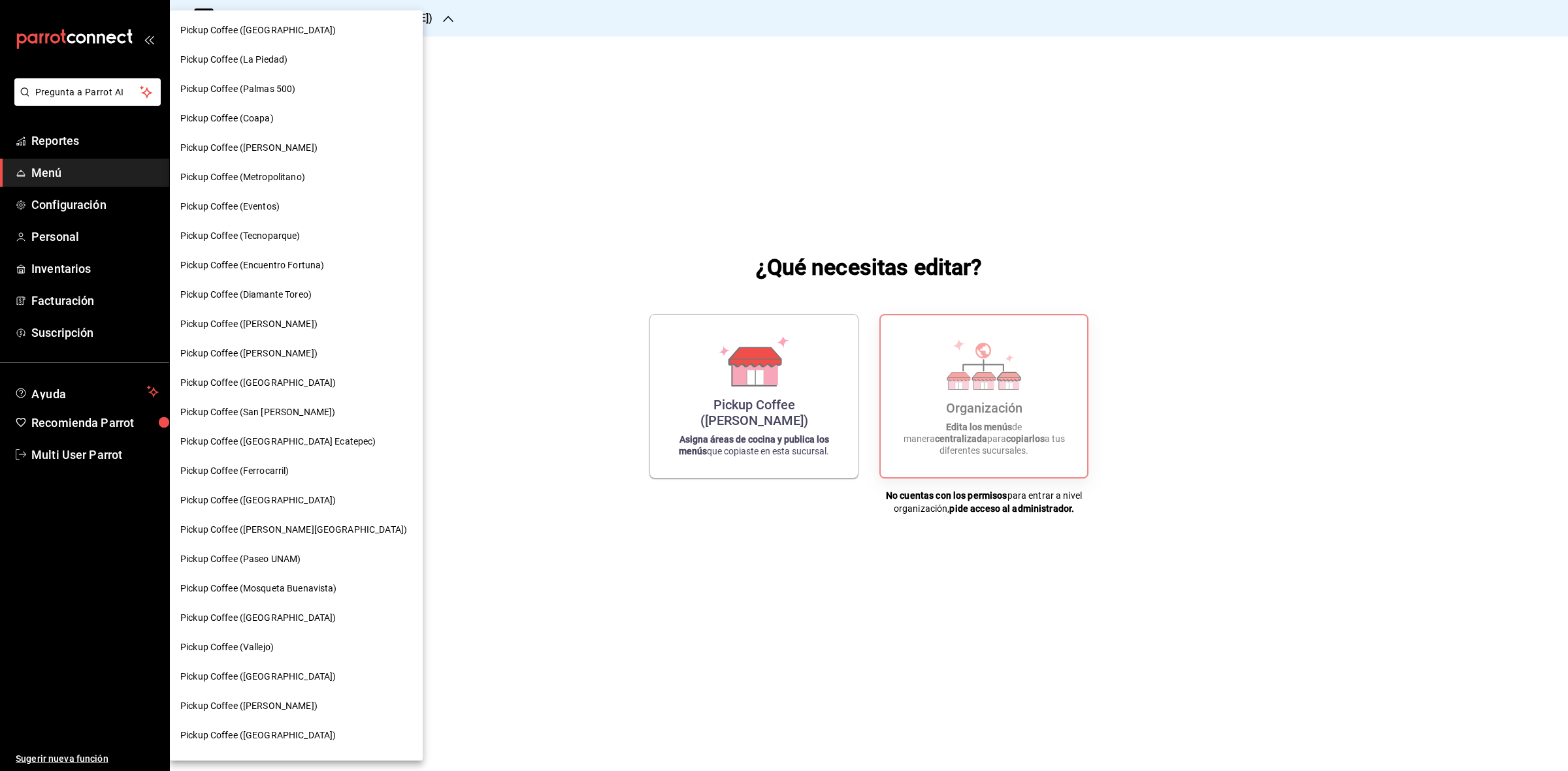
click at [281, 93] on span "Pickup Coffee (Palmas 500)" at bounding box center [238, 89] width 115 height 14
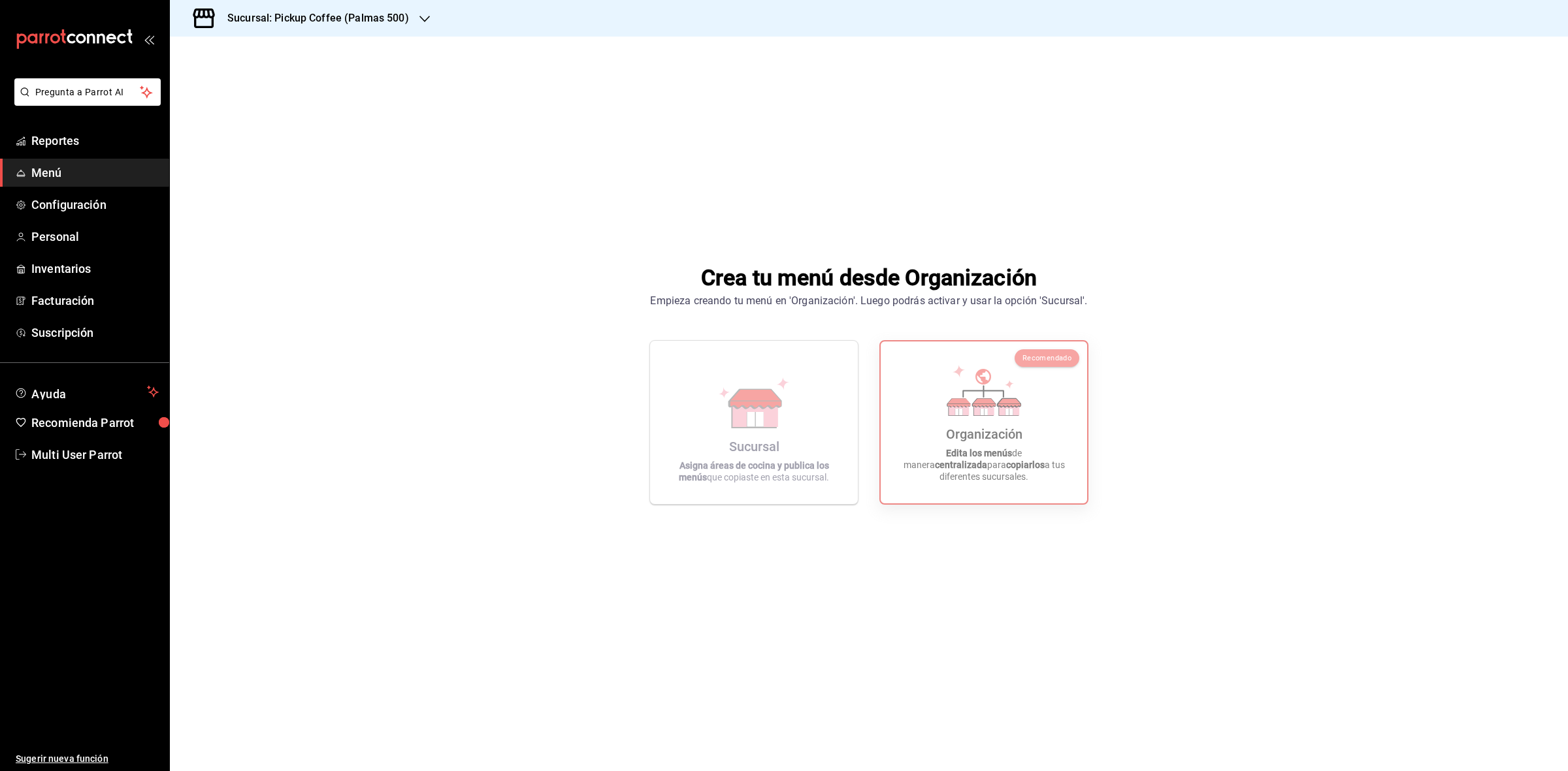
click at [29, 168] on link "Menú" at bounding box center [84, 173] width 169 height 28
click at [58, 177] on span "Menú" at bounding box center [95, 173] width 127 height 18
click at [401, 11] on h3 "Sucursal: Pickup Coffee (Palmas 500)" at bounding box center [312, 18] width 192 height 15
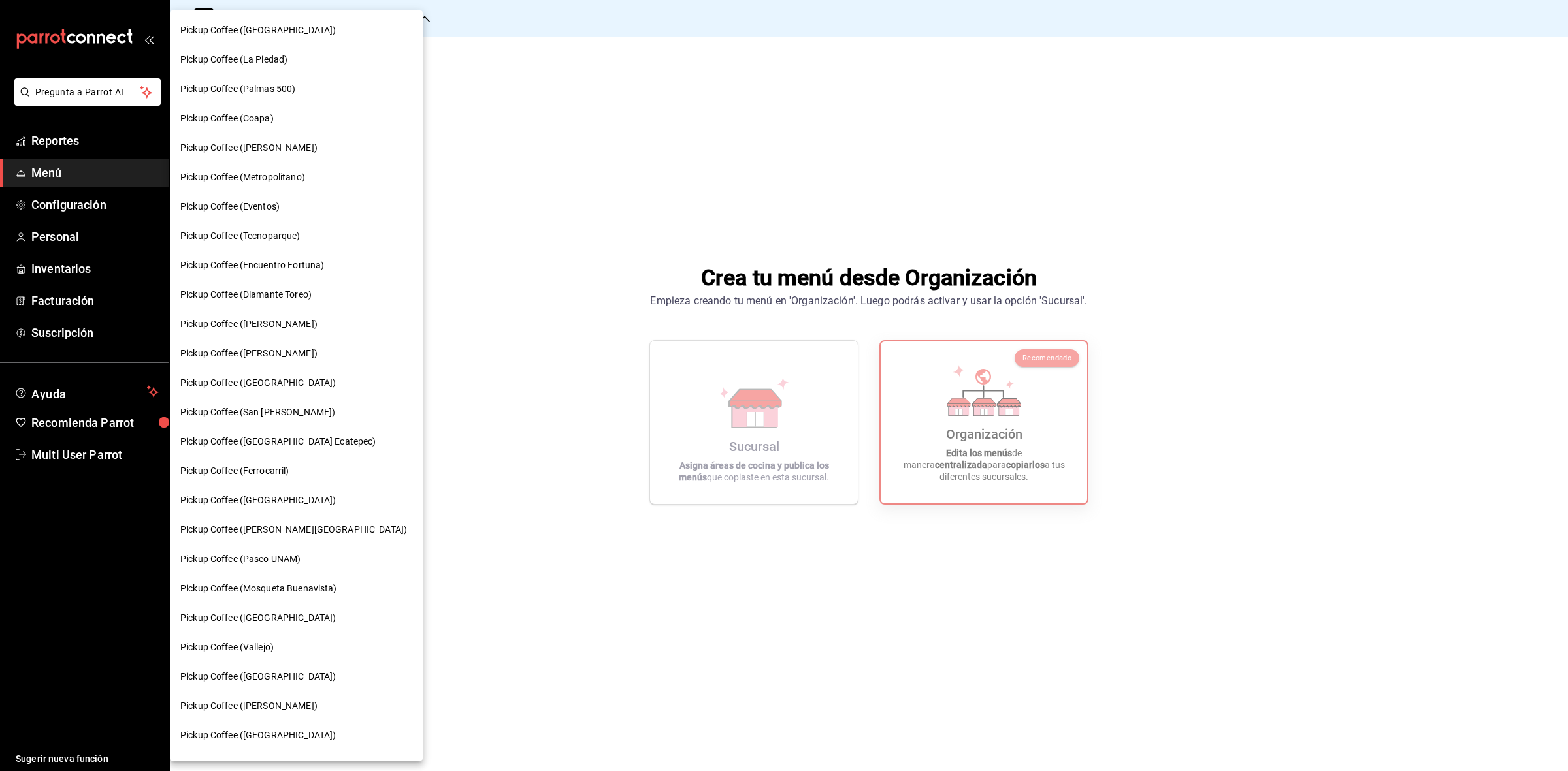
click at [289, 352] on span "Pickup Coffee (Miguel Angel)" at bounding box center [249, 353] width 138 height 14
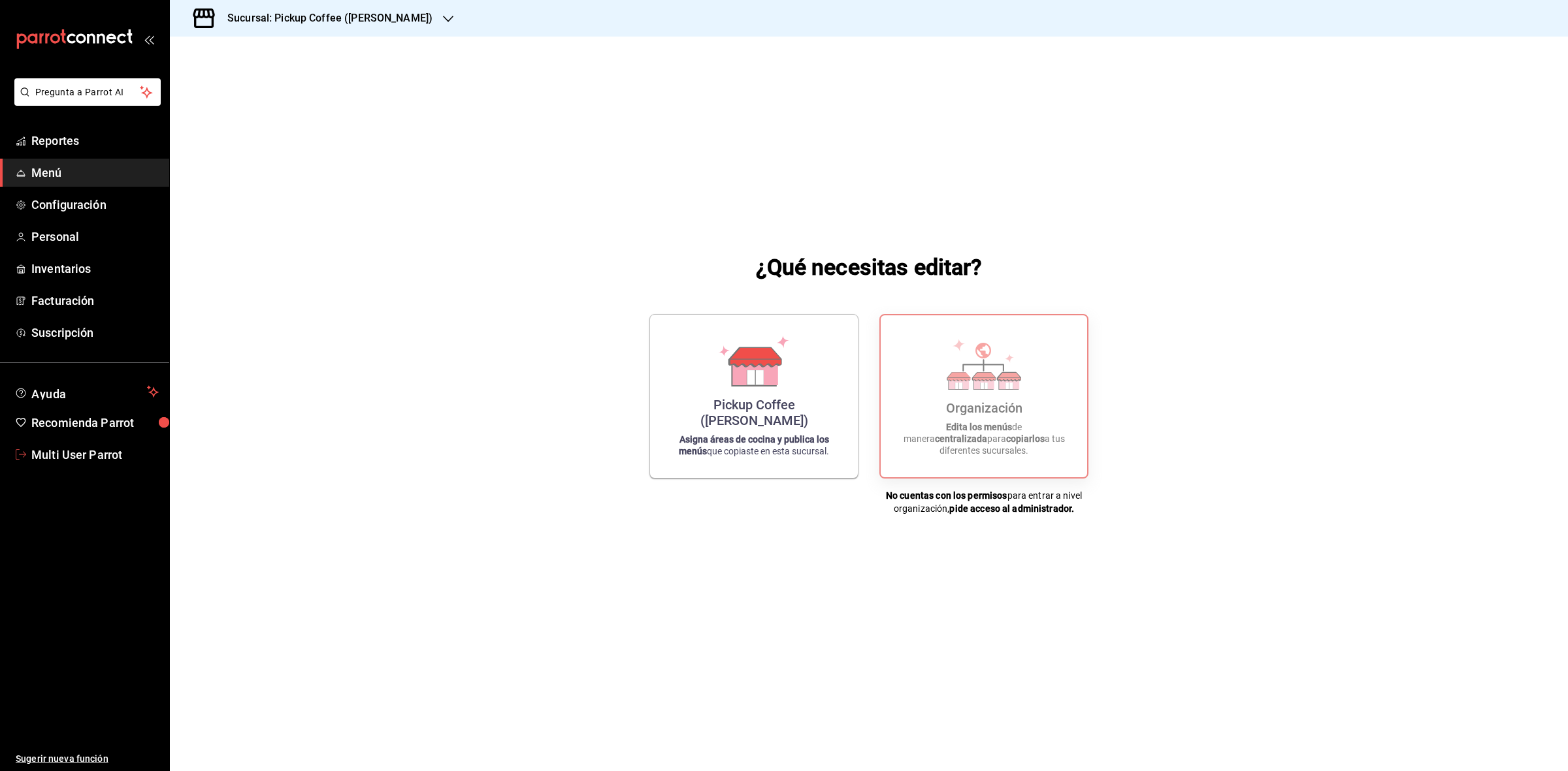
drag, startPoint x: 87, startPoint y: 444, endPoint x: 99, endPoint y: 433, distance: 16.3
click at [87, 446] on span "Multi User Parrot" at bounding box center [95, 455] width 127 height 18
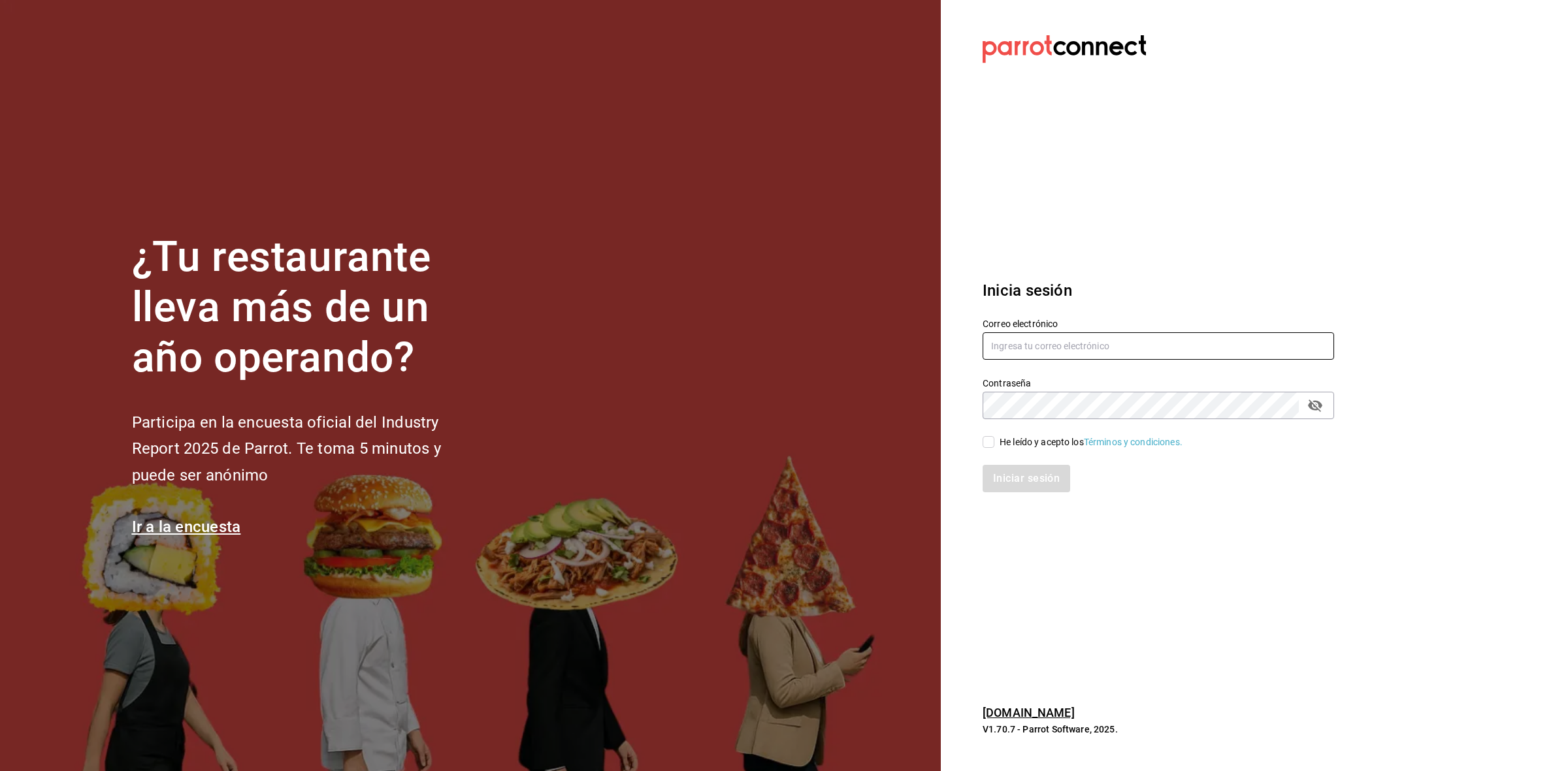
click at [1137, 347] on input "text" at bounding box center [1158, 346] width 352 height 28
type input "multiuser@pickup.com"
click at [991, 445] on input "He leído y acepto los Términos y condiciones." at bounding box center [989, 443] width 12 height 12
checkbox input "true"
click at [994, 477] on button "Iniciar sesión" at bounding box center [1026, 479] width 89 height 28
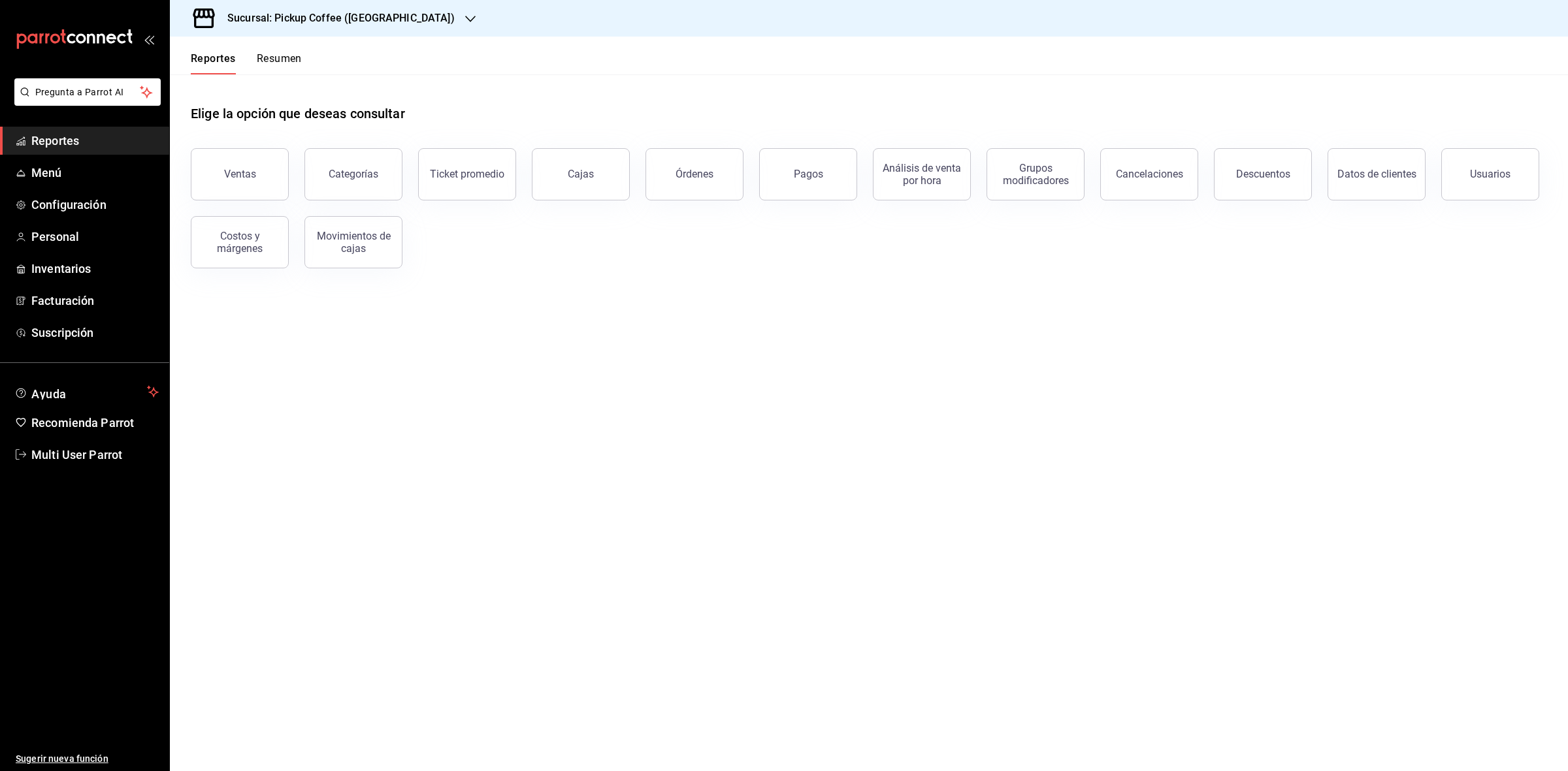
click at [328, 24] on h3 "Sucursal: Pickup Coffee ([GEOGRAPHIC_DATA])" at bounding box center [335, 18] width 238 height 15
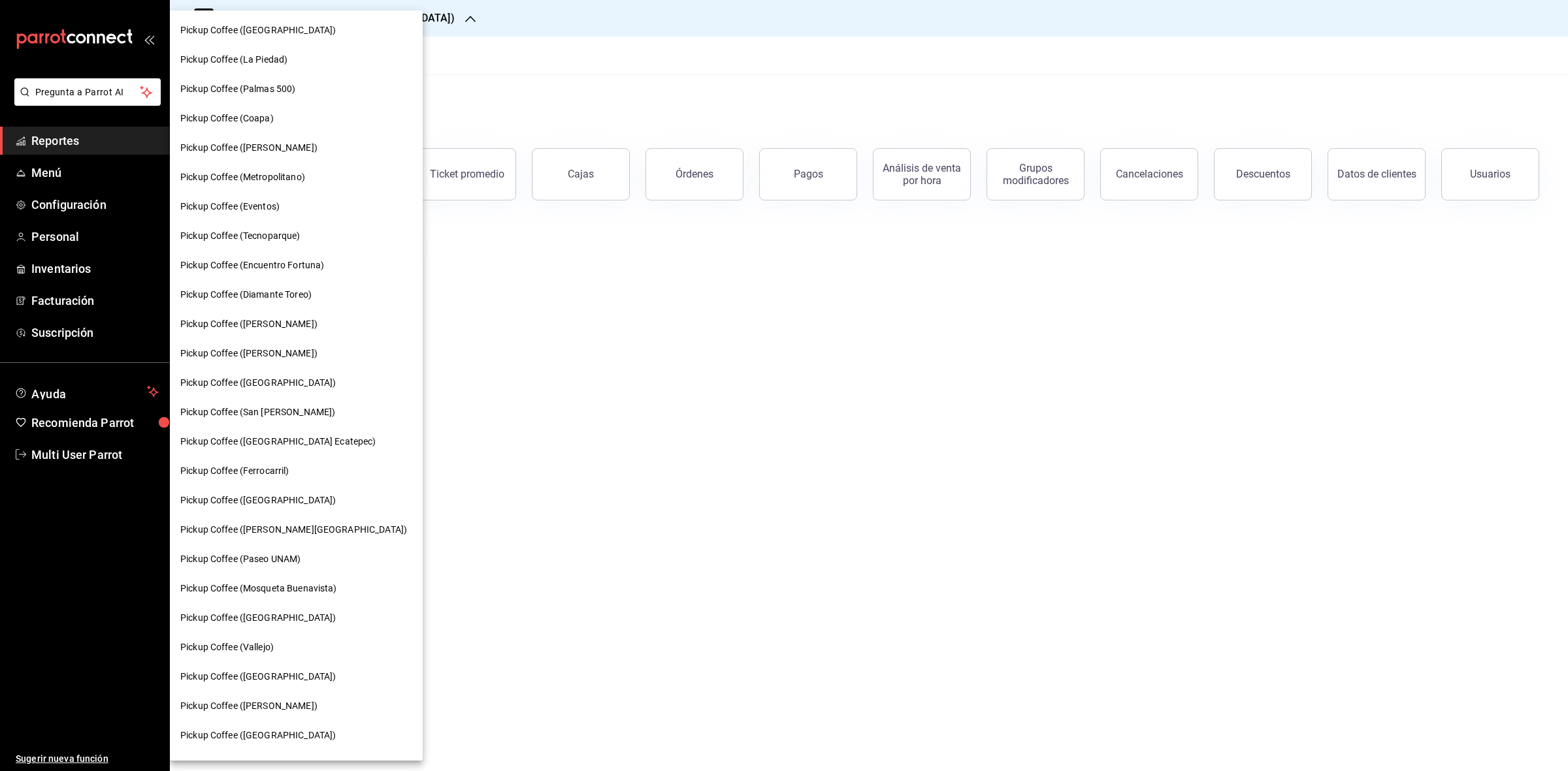
click at [283, 359] on span "Pickup Coffee ([PERSON_NAME])" at bounding box center [249, 353] width 138 height 14
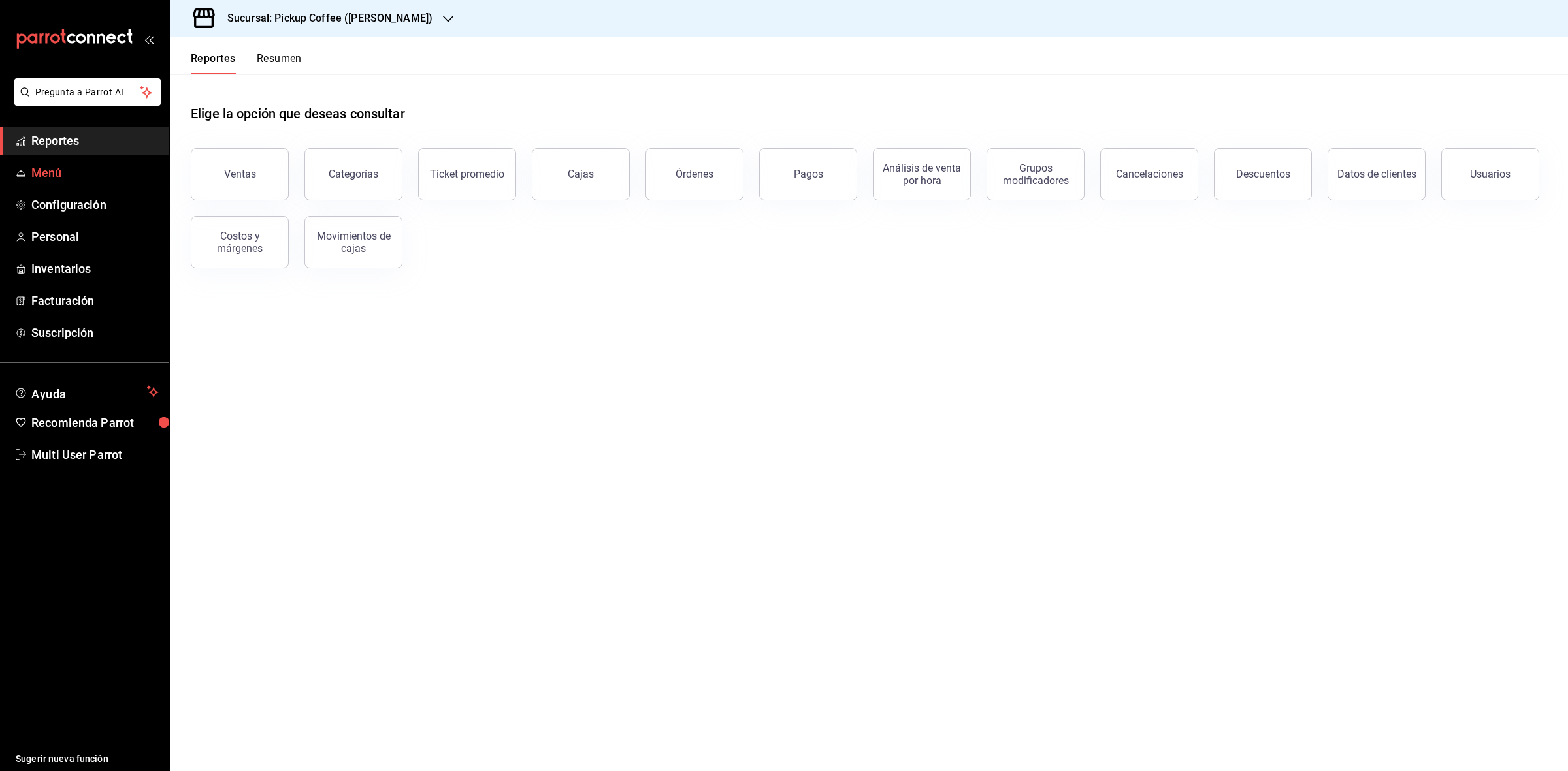
click at [62, 171] on span "Menú" at bounding box center [95, 173] width 127 height 18
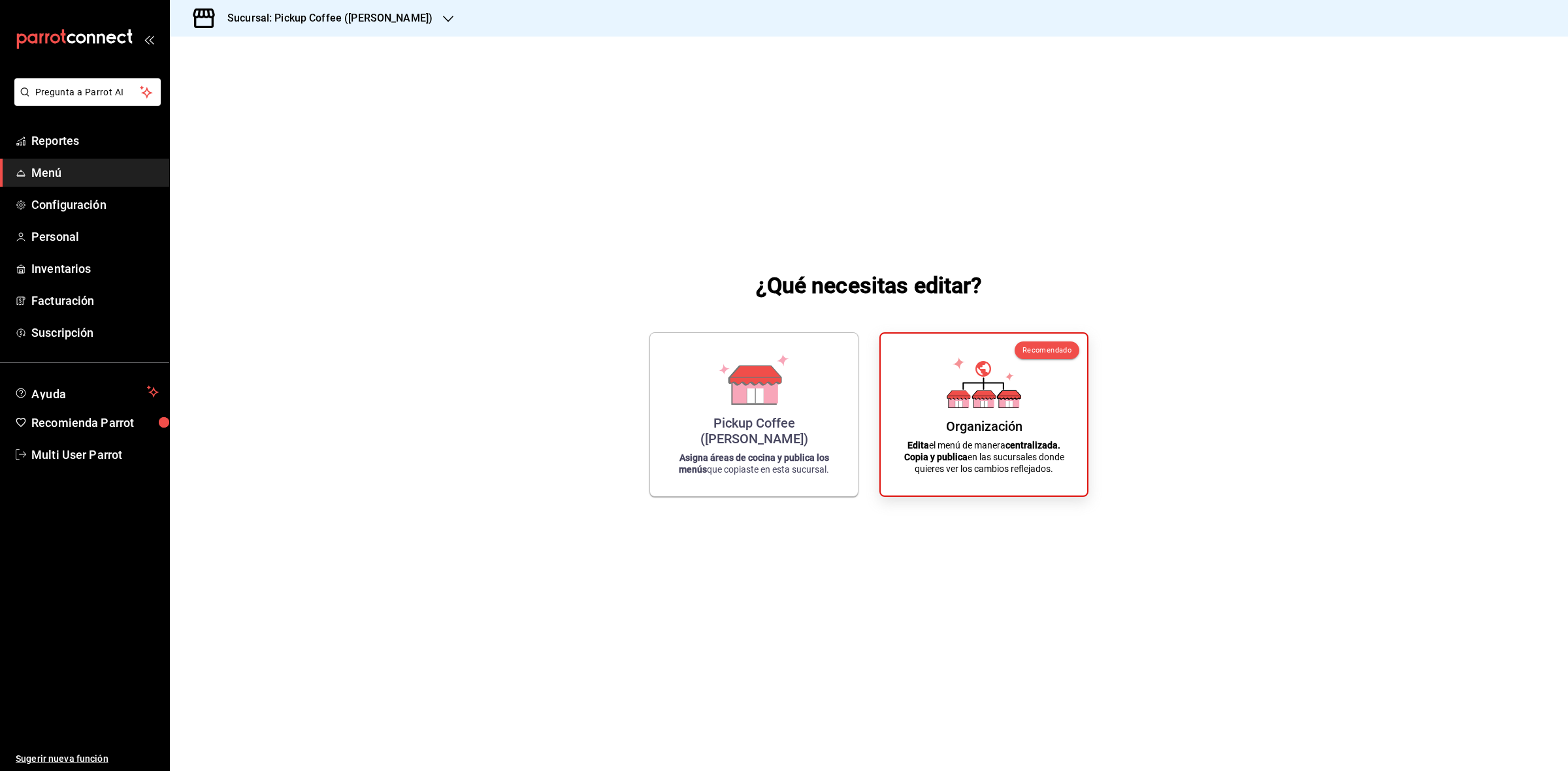
click at [379, 519] on div "¿Qué necesitas editar? Pickup Coffee (Miguel Angel) Asigna áreas de cocina y pu…" at bounding box center [869, 383] width 1398 height 693
click at [855, 564] on div "¿Qué necesitas editar? Pickup Coffee (Miguel Angel) Asigna áreas de cocina y pu…" at bounding box center [869, 383] width 1398 height 693
click at [926, 423] on div "Organización Edita el menú de manera centralizada. Copia y publica en las sucur…" at bounding box center [983, 412] width 175 height 141
